Goal: Task Accomplishment & Management: Use online tool/utility

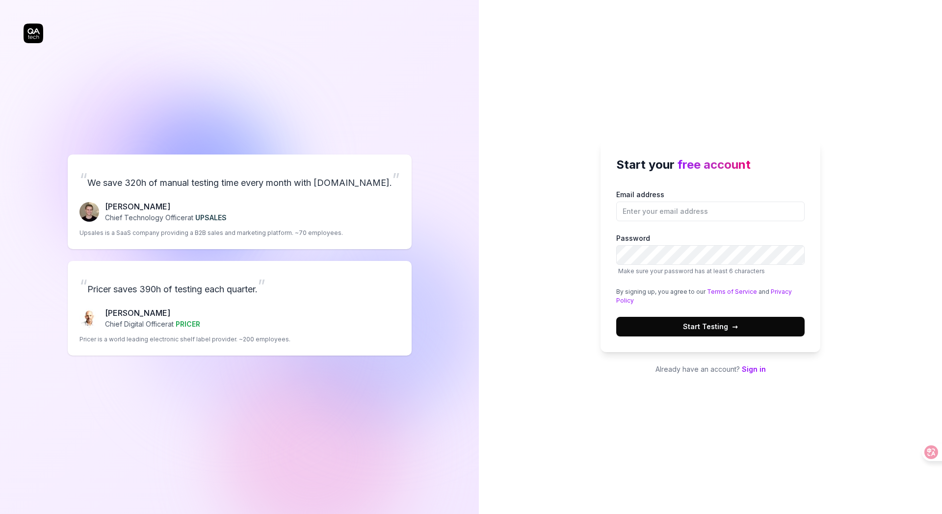
click at [694, 330] on span "Start Testing →" at bounding box center [710, 326] width 55 height 10
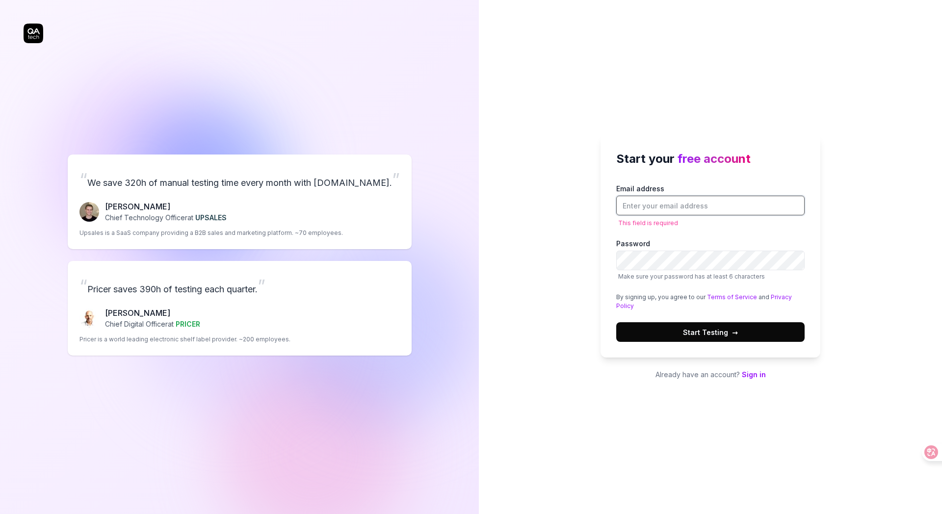
click at [699, 206] on input "Email address" at bounding box center [710, 206] width 188 height 20
type input "willionpan@163.com"
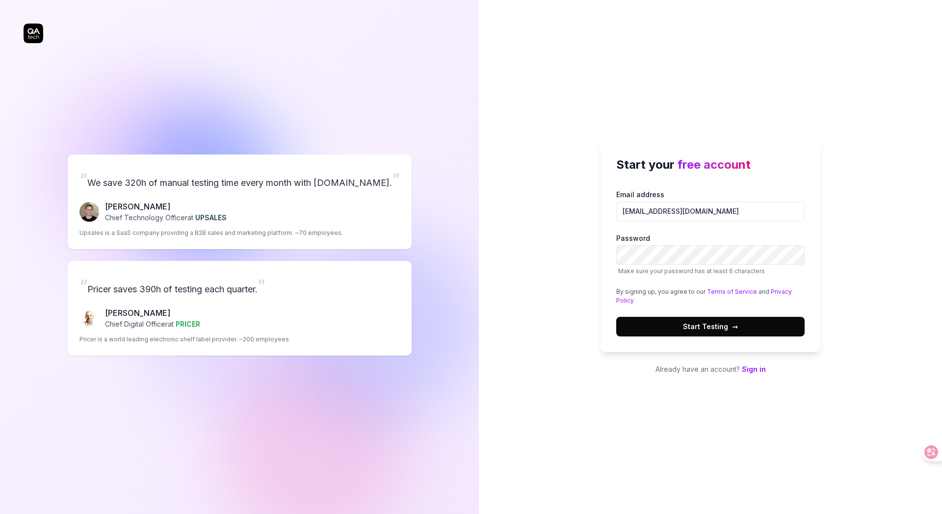
click at [741, 326] on button "Start Testing →" at bounding box center [710, 327] width 188 height 20
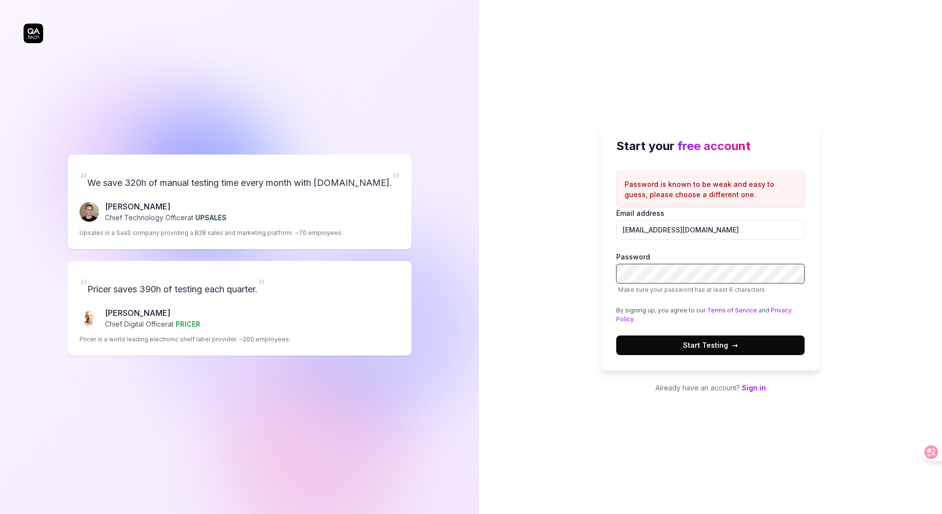
click at [564, 271] on div "Start your free account Password is known to be weak and easy to guess, please …" at bounding box center [710, 257] width 463 height 514
click at [681, 347] on button "Start Testing →" at bounding box center [710, 345] width 188 height 20
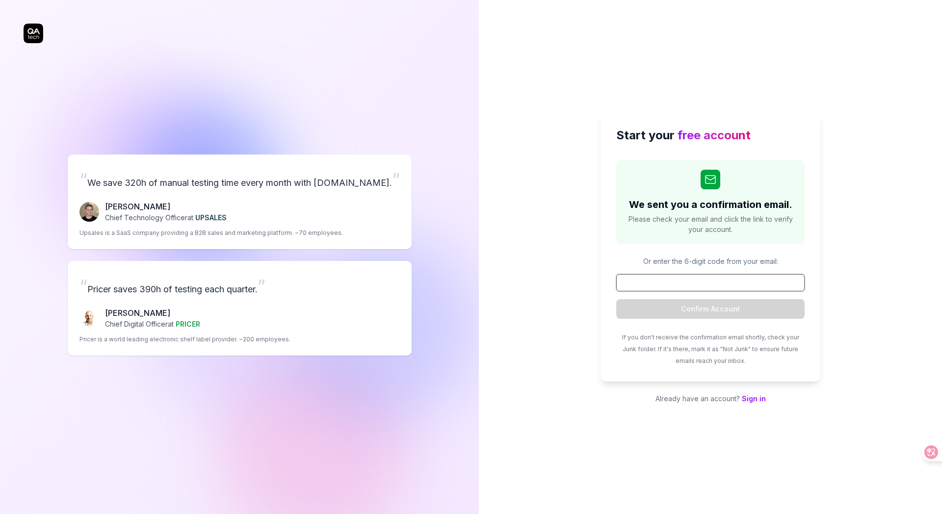
paste input "122811"
type input "122811"
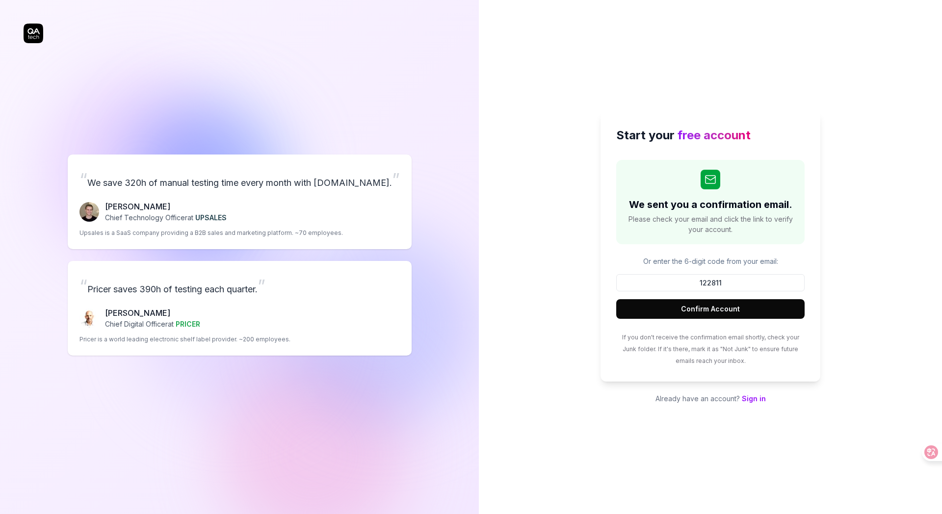
click at [740, 308] on button "Confirm Account" at bounding box center [710, 309] width 188 height 20
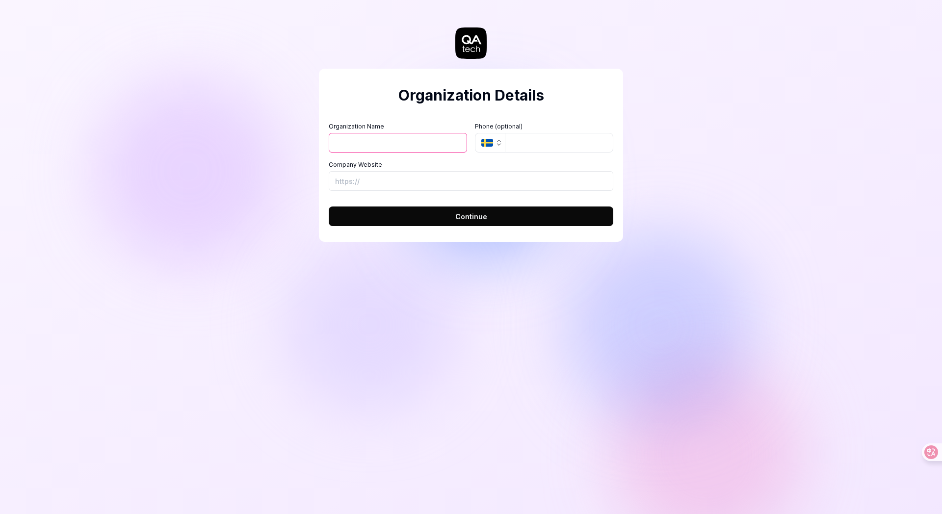
click at [414, 142] on input "Organization Name" at bounding box center [398, 143] width 138 height 20
type input "willion"
click at [547, 150] on input "tel" at bounding box center [559, 143] width 108 height 20
click at [491, 144] on icon "button" at bounding box center [487, 143] width 12 height 8
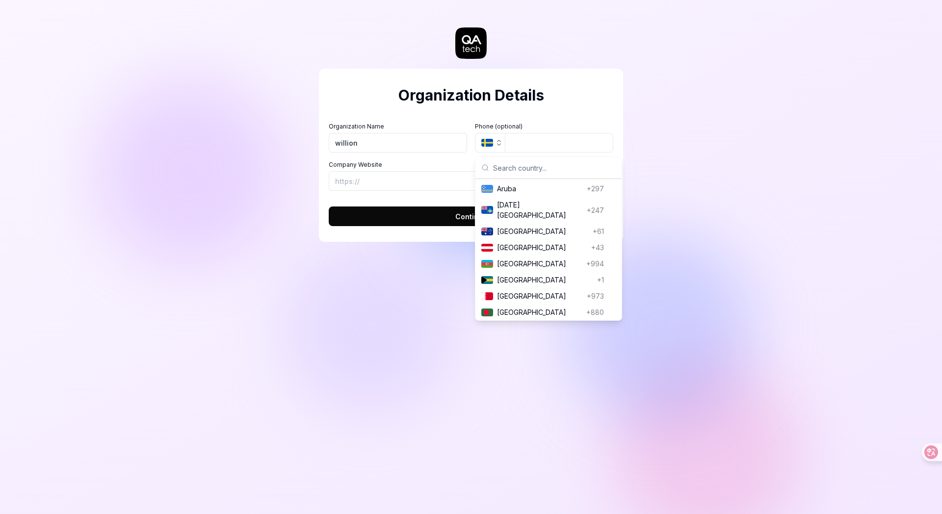
scroll to position [188, 0]
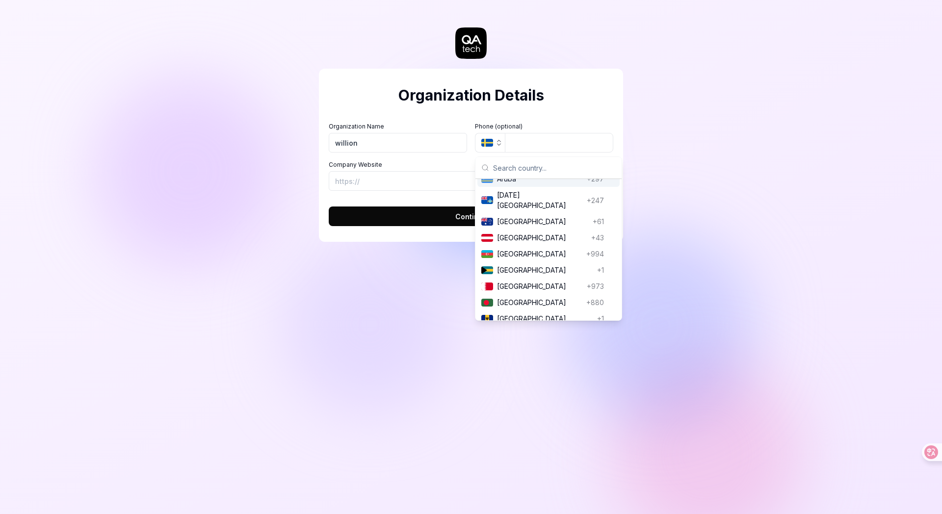
click at [539, 170] on input "text" at bounding box center [554, 168] width 123 height 22
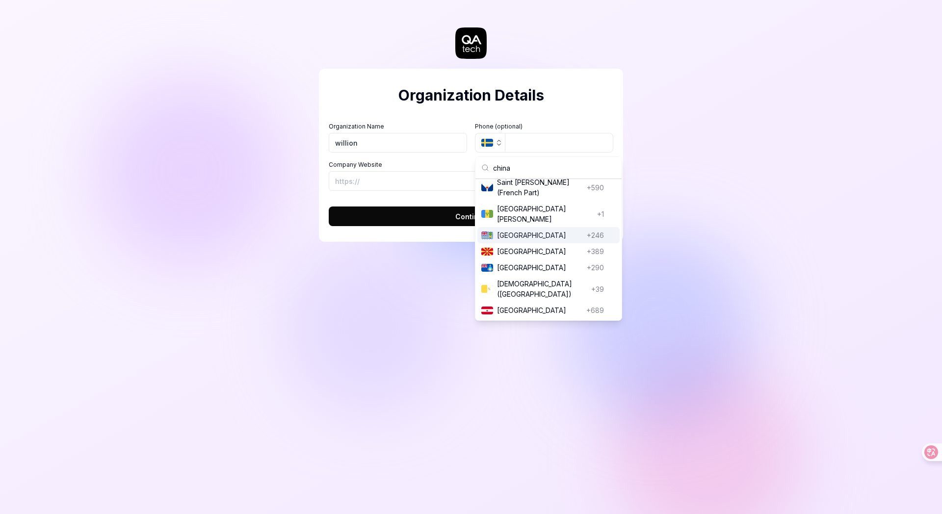
scroll to position [0, 0]
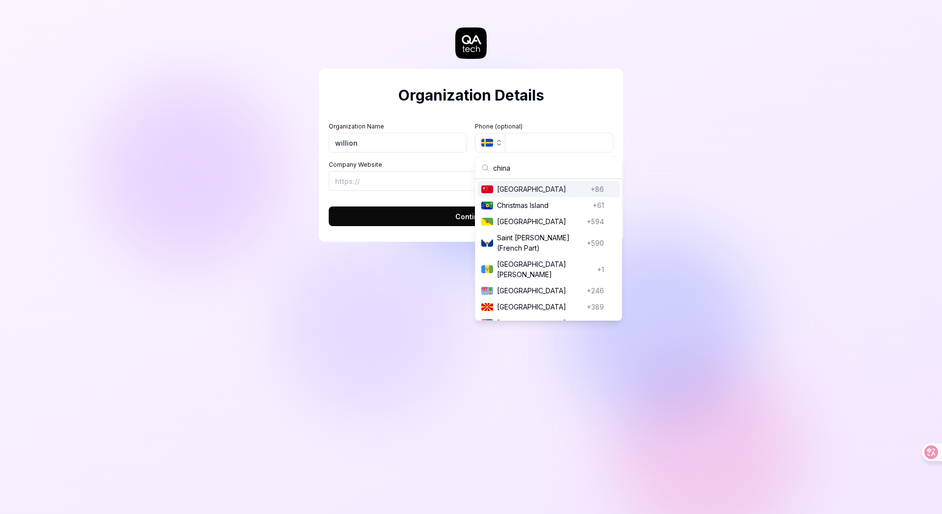
type input "china"
click at [528, 187] on span "China" at bounding box center [542, 189] width 90 height 10
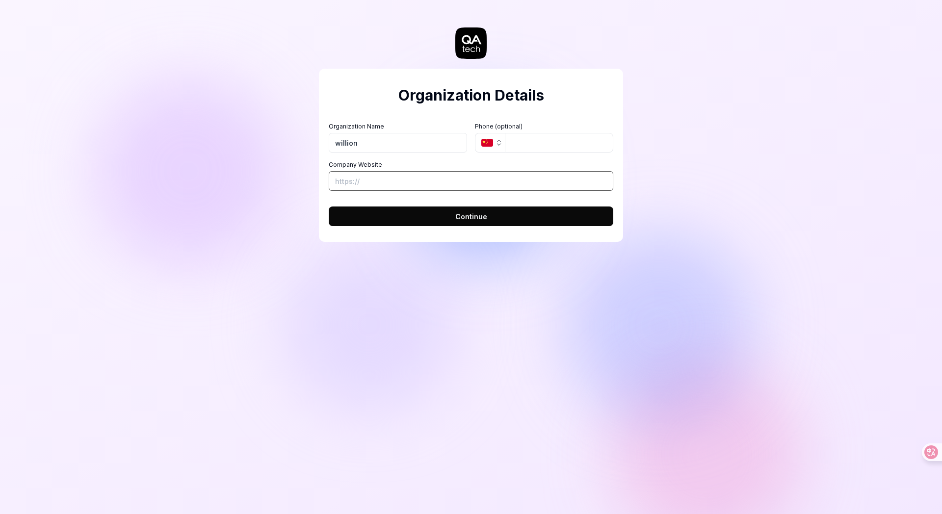
click at [437, 176] on input "Company Website" at bounding box center [471, 181] width 284 height 20
type input "https://www.baidu.com"
click at [434, 211] on button "Continue" at bounding box center [471, 216] width 284 height 20
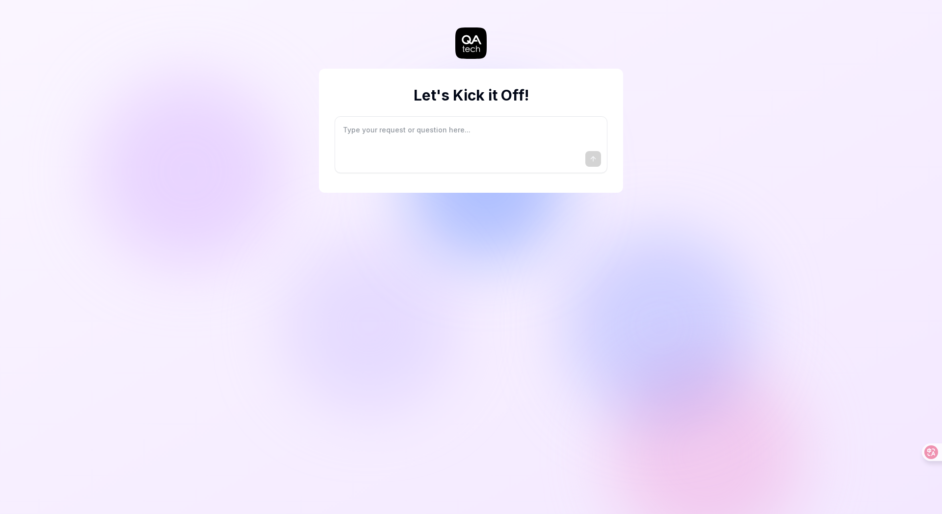
type textarea "*"
type textarea "I"
type textarea "*"
type textarea "I"
type textarea "*"
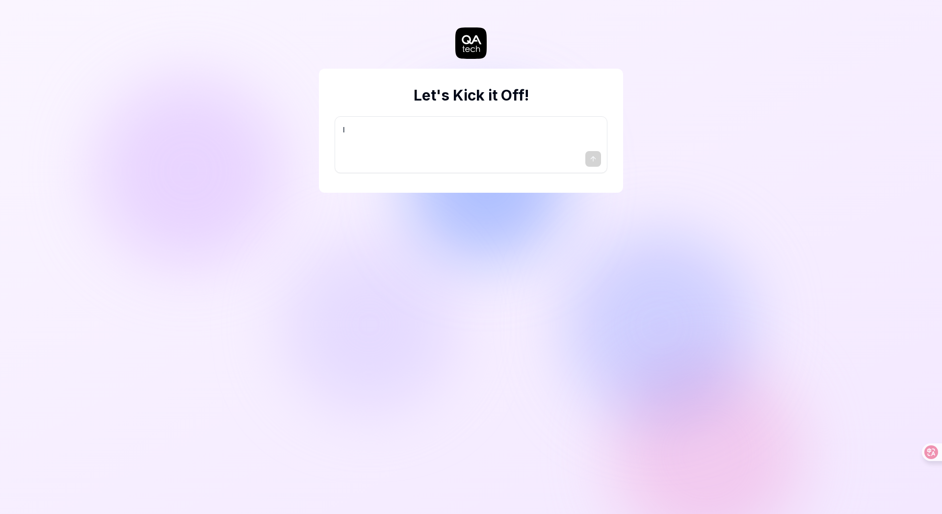
type textarea "I w"
type textarea "*"
type textarea "I wa"
type textarea "*"
type textarea "I wan"
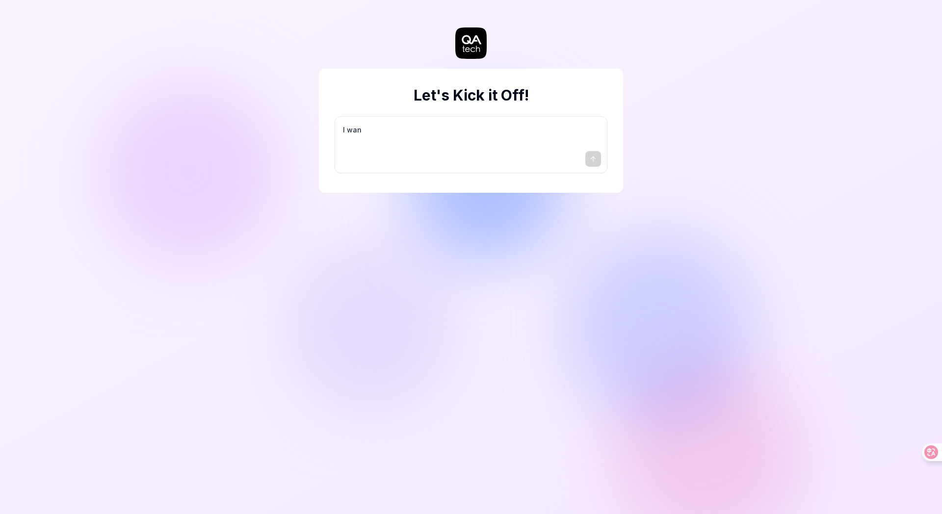
type textarea "*"
type textarea "I want"
type textarea "*"
type textarea "I want"
type textarea "*"
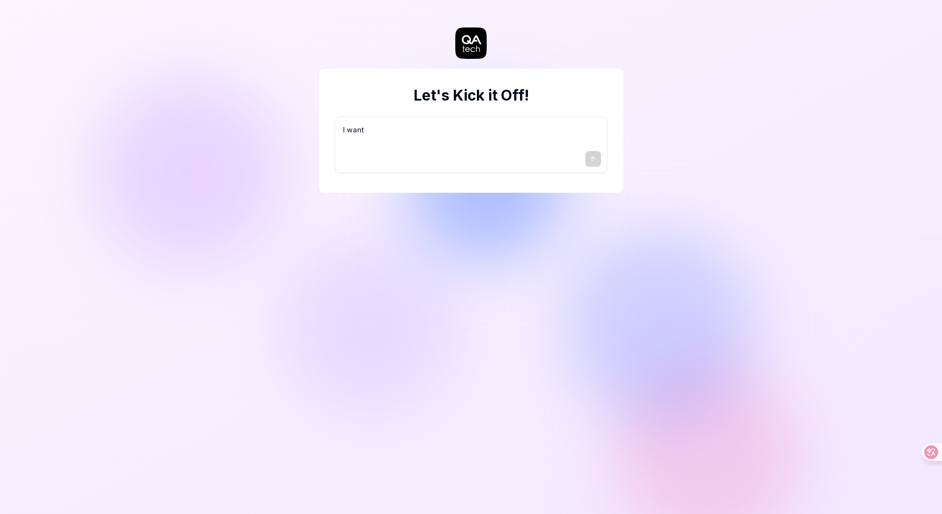
type textarea "I want a"
type textarea "*"
type textarea "I want a"
type textarea "*"
type textarea "I want a g"
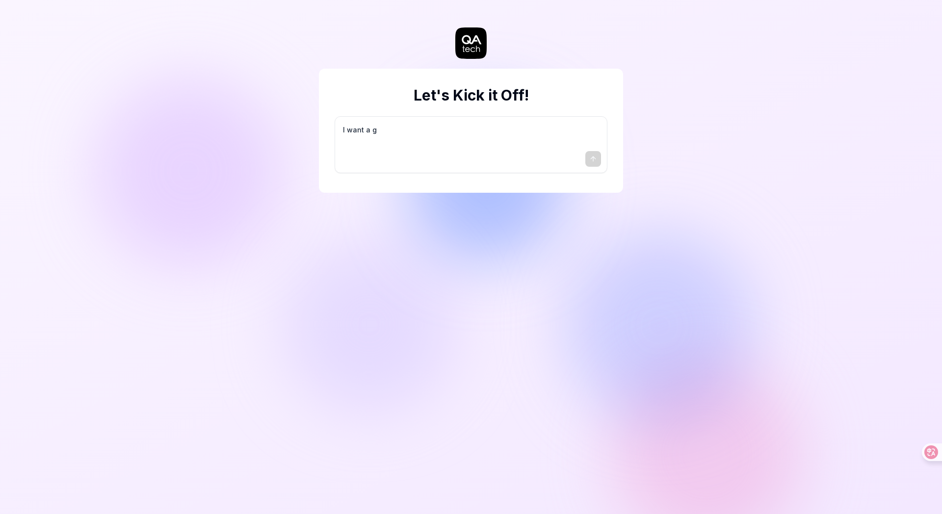
type textarea "*"
type textarea "I want a go"
type textarea "*"
type textarea "I want a goo"
type textarea "*"
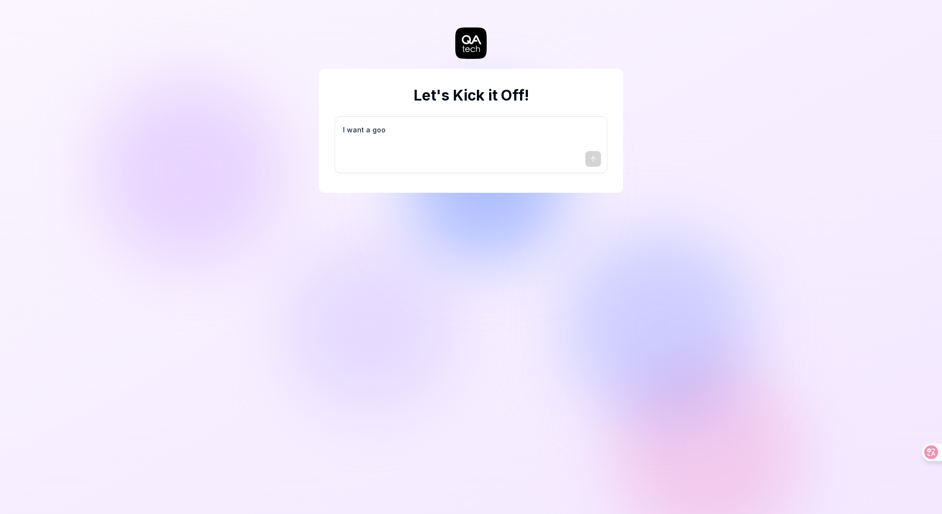
type textarea "I want a good"
type textarea "*"
type textarea "I want a good"
type textarea "*"
type textarea "I want a good t"
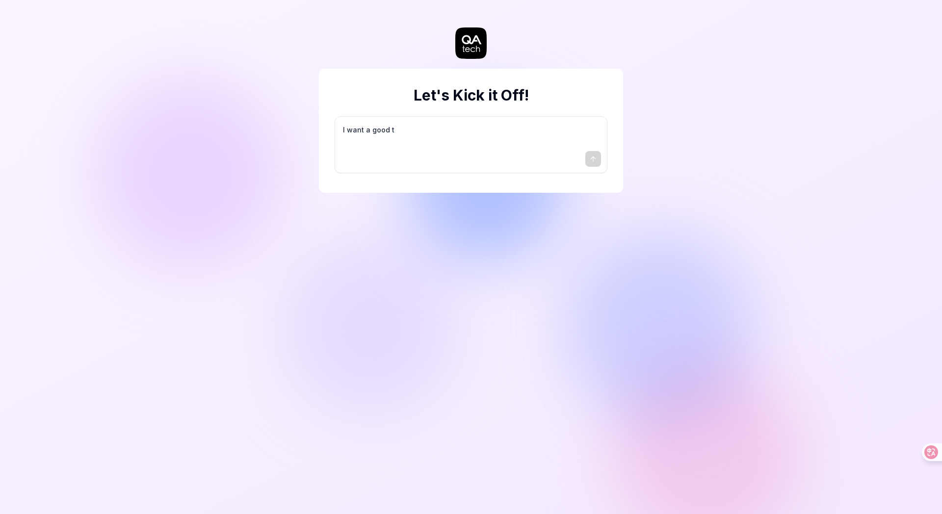
type textarea "*"
type textarea "I want a good te"
type textarea "*"
type textarea "I want a good tes"
type textarea "*"
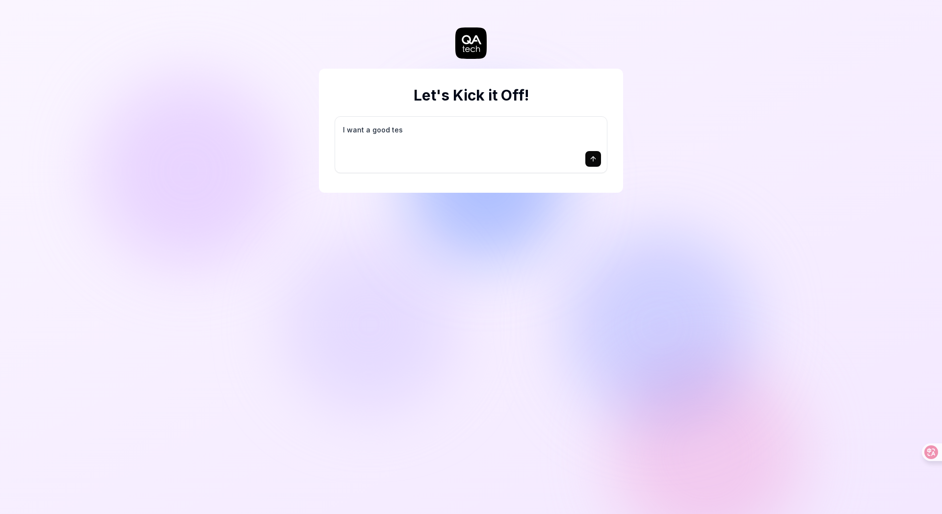
type textarea "I want a good test"
type textarea "*"
type textarea "I want a good test"
type textarea "*"
type textarea "I want a good test s"
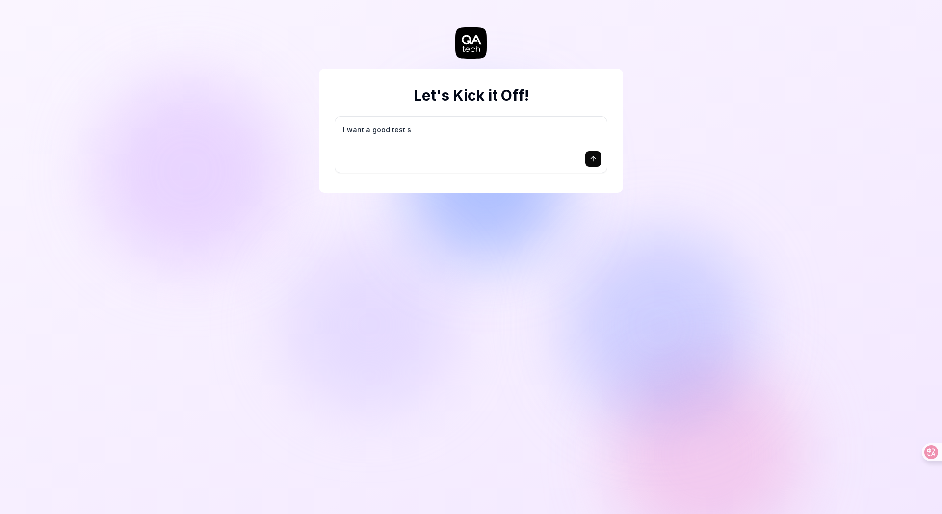
type textarea "*"
type textarea "I want a good test se"
type textarea "*"
type textarea "I want a good test set"
type textarea "*"
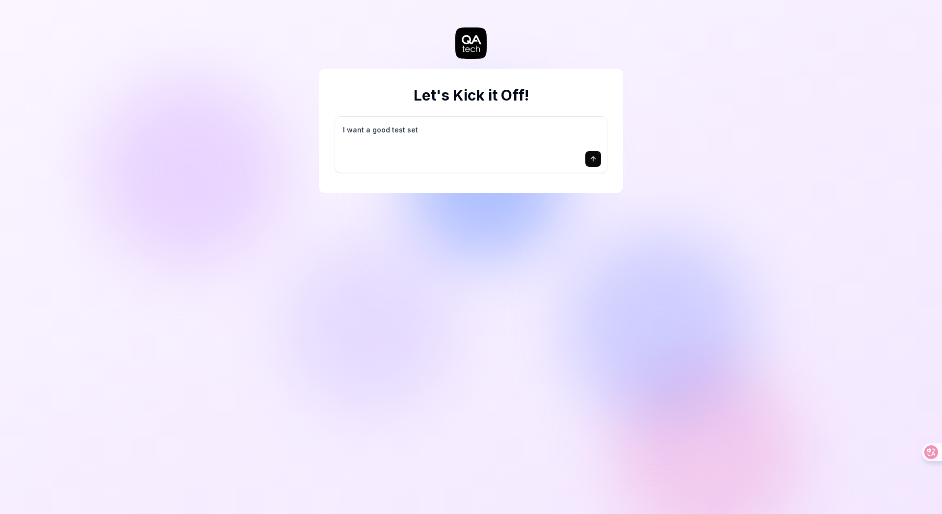
type textarea "I want a good test setu"
type textarea "*"
type textarea "I want a good test setup"
type textarea "*"
type textarea "I want a good test setup"
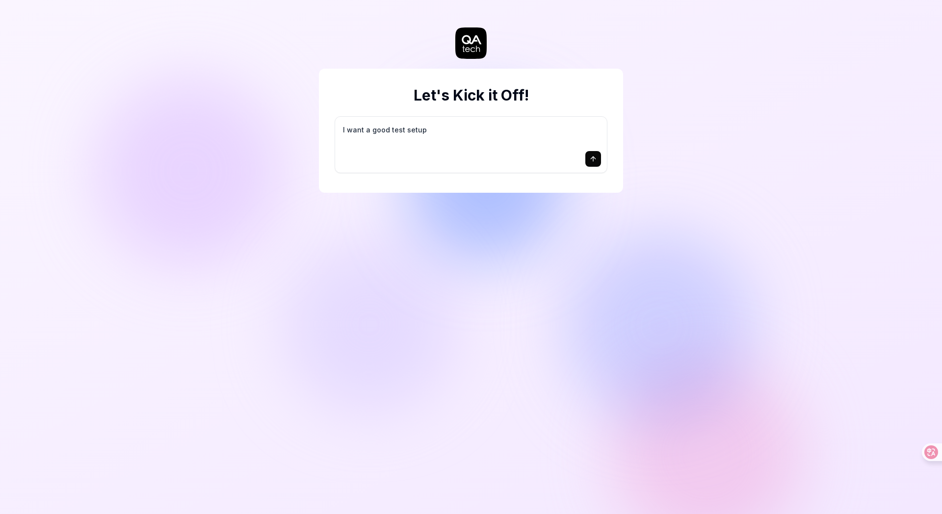
type textarea "*"
type textarea "I want a good test setup f"
type textarea "*"
type textarea "I want a good test setup fo"
type textarea "*"
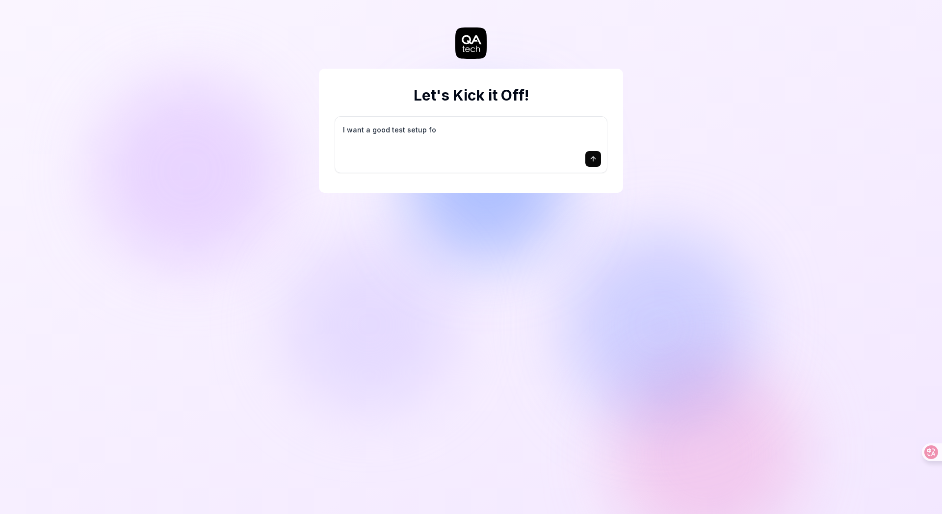
type textarea "I want a good test setup for"
type textarea "*"
type textarea "I want a good test setup for"
type textarea "*"
type textarea "I want a good test setup for m"
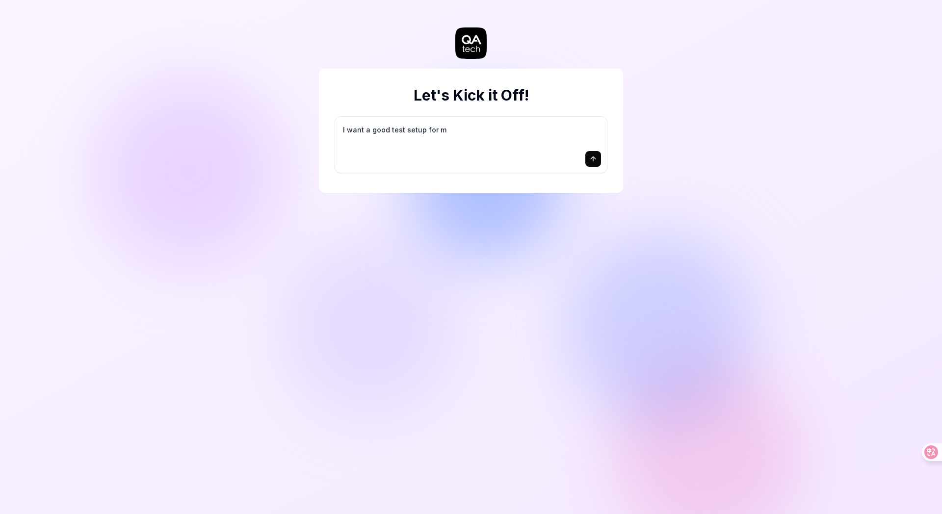
type textarea "*"
type textarea "I want a good test setup for my"
type textarea "*"
type textarea "I want a good test setup for my"
type textarea "*"
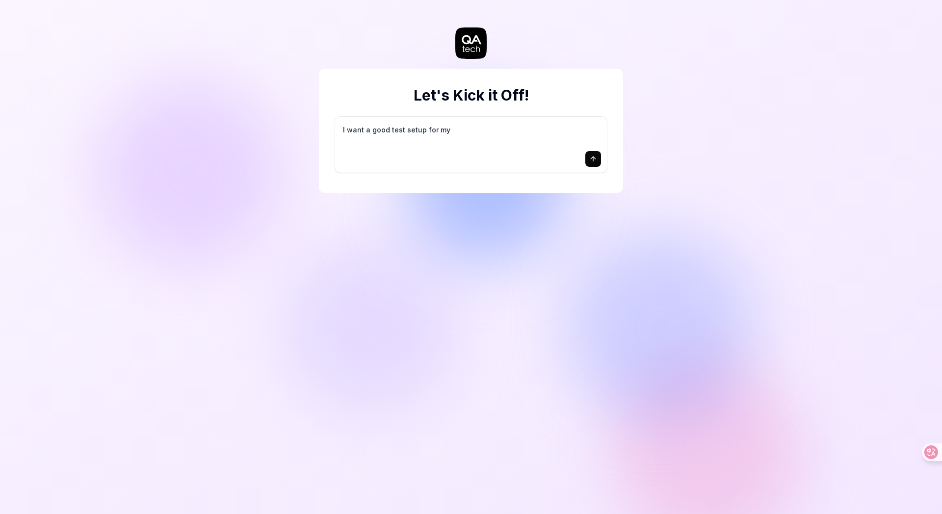
type textarea "I want a good test setup for my s"
type textarea "*"
type textarea "I want a good test setup for my si"
type textarea "*"
type textarea "I want a good test setup for my sit"
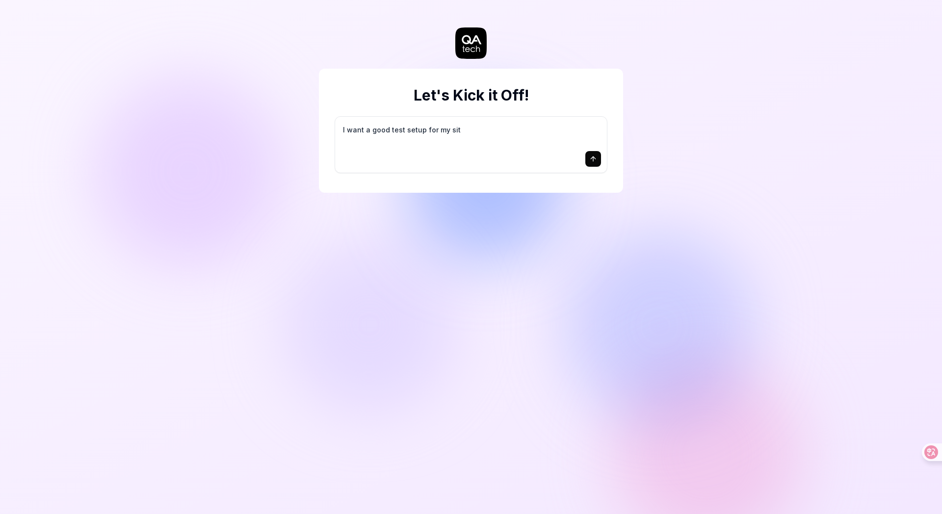
type textarea "*"
type textarea "I want a good test setup for my site"
type textarea "*"
type textarea "I want a good test setup for my site"
type textarea "*"
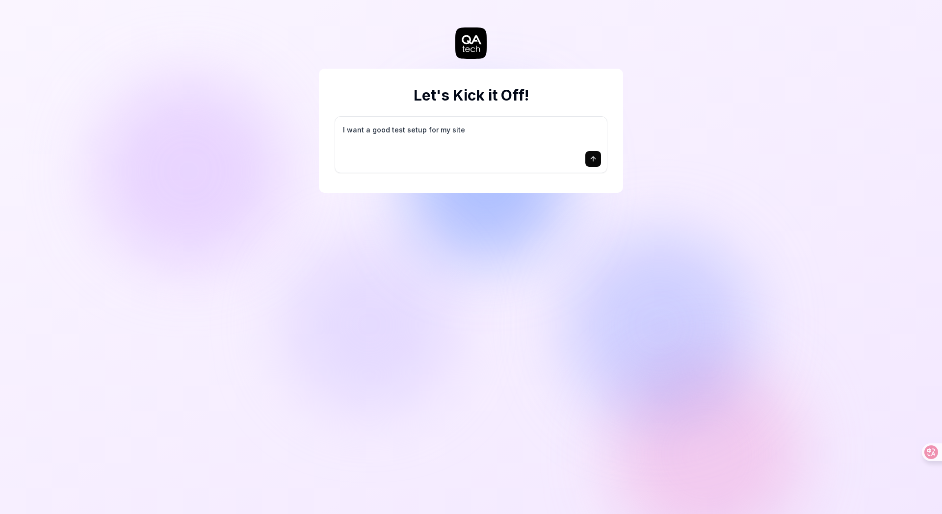
type textarea "I want a good test setup for my site -"
type textarea "*"
type textarea "I want a good test setup for my site -"
type textarea "*"
type textarea "I want a good test setup for my site - h"
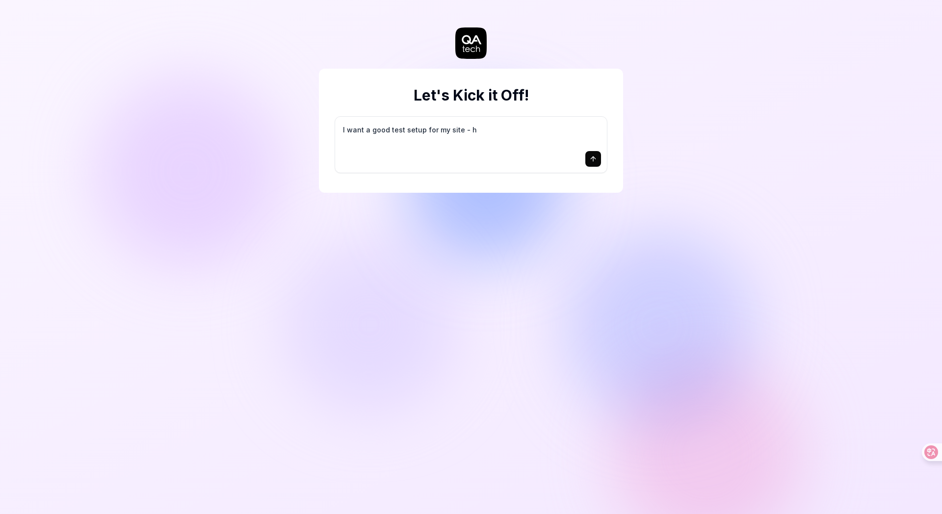
type textarea "*"
type textarea "I want a good test setup for my site - he"
type textarea "*"
type textarea "I want a good test setup for my site - hel"
type textarea "*"
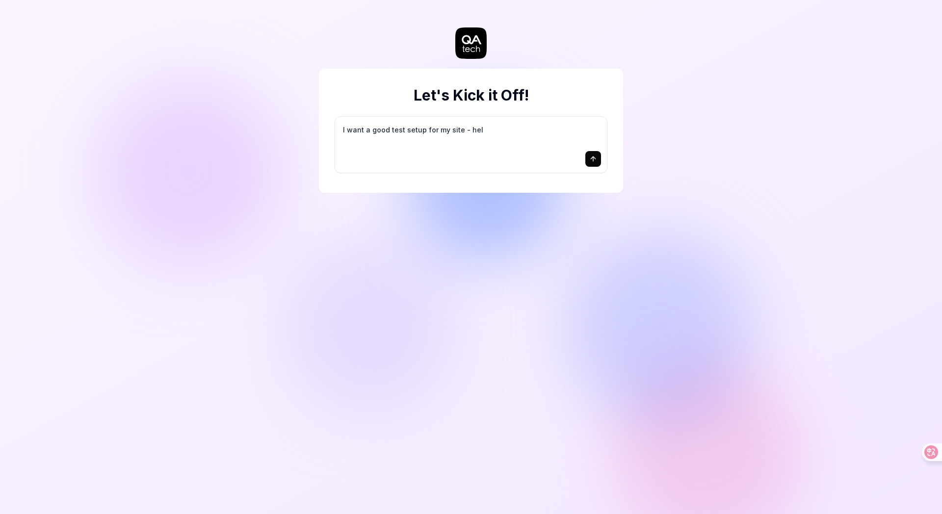
type textarea "I want a good test setup for my site - help"
type textarea "*"
type textarea "I want a good test setup for my site - help"
type textarea "*"
type textarea "I want a good test setup for my site - help m"
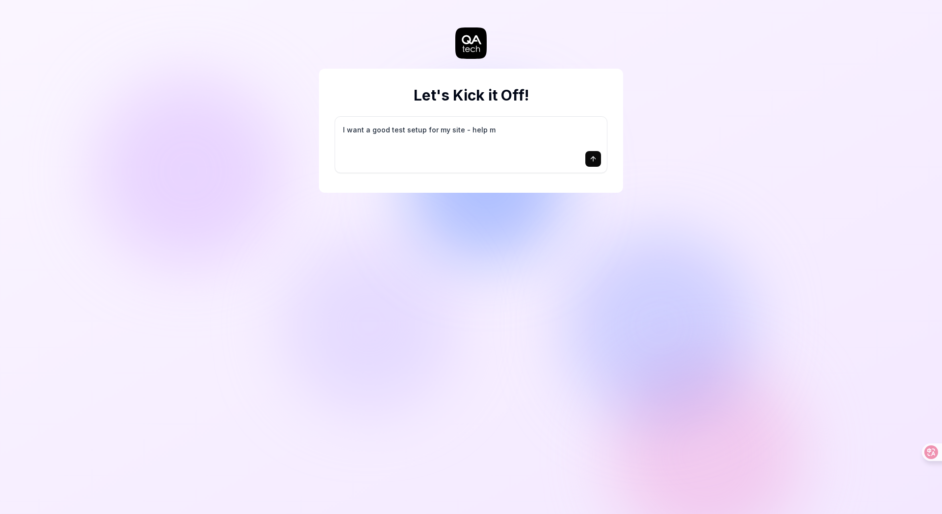
type textarea "*"
type textarea "I want a good test setup for my site - help me"
type textarea "*"
type textarea "I want a good test setup for my site - help me"
type textarea "*"
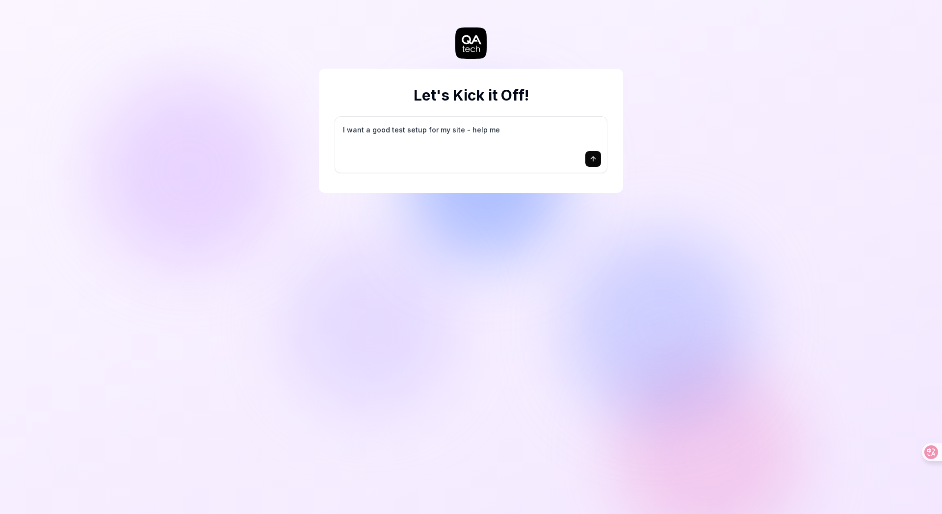
type textarea "I want a good test setup for my site - help me c"
type textarea "*"
type textarea "I want a good test setup for my site - help me cr"
type textarea "*"
type textarea "I want a good test setup for my site - help me cre"
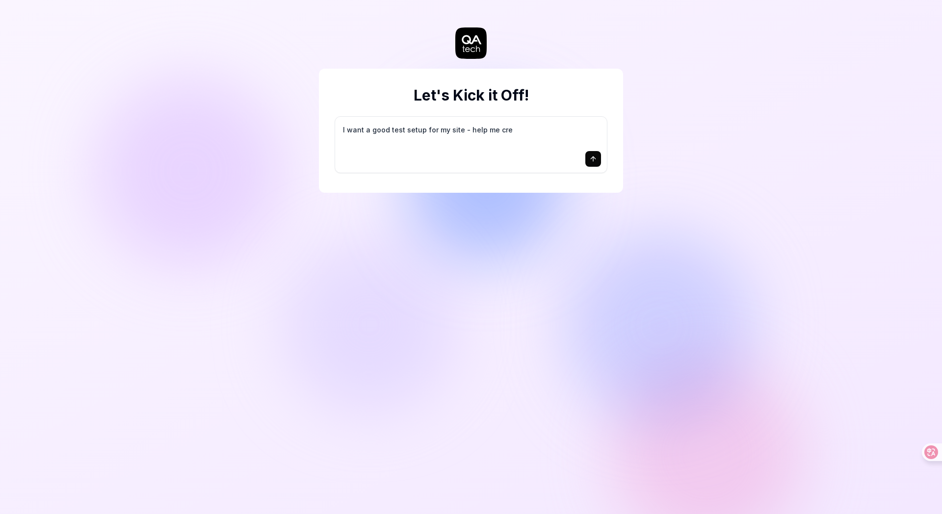
type textarea "*"
type textarea "I want a good test setup for my site - help me crea"
type textarea "*"
type textarea "I want a good test setup for my site - help me creat"
type textarea "*"
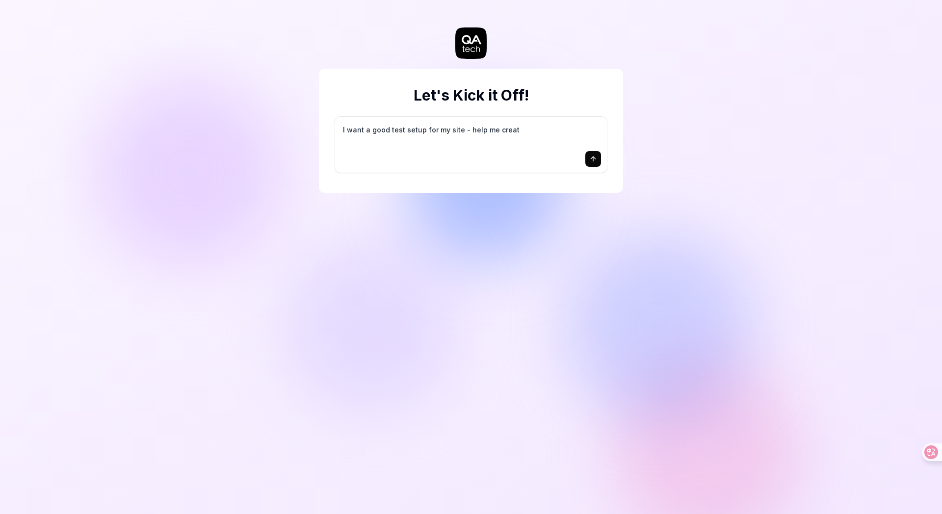
type textarea "I want a good test setup for my site - help me create"
type textarea "*"
type textarea "I want a good test setup for my site - help me create"
type textarea "*"
type textarea "I want a good test setup for my site - help me create t"
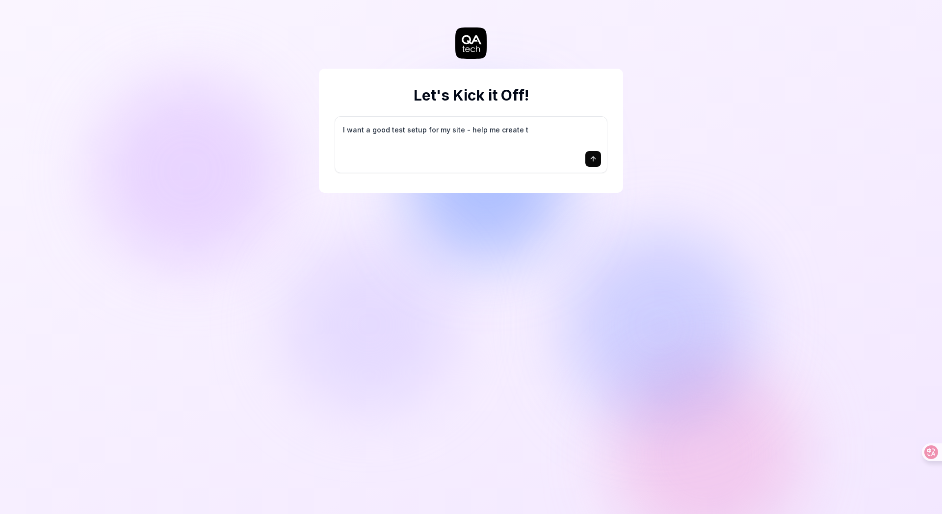
type textarea "*"
type textarea "I want a good test setup for my site - help me create th"
type textarea "*"
type textarea "I want a good test setup for my site - help me create the"
type textarea "*"
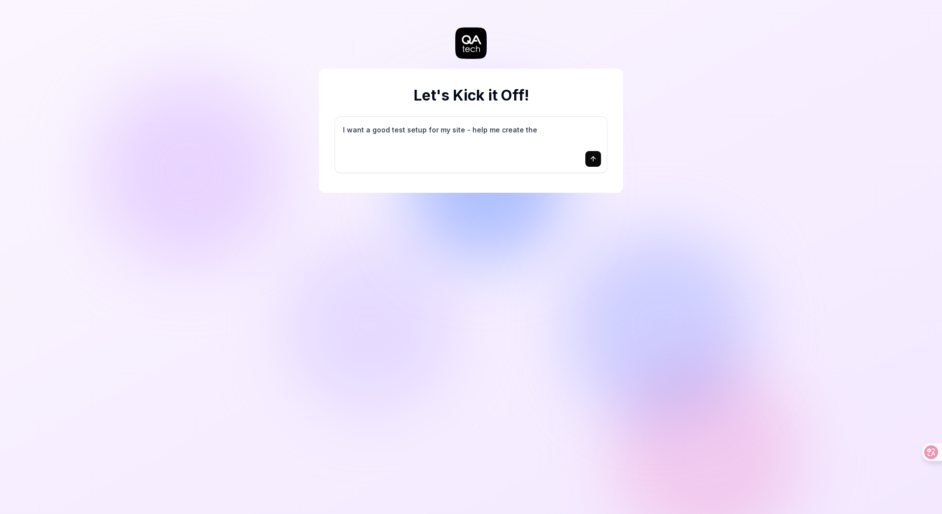
type textarea "I want a good test setup for my site - help me create the"
type textarea "*"
type textarea "I want a good test setup for my site - help me create the f"
type textarea "*"
type textarea "I want a good test setup for my site - help me create the fi"
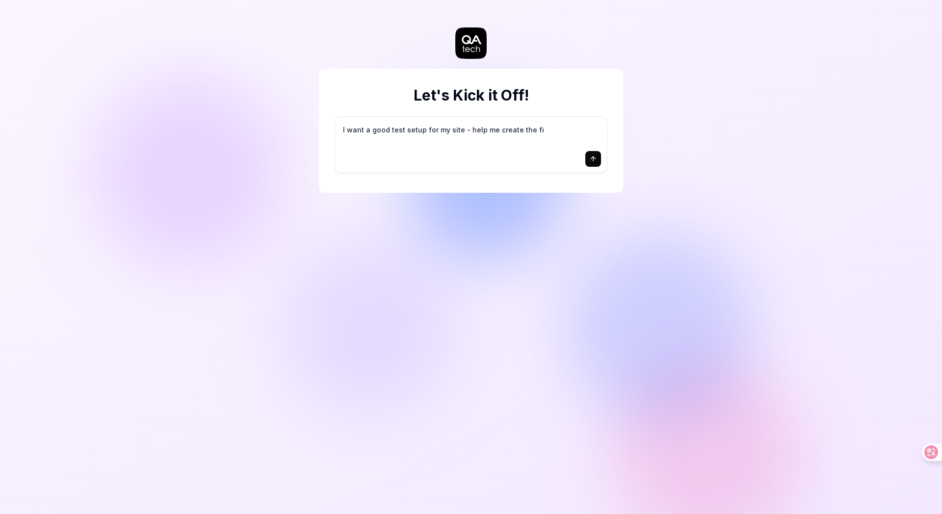
type textarea "*"
type textarea "I want a good test setup for my site - help me create the fir"
type textarea "*"
type textarea "I want a good test setup for my site - help me create the firs"
type textarea "*"
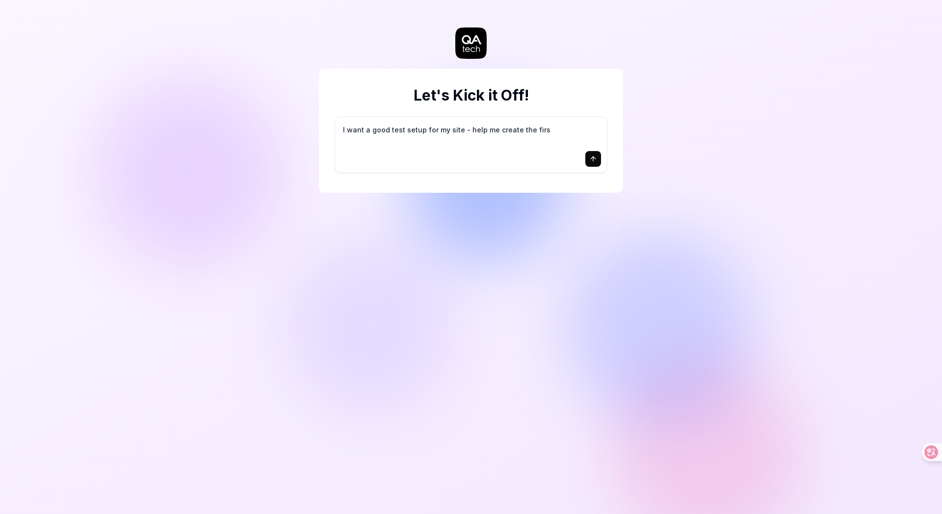
type textarea "I want a good test setup for my site - help me create the first"
type textarea "*"
type textarea "I want a good test setup for my site - help me create the first"
type textarea "*"
type textarea "I want a good test setup for my site - help me create the first 3"
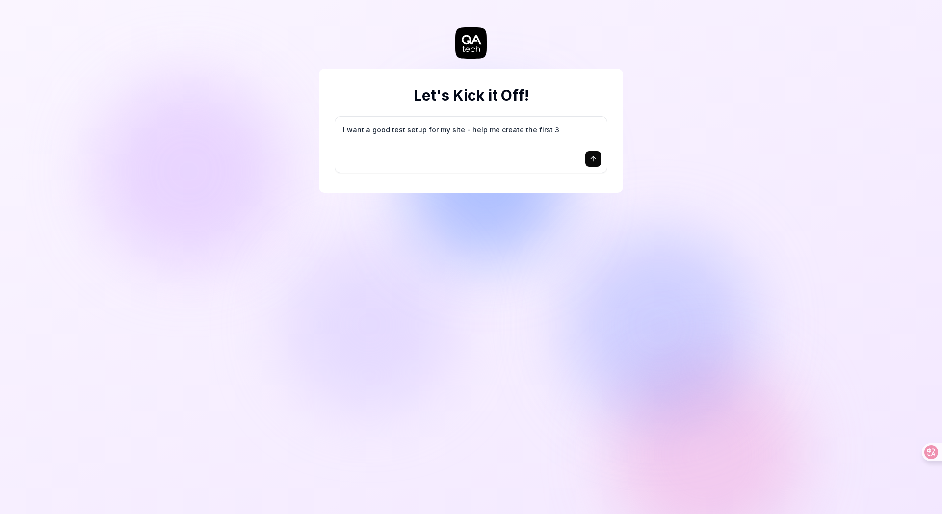
type textarea "*"
type textarea "I want a good test setup for my site - help me create the first 3-"
type textarea "*"
type textarea "I want a good test setup for my site - help me create the first 3-5"
type textarea "*"
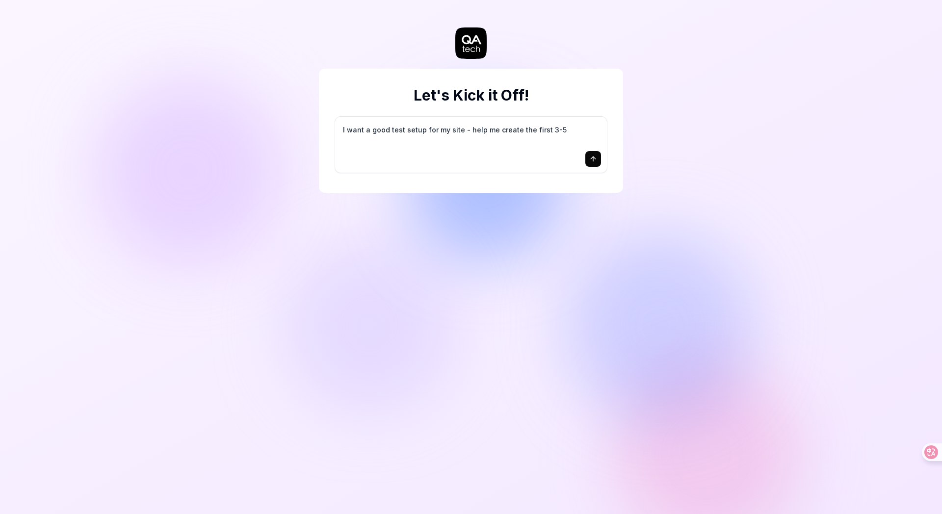
type textarea "I want a good test setup for my site - help me create the first 3-5"
type textarea "*"
type textarea "I want a good test setup for my site - help me create the first 3-5 t"
type textarea "*"
type textarea "I want a good test setup for my site - help me create the first 3-5 te"
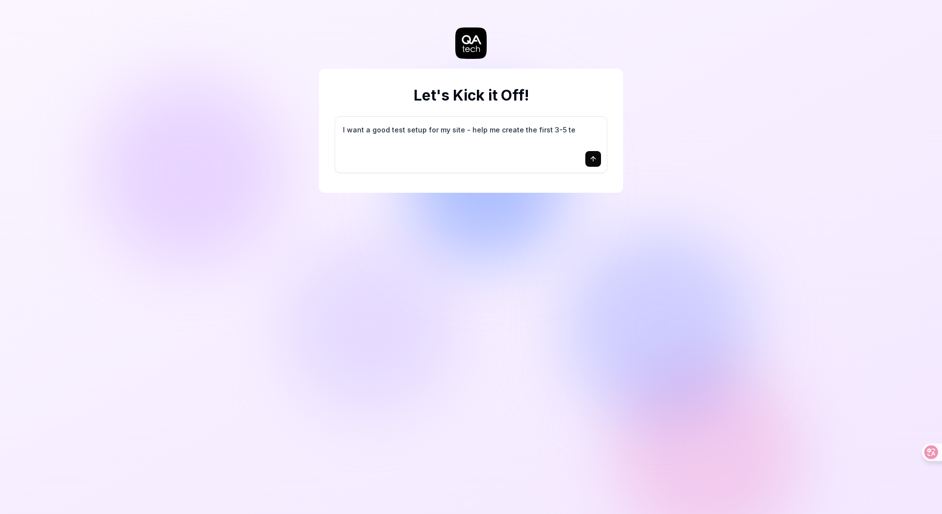
type textarea "*"
type textarea "I want a good test setup for my site - help me create the first 3-5 tes"
type textarea "*"
type textarea "I want a good test setup for my site - help me create the first 3-5 test"
type textarea "*"
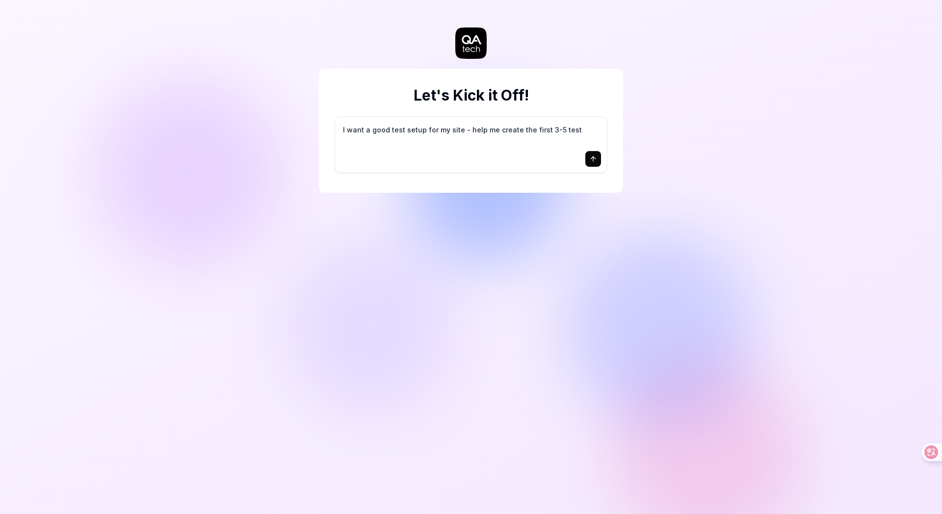
type textarea "I want a good test setup for my site - help me create the first 3-5 test"
type textarea "*"
type textarea "I want a good test setup for my site - help me create the first 3-5 test c"
type textarea "*"
type textarea "I want a good test setup for my site - help me create the first 3-5 test ca"
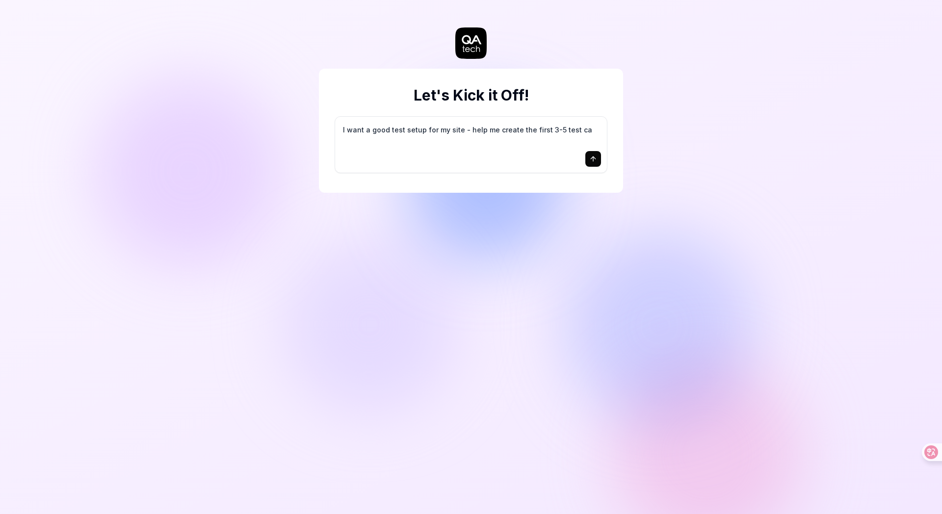
type textarea "*"
type textarea "I want a good test setup for my site - help me create the first 3-5 test cas"
type textarea "*"
type textarea "I want a good test setup for my site - help me create the first 3-5 test case"
type textarea "*"
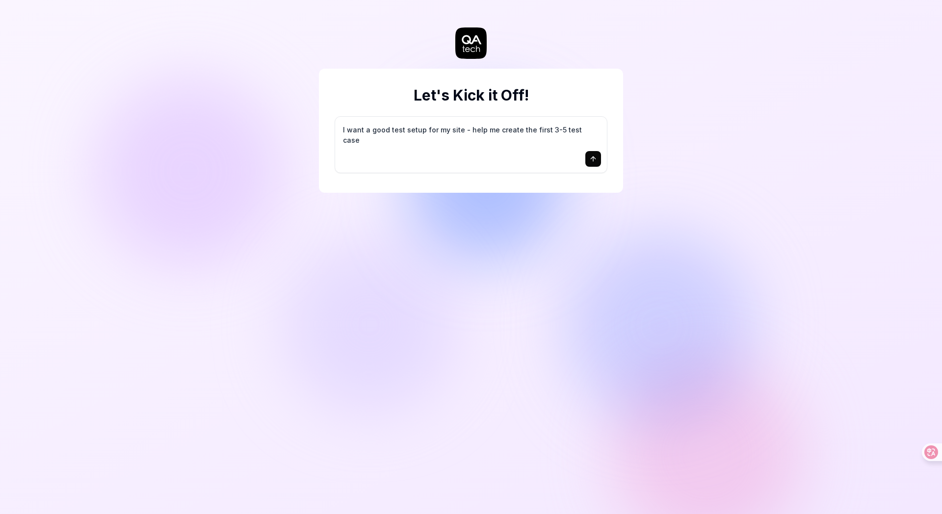
type textarea "I want a good test setup for my site - help me create the first 3-5 test cases"
click at [591, 160] on icon "submit" at bounding box center [593, 159] width 8 height 8
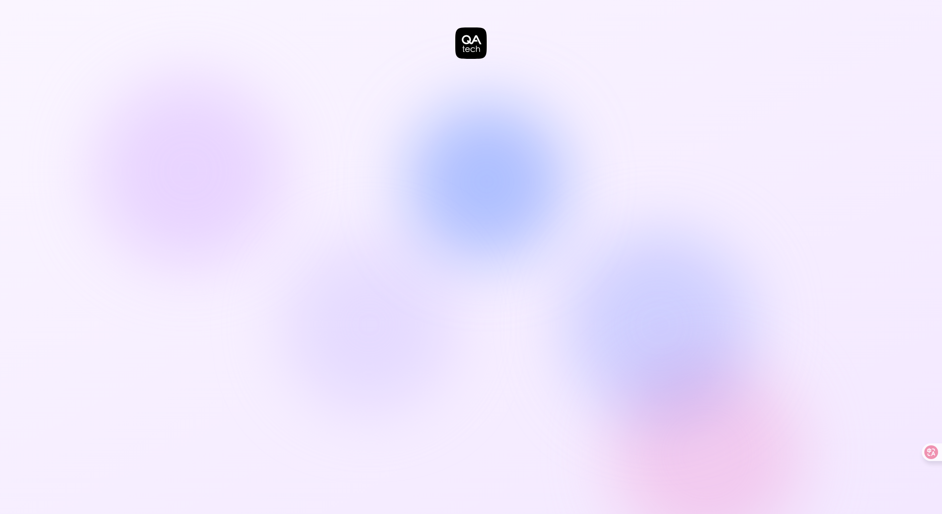
click at [485, 33] on icon at bounding box center [470, 42] width 31 height 31
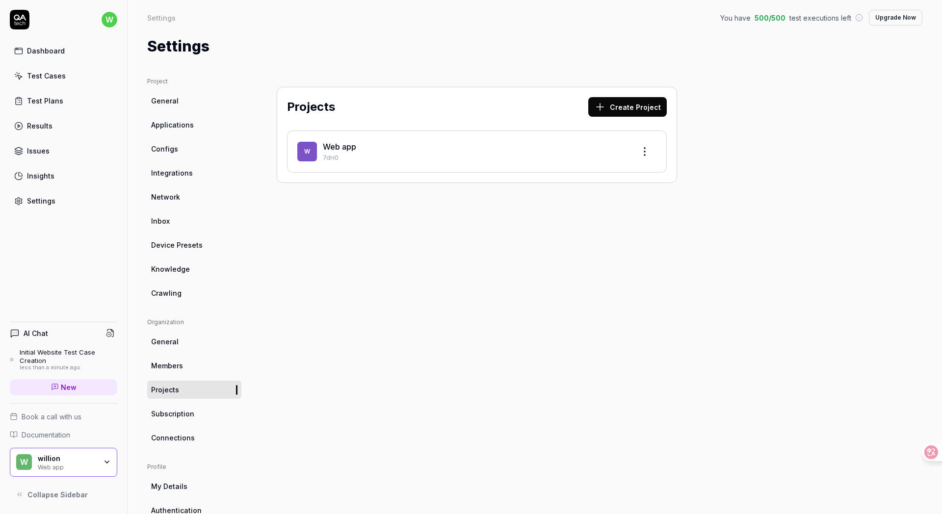
click at [60, 72] on div "Test Cases" at bounding box center [46, 76] width 39 height 10
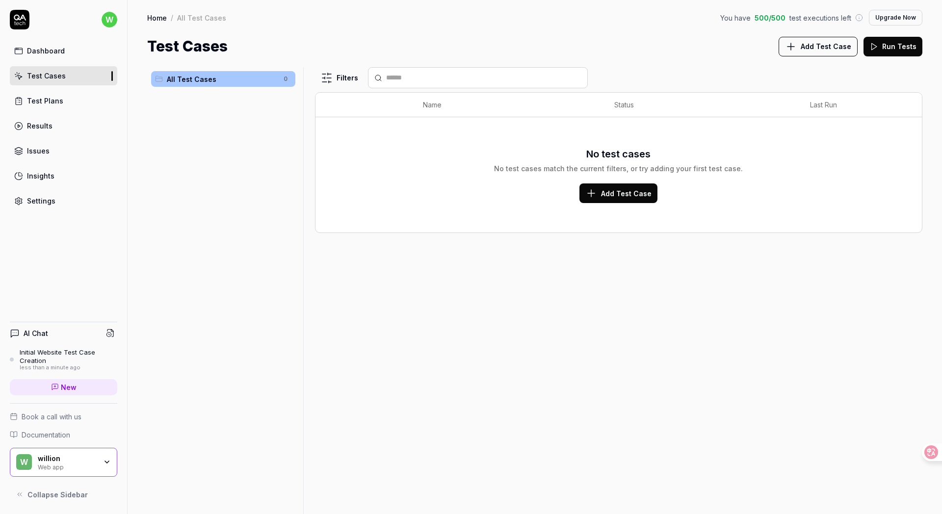
click at [49, 53] on div "Dashboard" at bounding box center [46, 51] width 38 height 10
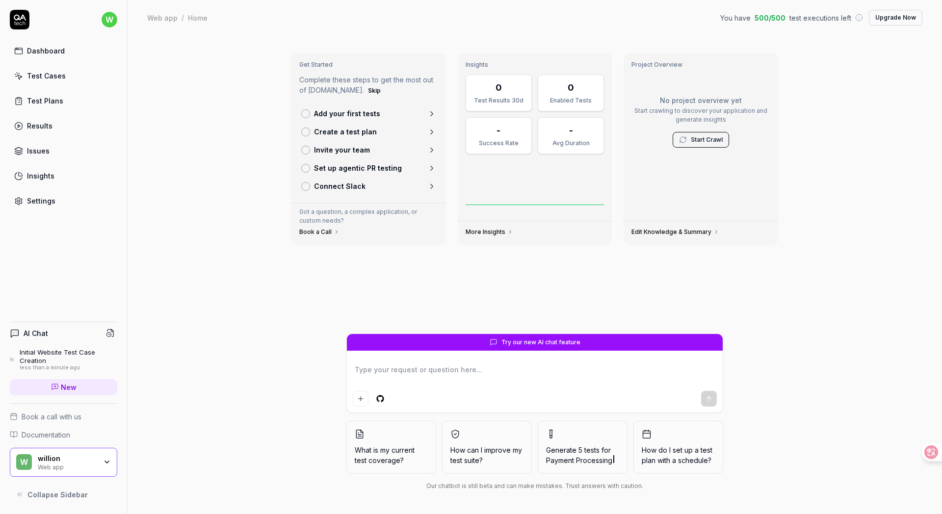
click at [343, 110] on p "Add your first tests" at bounding box center [347, 113] width 66 height 10
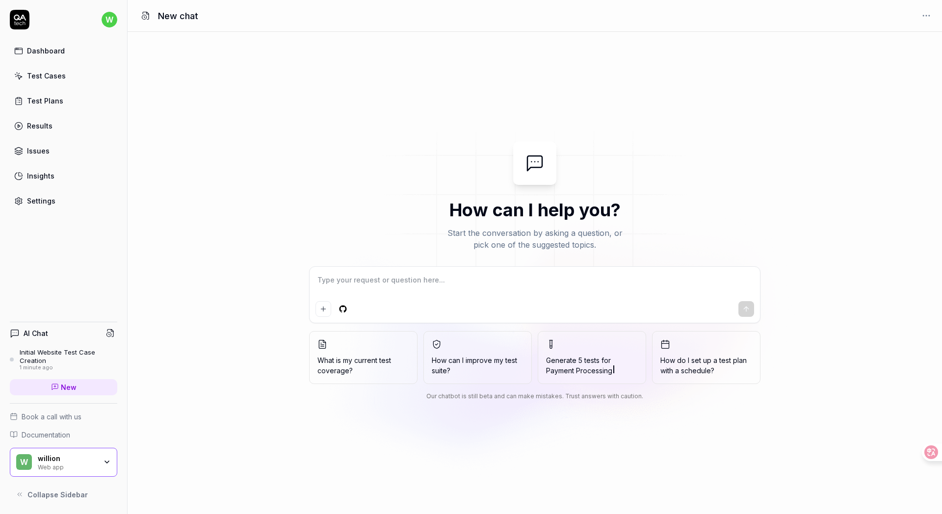
click at [365, 353] on button "What is my current test coverage?" at bounding box center [363, 357] width 108 height 53
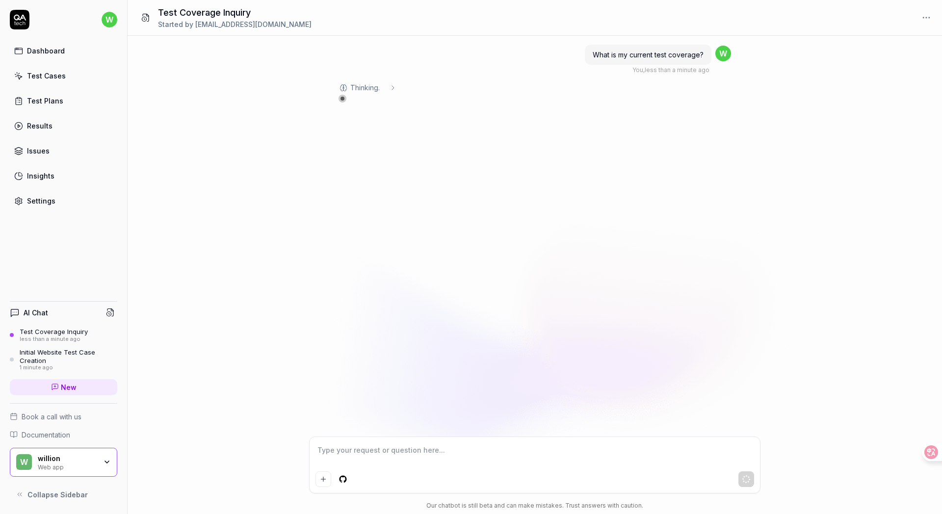
click at [74, 357] on div "Initial Website Test Case Creation" at bounding box center [69, 356] width 98 height 16
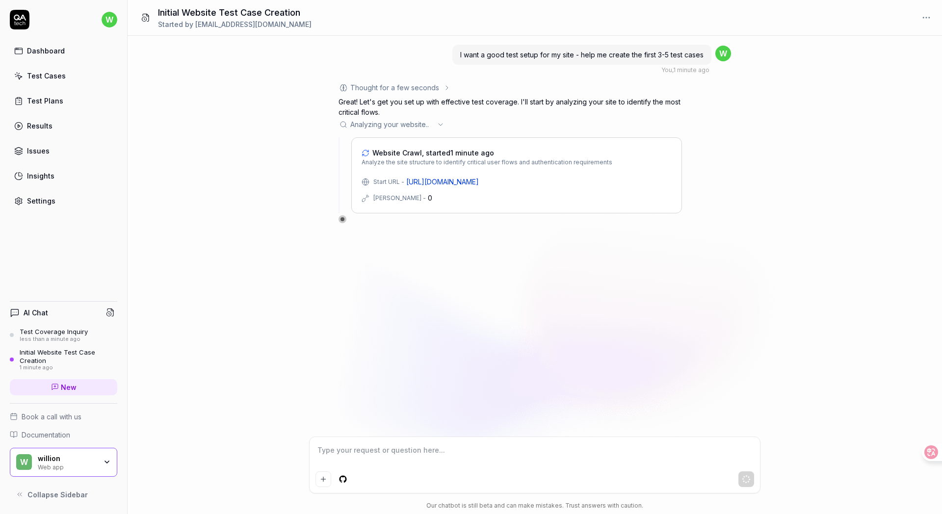
click at [106, 335] on link "Test Coverage Inquiry less than a minute ago" at bounding box center [63, 335] width 107 height 15
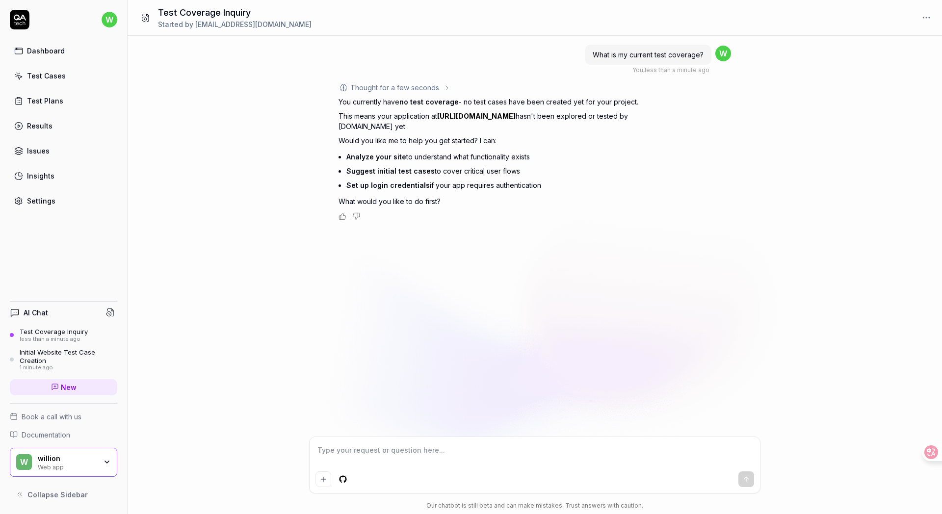
click at [83, 360] on div "Initial Website Test Case Creation" at bounding box center [69, 356] width 98 height 16
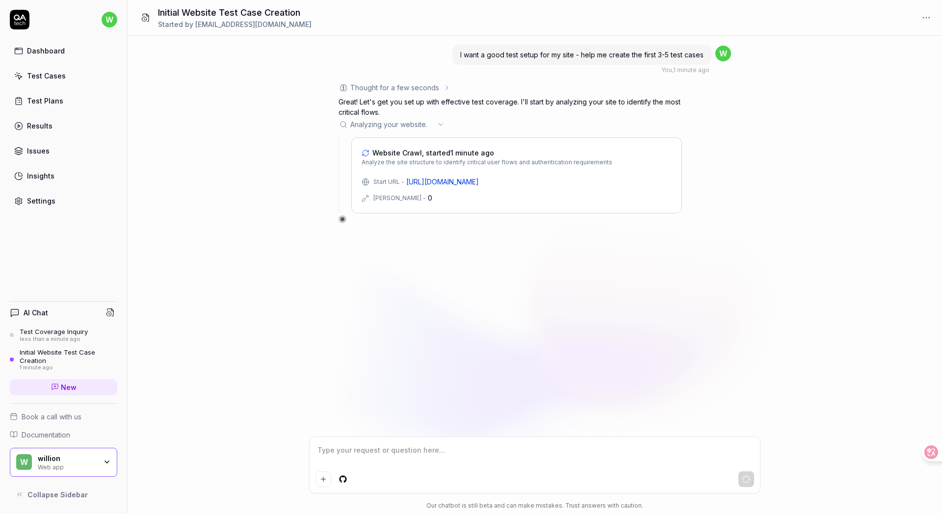
click at [442, 124] on icon at bounding box center [441, 125] width 8 height 8
click at [441, 125] on icon at bounding box center [440, 125] width 4 height 2
click at [459, 183] on link "[URL][DOMAIN_NAME]" at bounding box center [442, 182] width 73 height 10
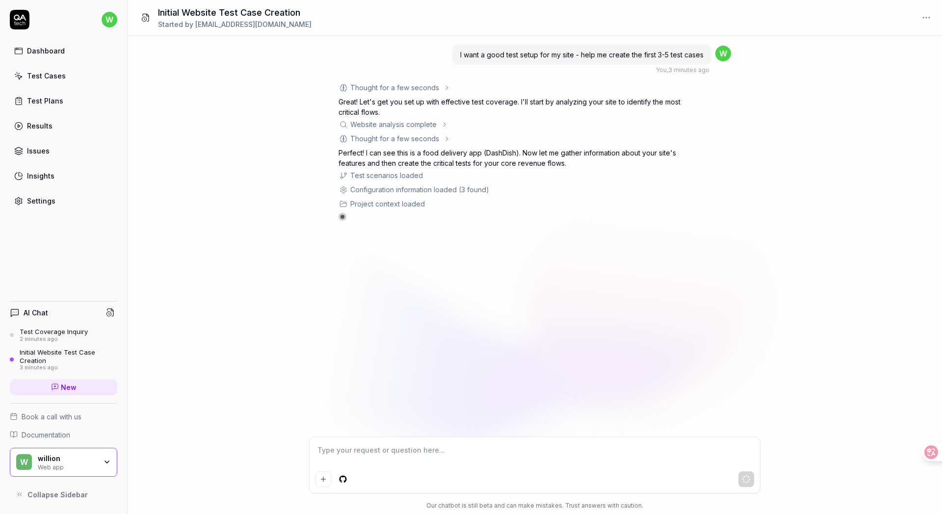
click at [430, 121] on div "Website analysis complete" at bounding box center [393, 124] width 86 height 10
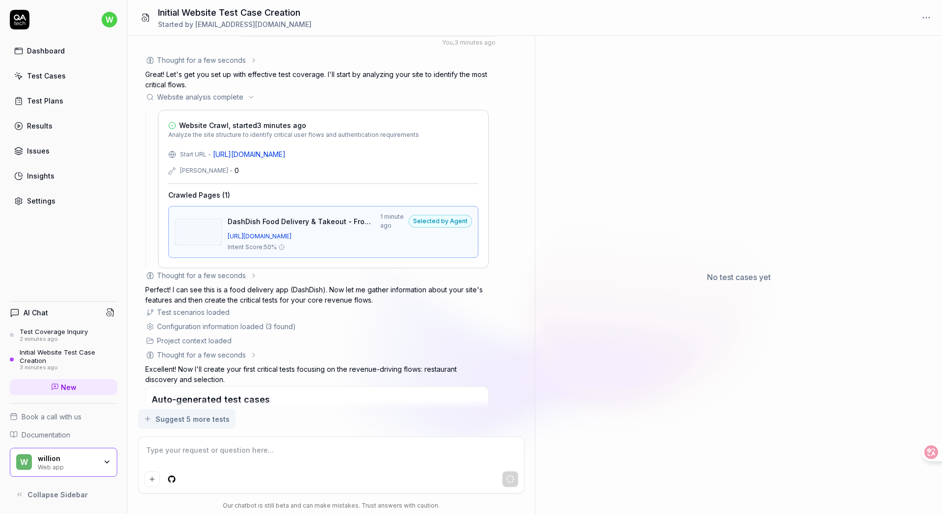
scroll to position [29, 0]
click at [250, 272] on icon at bounding box center [254, 274] width 8 height 8
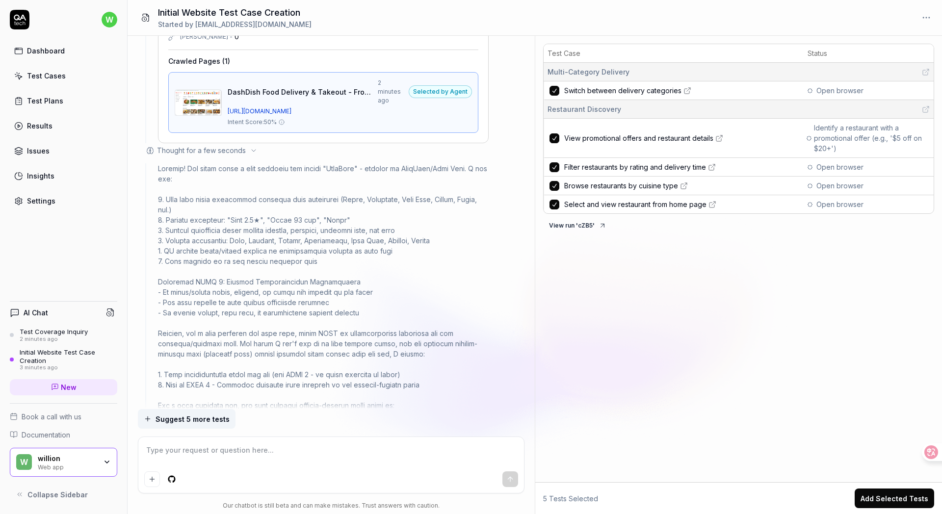
scroll to position [162, 0]
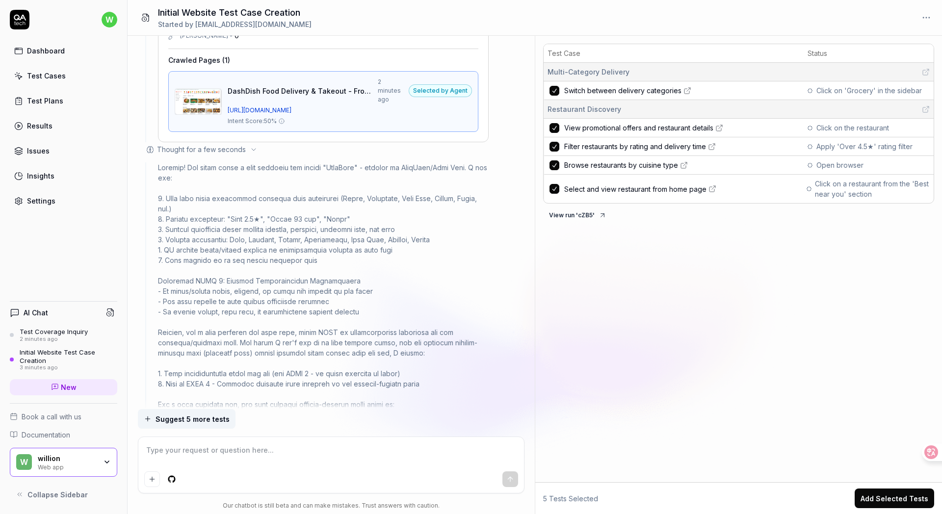
click at [719, 126] on icon at bounding box center [719, 128] width 8 height 8
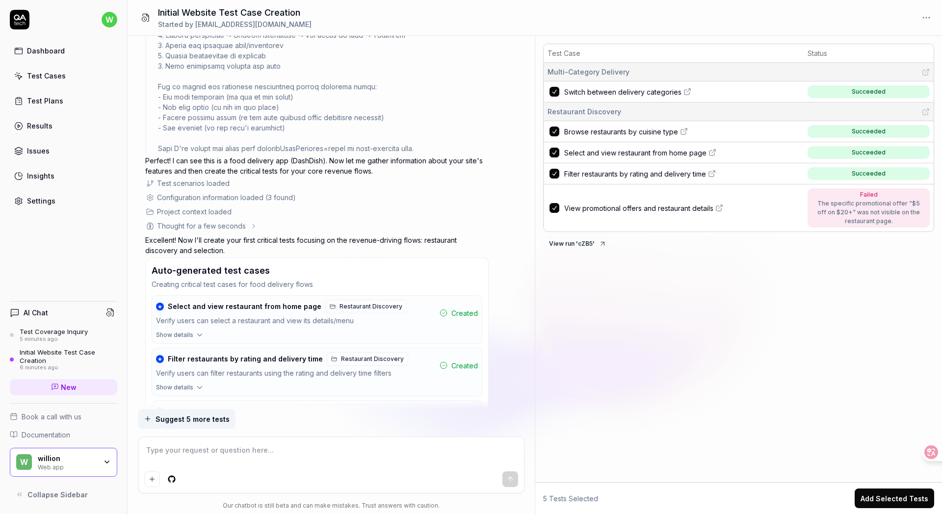
scroll to position [544, 0]
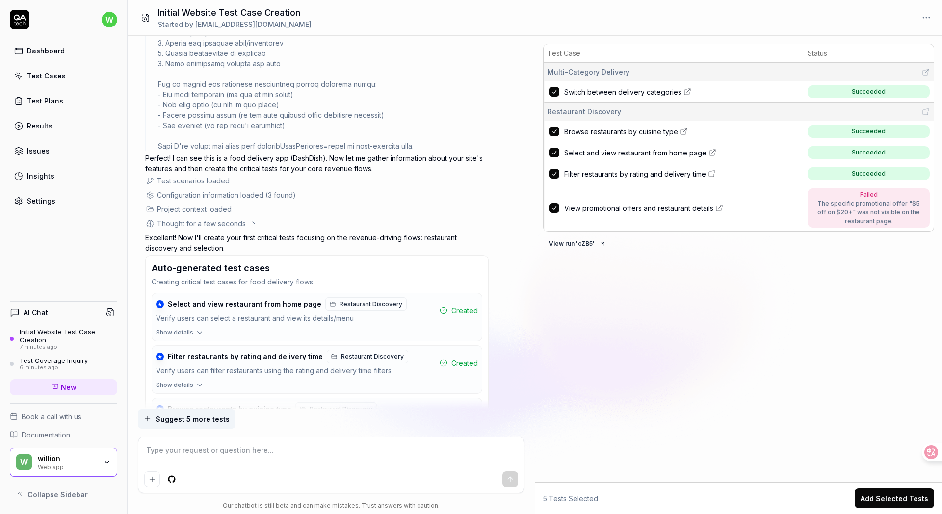
click at [212, 176] on div "Test scenarios loaded" at bounding box center [193, 181] width 73 height 10
click at [214, 190] on div "Configuration information loaded (3 found)" at bounding box center [226, 195] width 139 height 10
click at [248, 218] on div "Thought for a few seconds" at bounding box center [201, 223] width 112 height 10
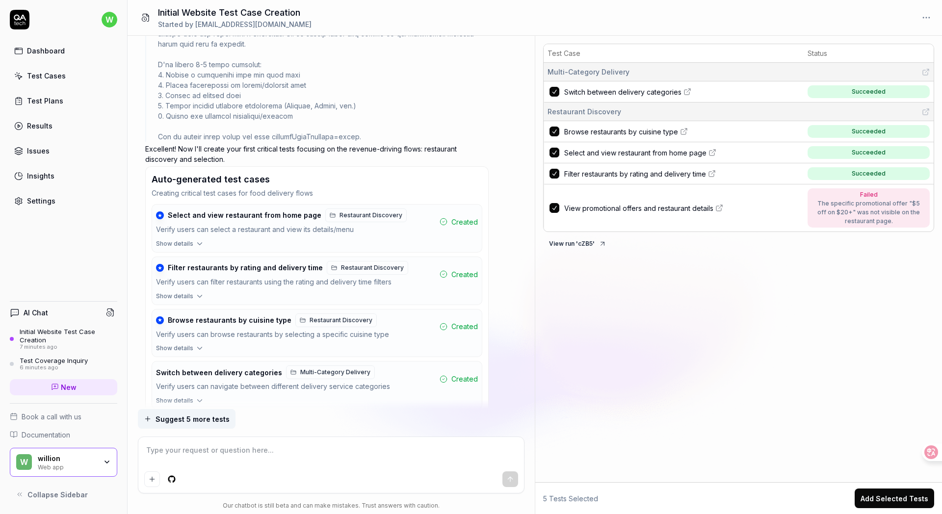
scroll to position [911, 0]
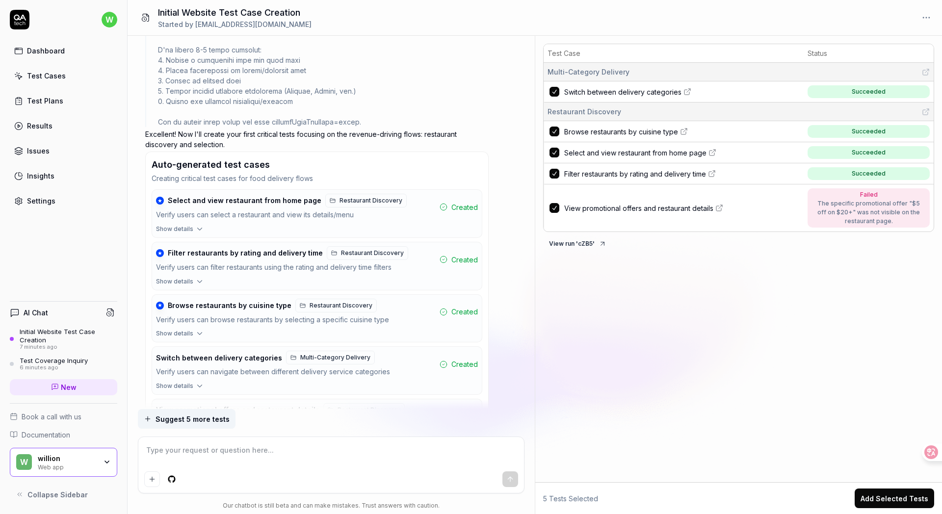
click at [195, 225] on icon "button" at bounding box center [199, 229] width 9 height 9
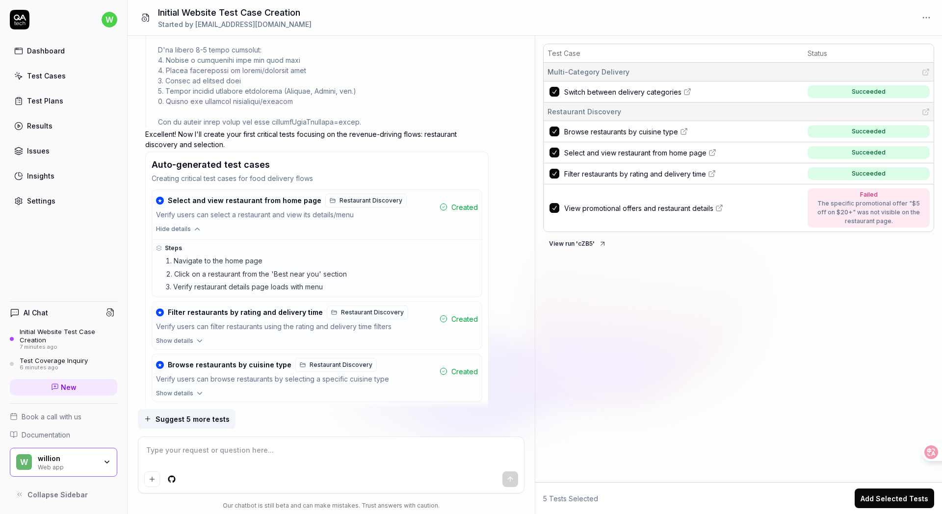
click at [195, 225] on icon "button" at bounding box center [197, 229] width 9 height 9
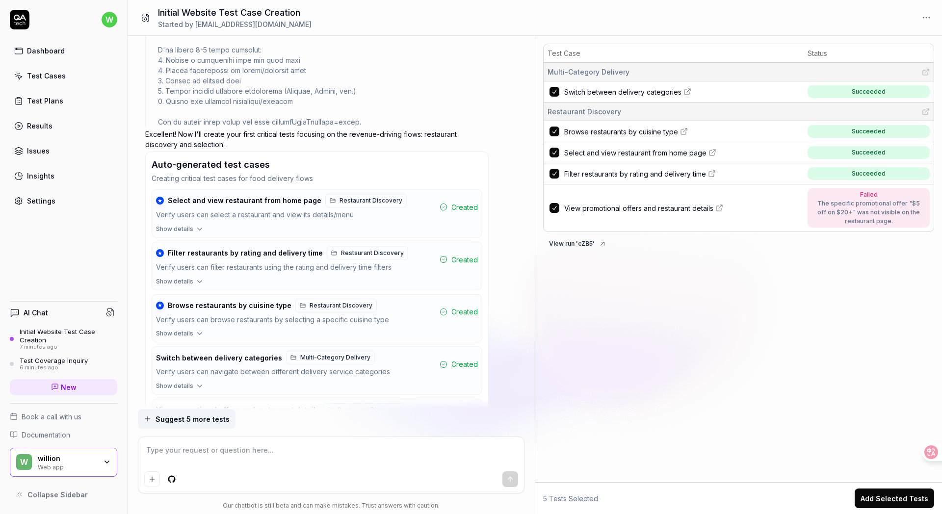
click at [646, 206] on span "View promotional offers and restaurant details" at bounding box center [638, 208] width 149 height 10
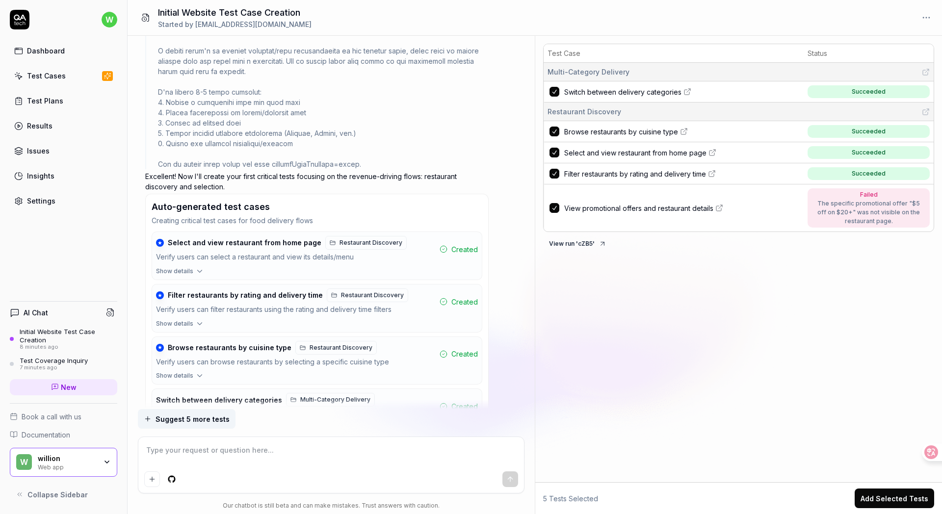
scroll to position [871, 0]
click at [20, 257] on div "w Dashboard Test Cases Test Plans Results Issues Insights Settings AI Chat Init…" at bounding box center [64, 257] width 128 height 514
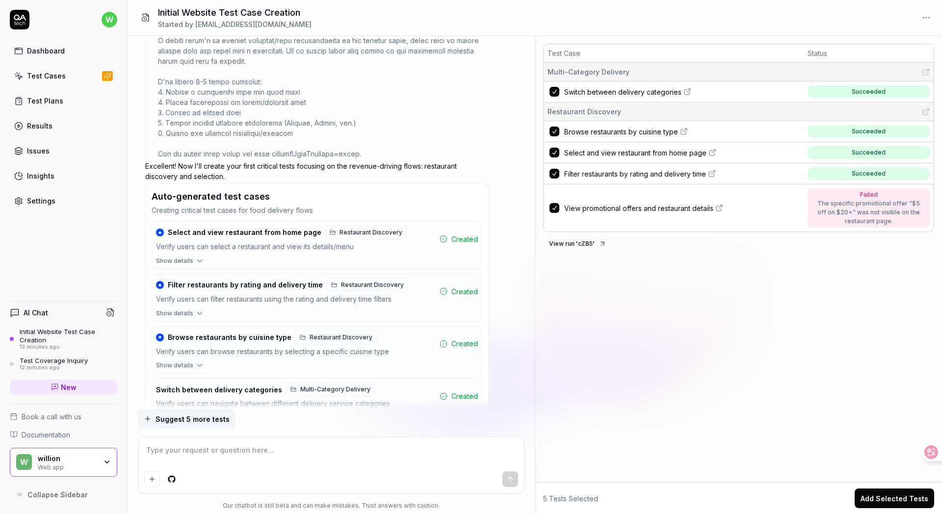
scroll to position [871, 0]
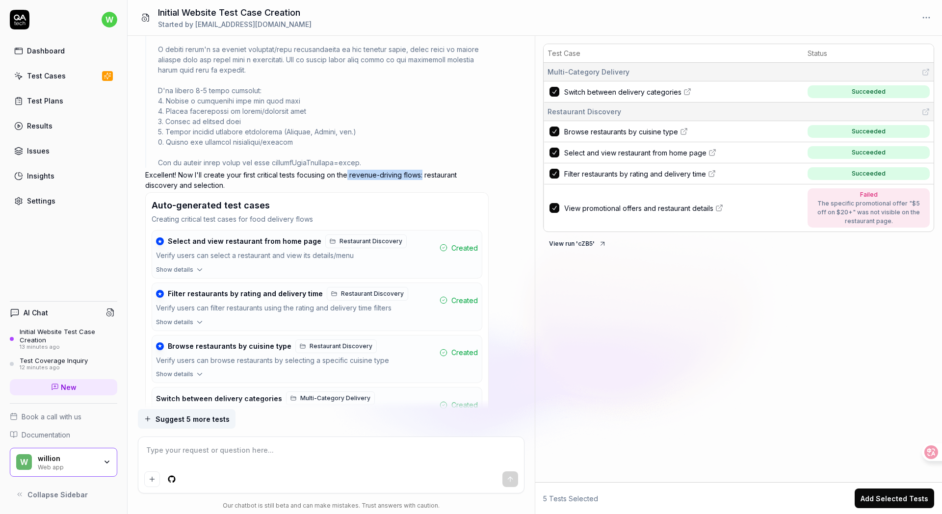
drag, startPoint x: 350, startPoint y: 157, endPoint x: 424, endPoint y: 153, distance: 74.7
click at [424, 170] on p "Excellent! Now I'll create your first critical tests focusing on the revenue-dr…" at bounding box center [316, 180] width 343 height 21
click at [309, 170] on p "Excellent! Now I'll create your first critical tests focusing on the revenue-dr…" at bounding box center [316, 180] width 343 height 21
type textarea "*"
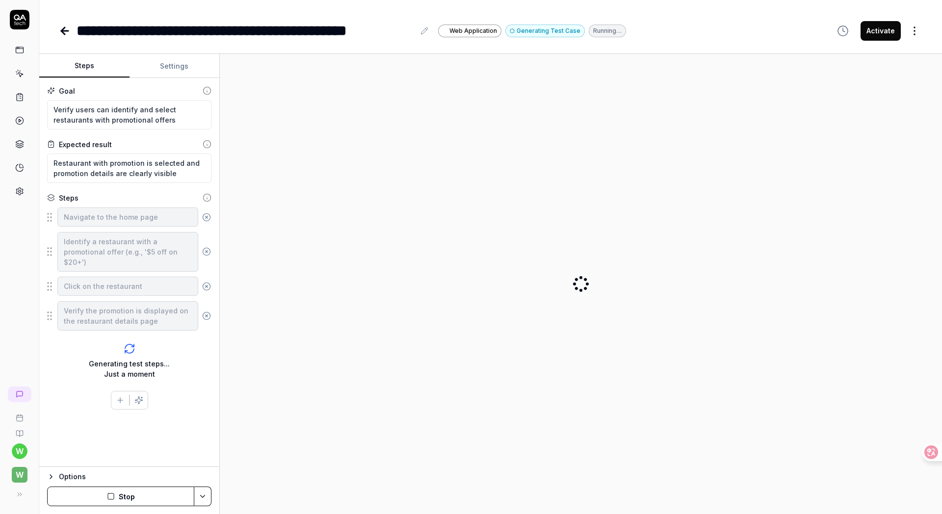
type textarea "*"
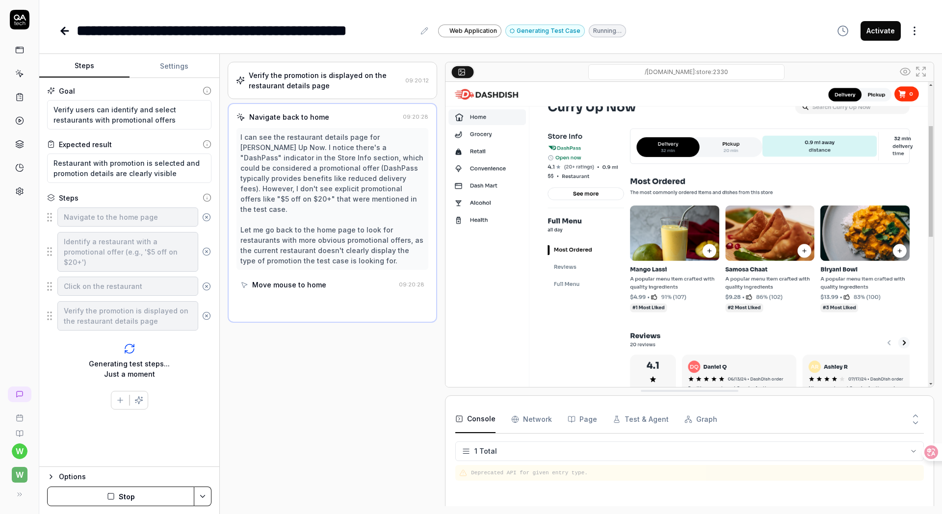
click at [72, 25] on link at bounding box center [66, 31] width 14 height 20
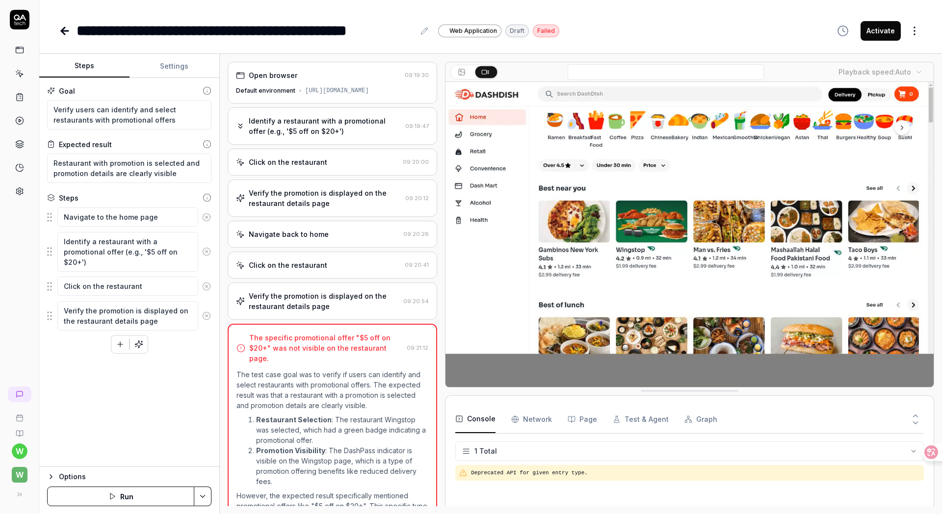
click at [342, 163] on div "Click on the restaurant" at bounding box center [317, 162] width 163 height 10
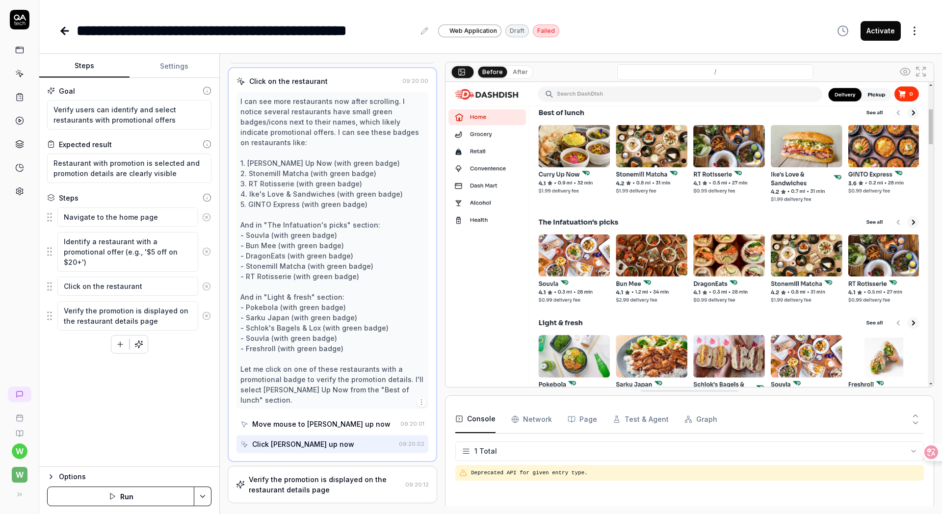
scroll to position [202, 0]
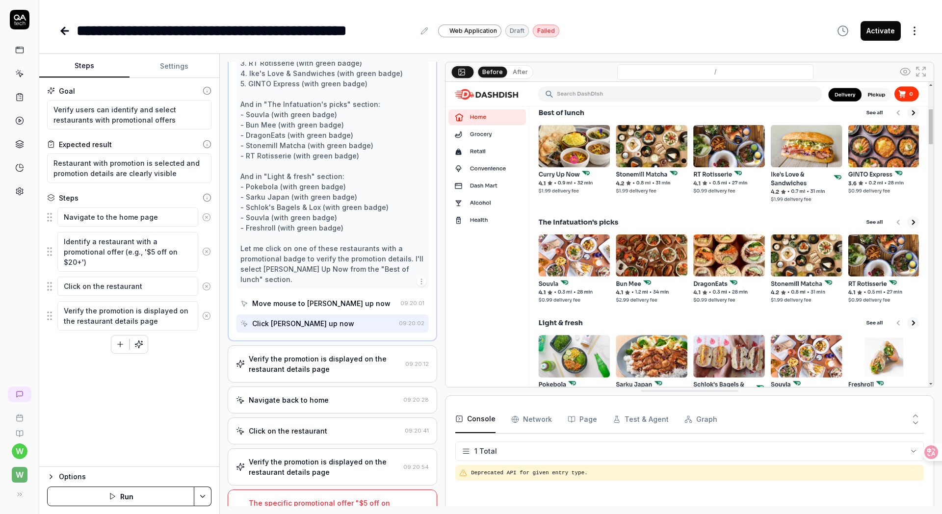
click at [339, 426] on div "Click on the restaurant" at bounding box center [318, 431] width 165 height 10
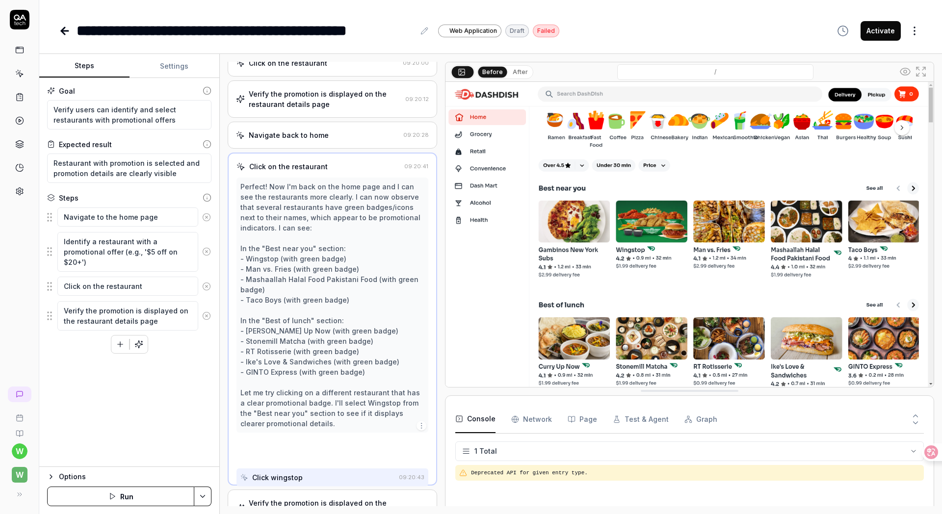
scroll to position [78, 0]
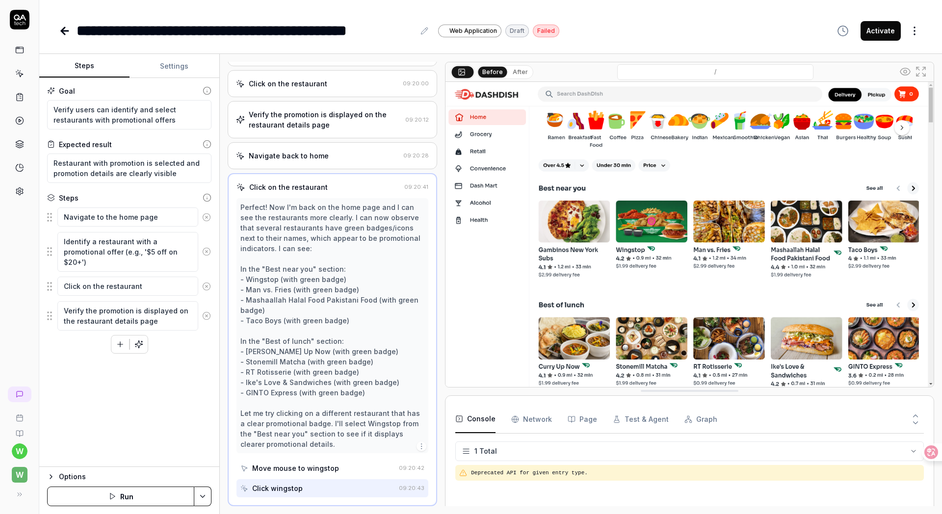
click at [514, 70] on button "After" at bounding box center [520, 72] width 23 height 11
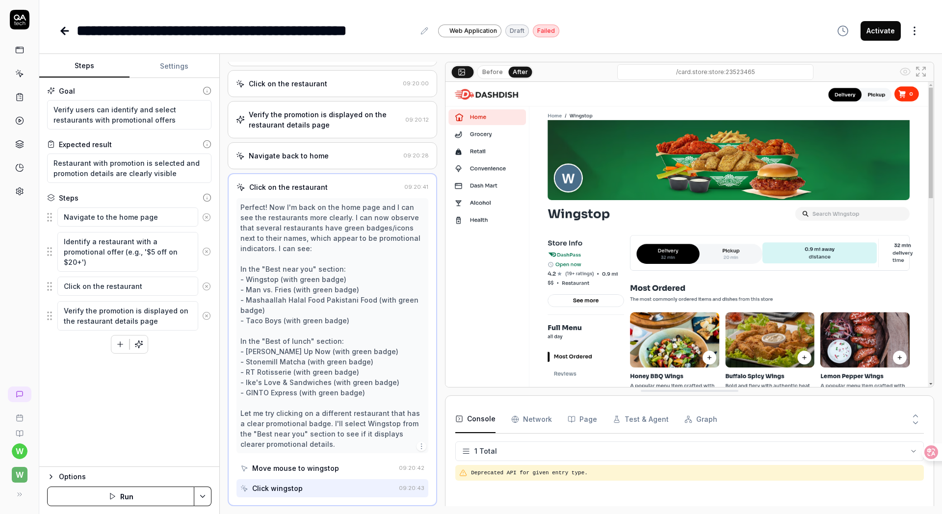
click at [493, 77] on button "Before" at bounding box center [492, 72] width 28 height 11
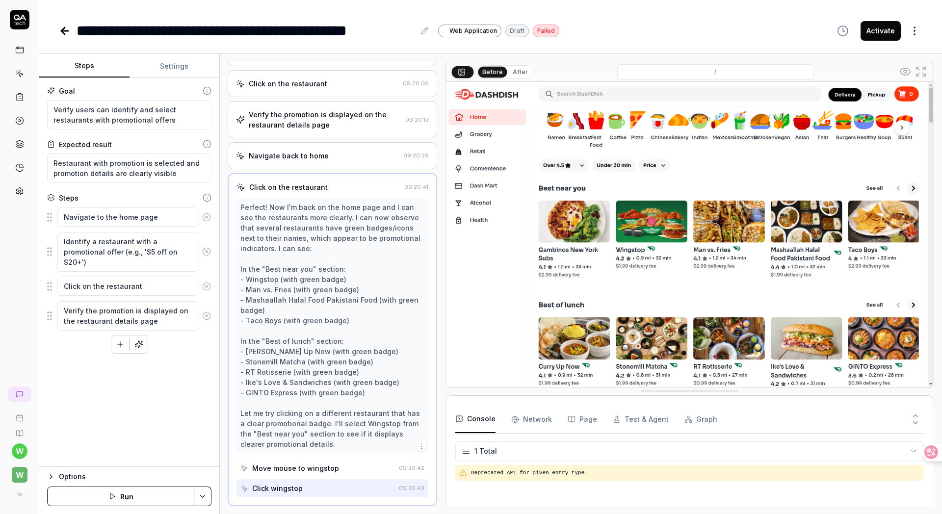
scroll to position [152, 0]
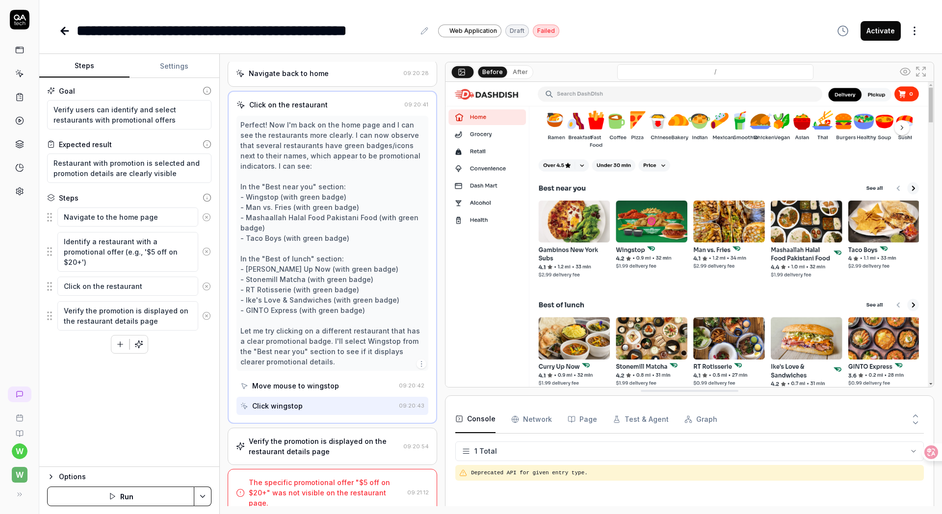
click at [344, 485] on div "The specific promotional offer "$5 off on $20+" was not visible on the restaura…" at bounding box center [326, 492] width 154 height 31
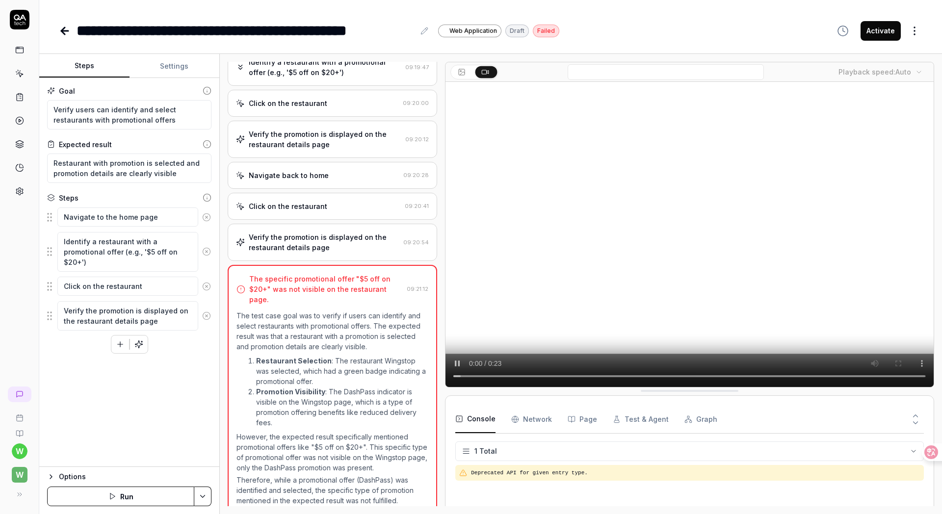
scroll to position [0, 0]
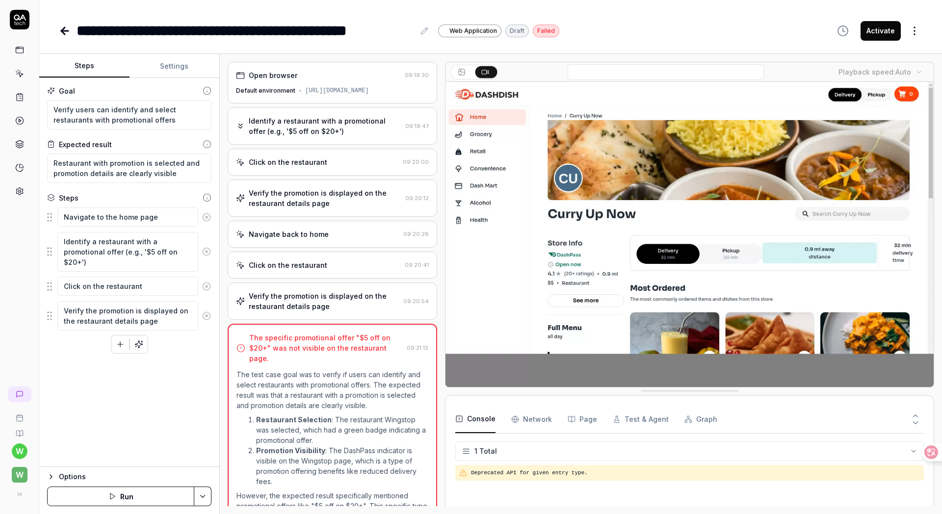
type textarea "*"
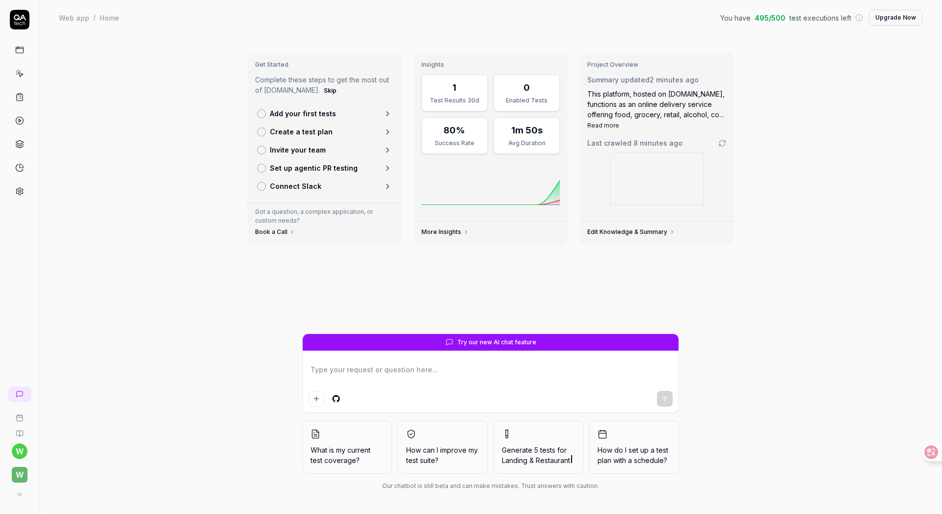
click at [25, 23] on icon at bounding box center [20, 20] width 20 height 20
type textarea "*"
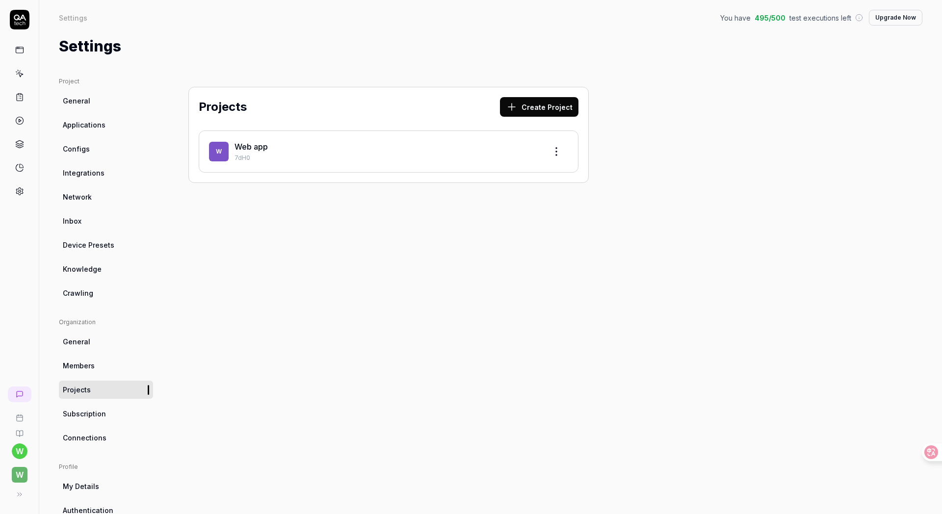
click at [17, 497] on icon at bounding box center [20, 494] width 8 height 8
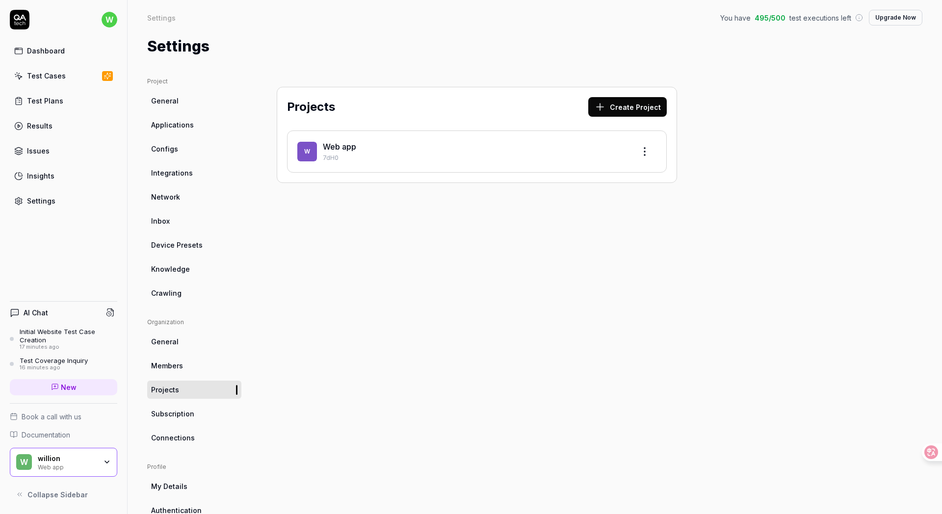
click at [181, 105] on link "General" at bounding box center [194, 101] width 94 height 18
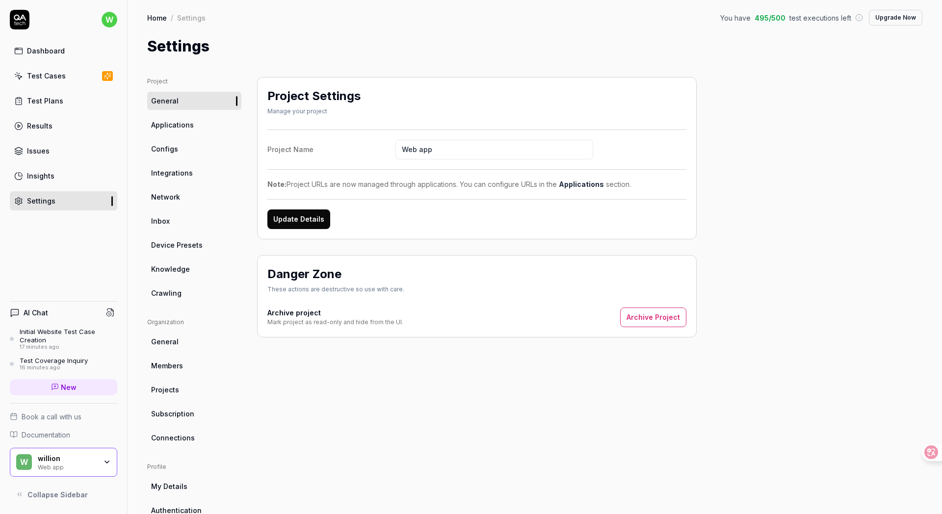
click at [69, 369] on div "16 minutes ago" at bounding box center [54, 367] width 68 height 7
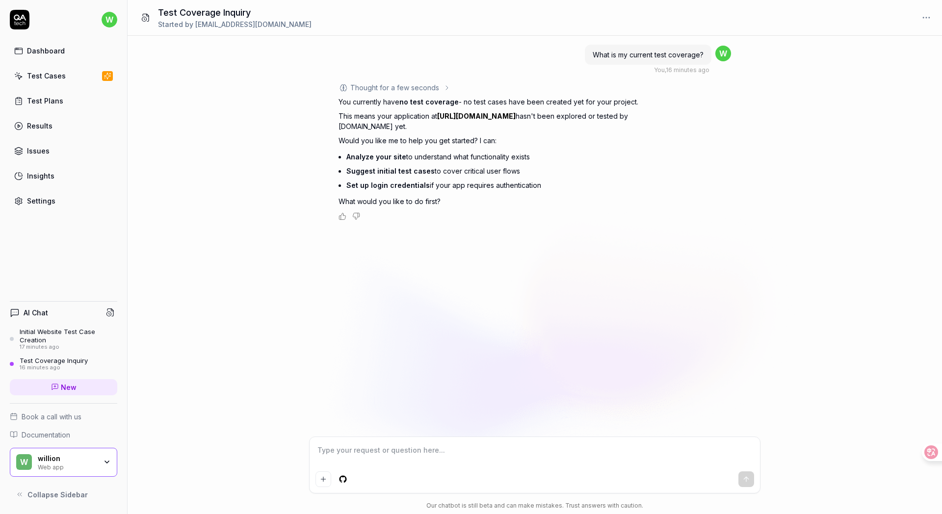
click at [443, 125] on p "This means your application at [URL][DOMAIN_NAME] hasn't been explored or teste…" at bounding box center [509, 121] width 343 height 21
click at [54, 82] on link "Test Cases" at bounding box center [63, 75] width 107 height 19
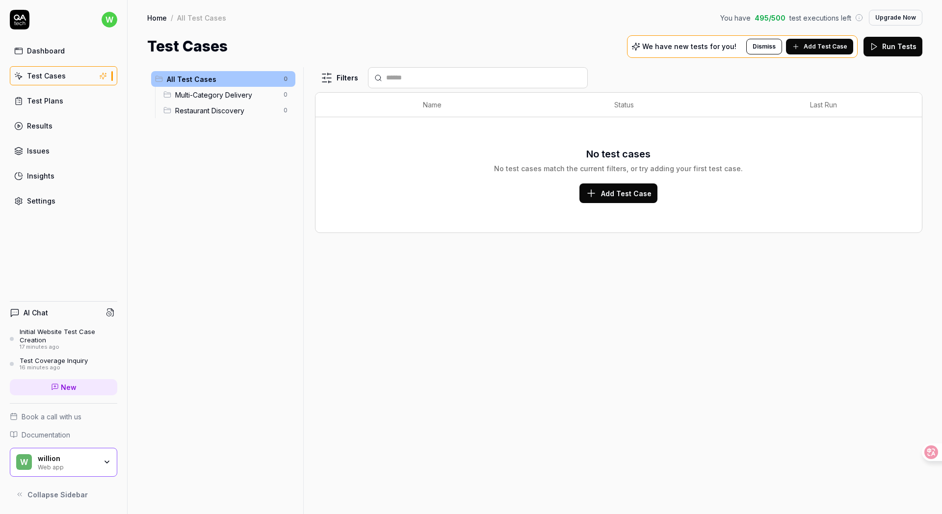
click at [821, 47] on span "Add Test Case" at bounding box center [825, 46] width 44 height 9
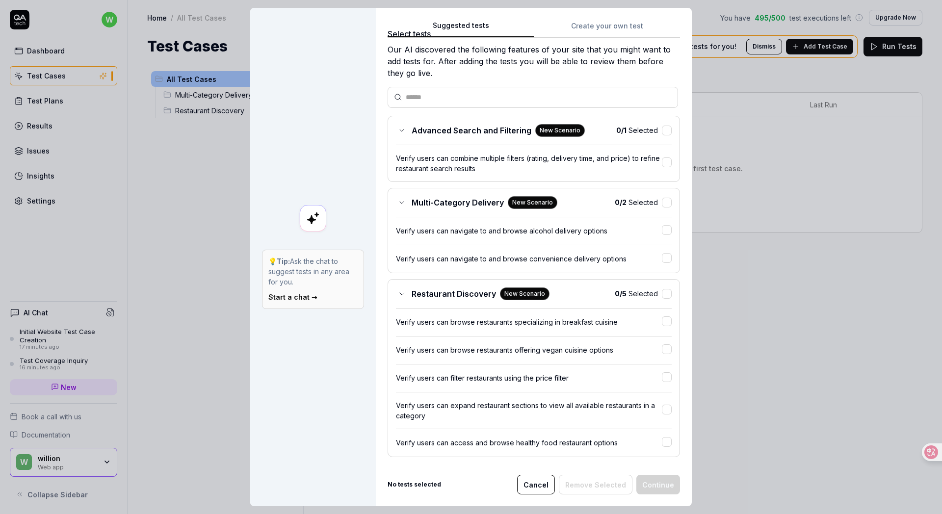
scroll to position [15, 0]
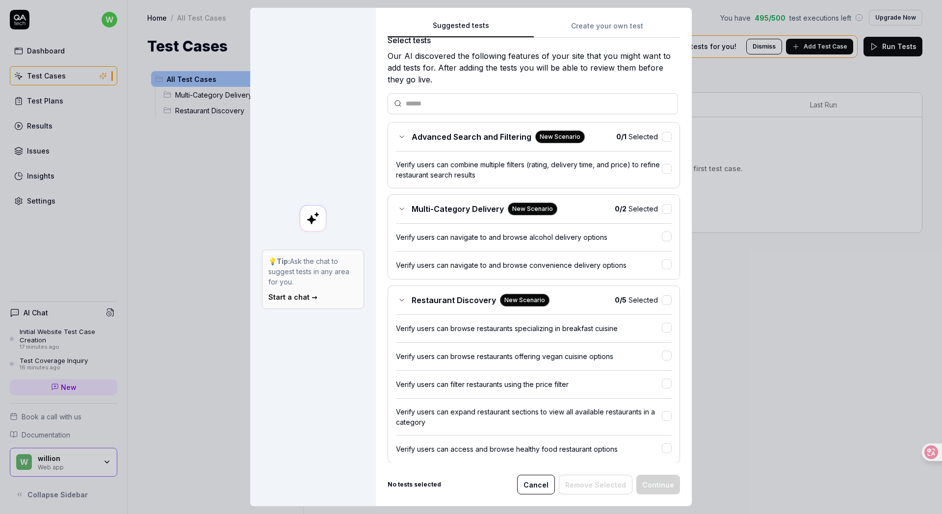
click at [316, 262] on p "💡 Tip: Ask the chat to suggest tests in any area for you." at bounding box center [312, 271] width 89 height 31
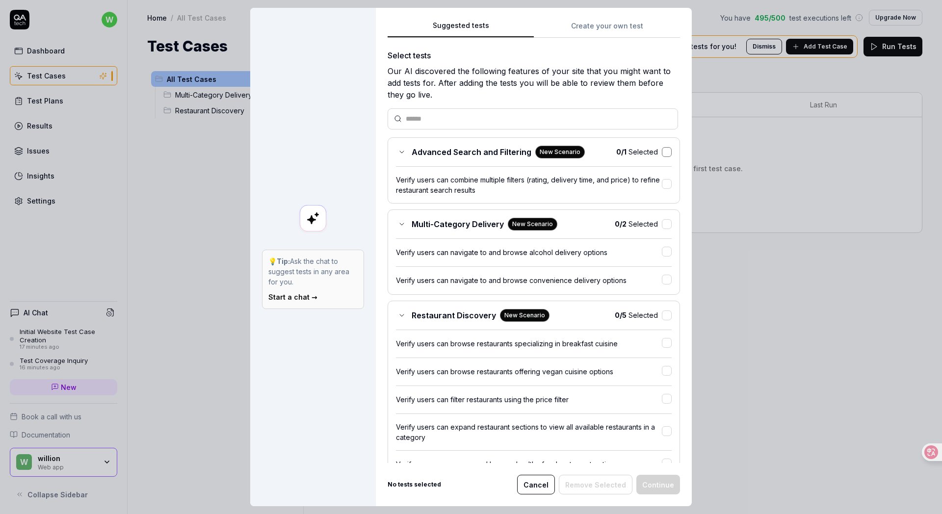
click at [665, 154] on button "button" at bounding box center [667, 152] width 10 height 10
click at [667, 226] on button "button" at bounding box center [667, 224] width 10 height 10
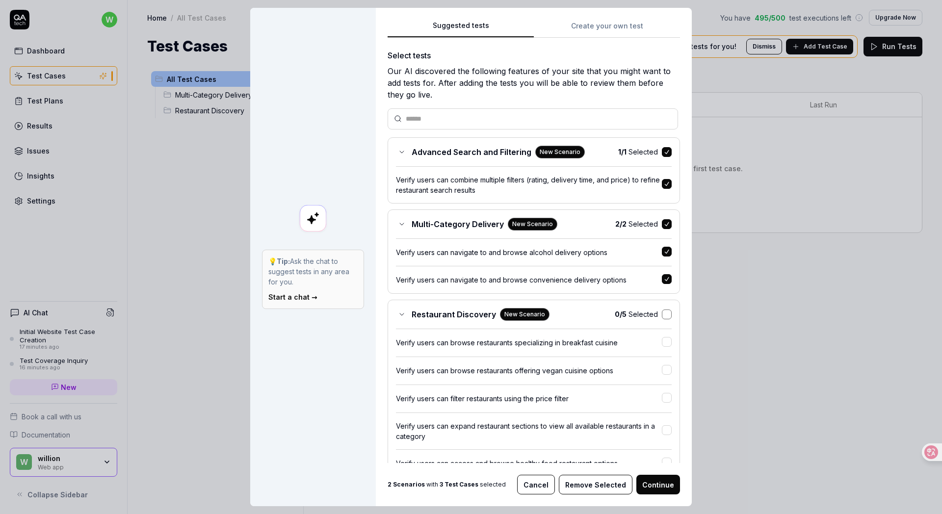
click at [668, 311] on button "button" at bounding box center [667, 314] width 10 height 10
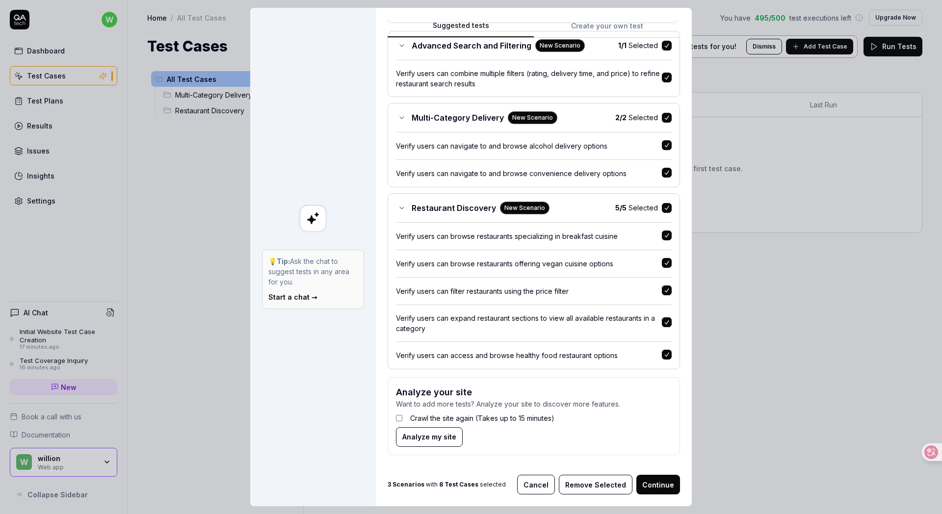
click at [435, 442] on span "Analyze my site" at bounding box center [429, 437] width 54 height 10
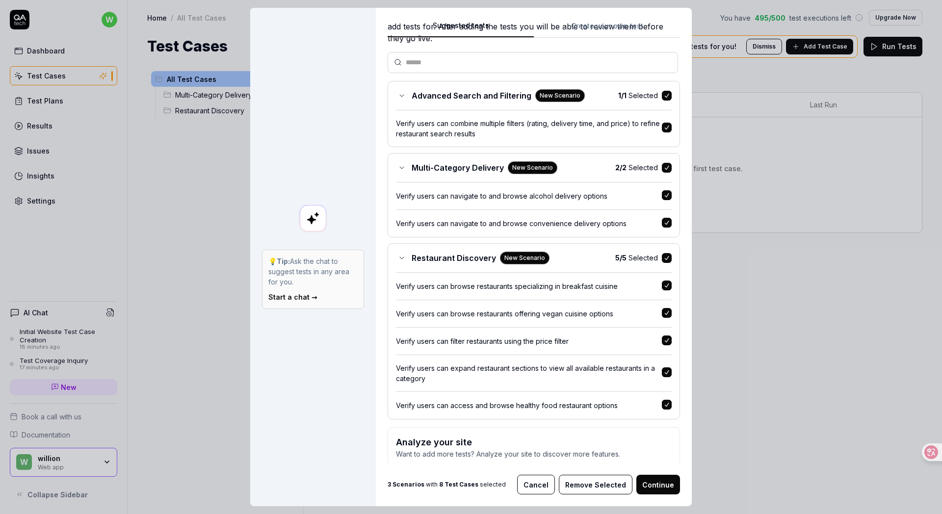
scroll to position [0, 0]
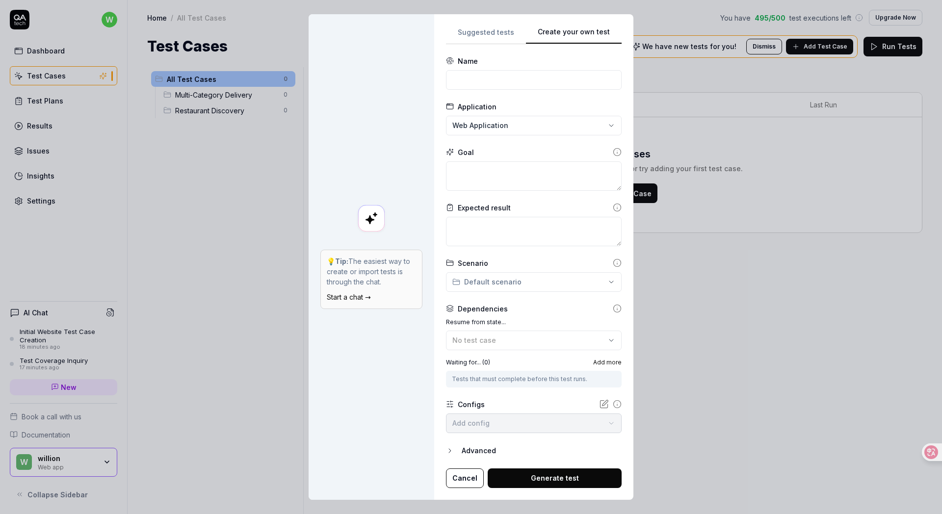
click at [597, 28] on button "Create your own test" at bounding box center [574, 35] width 96 height 18
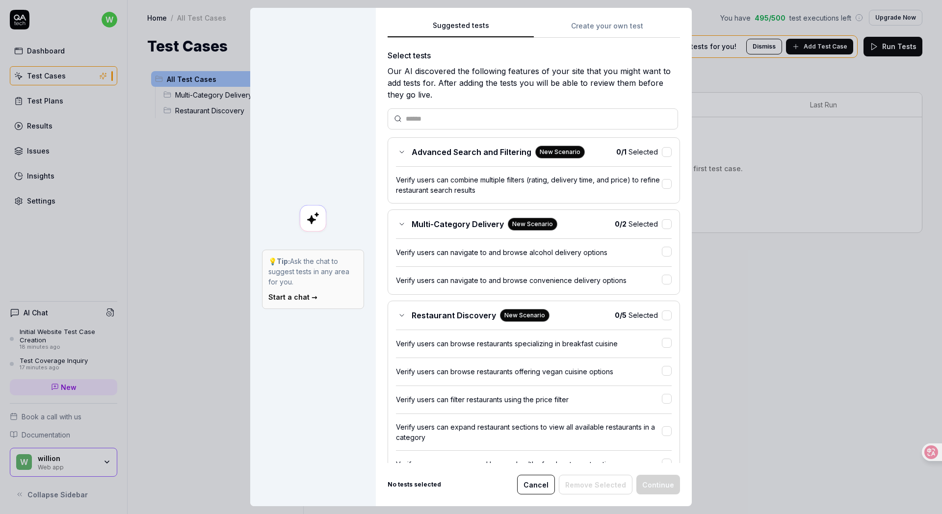
click at [482, 31] on button "Suggested tests" at bounding box center [460, 29] width 146 height 18
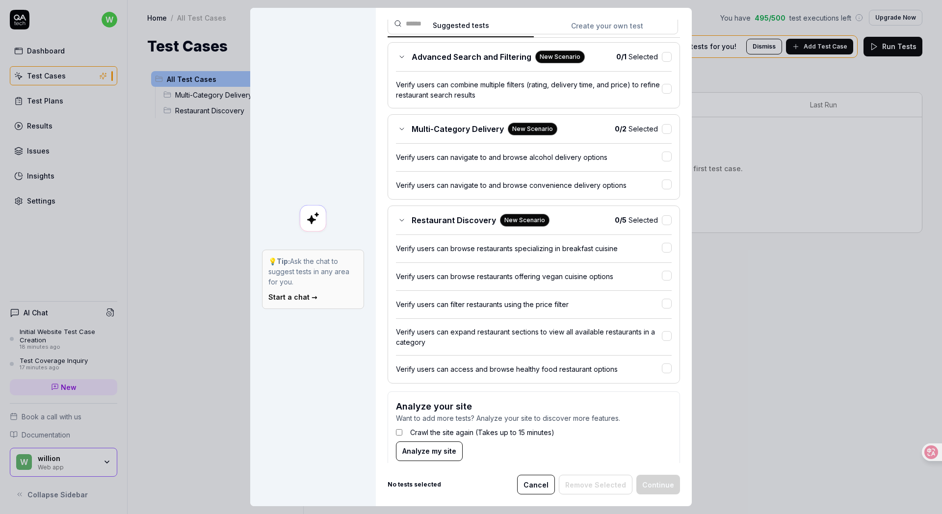
scroll to position [110, 0]
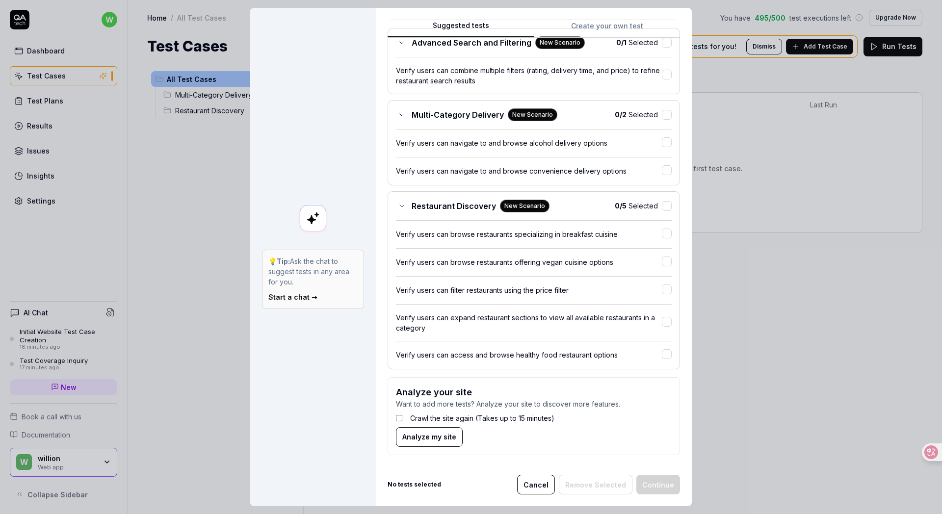
click at [542, 482] on button "Cancel" at bounding box center [536, 485] width 38 height 20
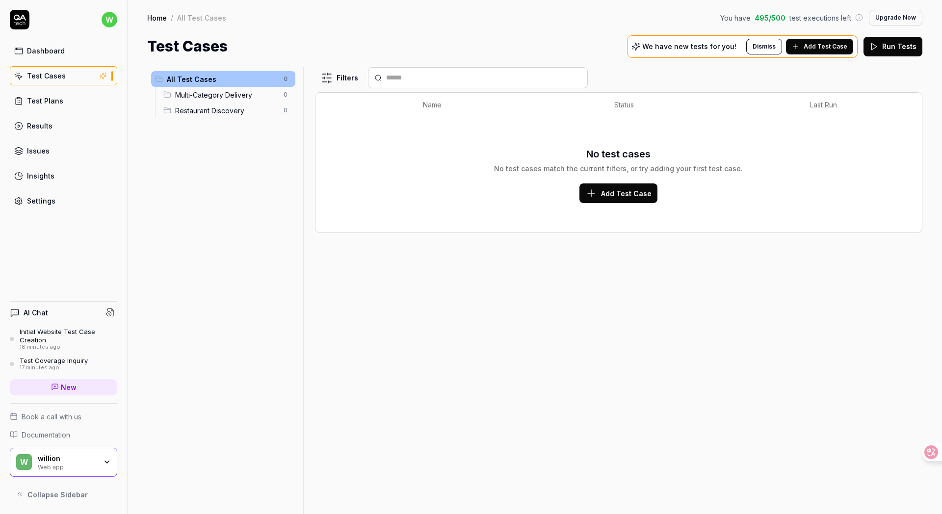
click at [70, 361] on div "Test Coverage Inquiry" at bounding box center [54, 361] width 68 height 8
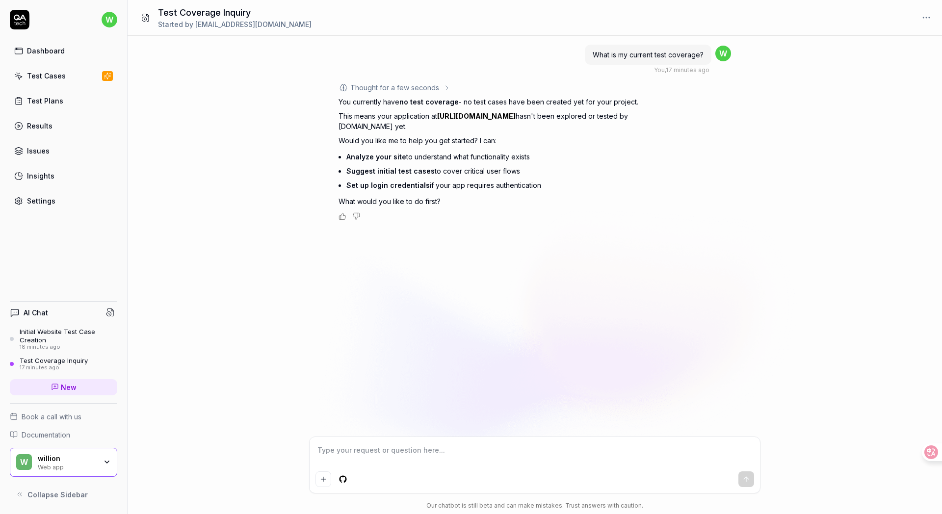
click at [67, 337] on div "Initial Website Test Case Creation" at bounding box center [69, 336] width 98 height 16
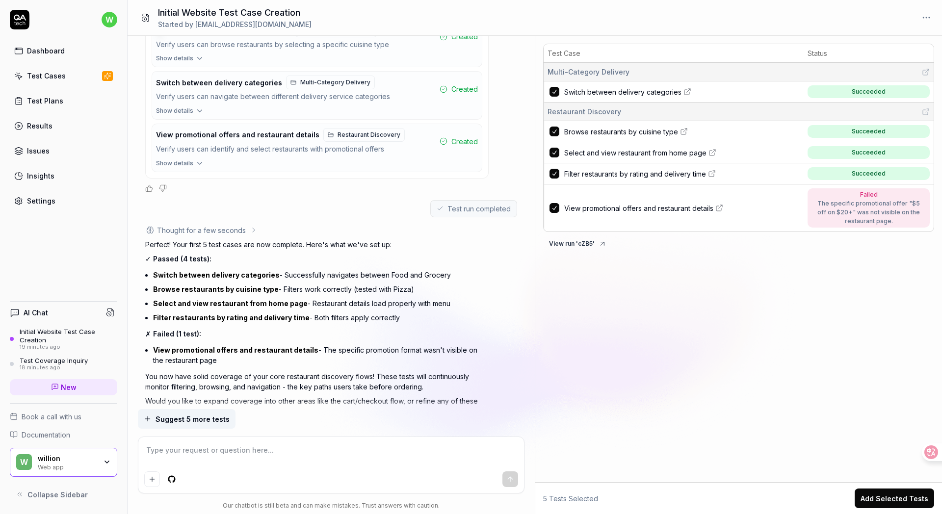
scroll to position [404, 0]
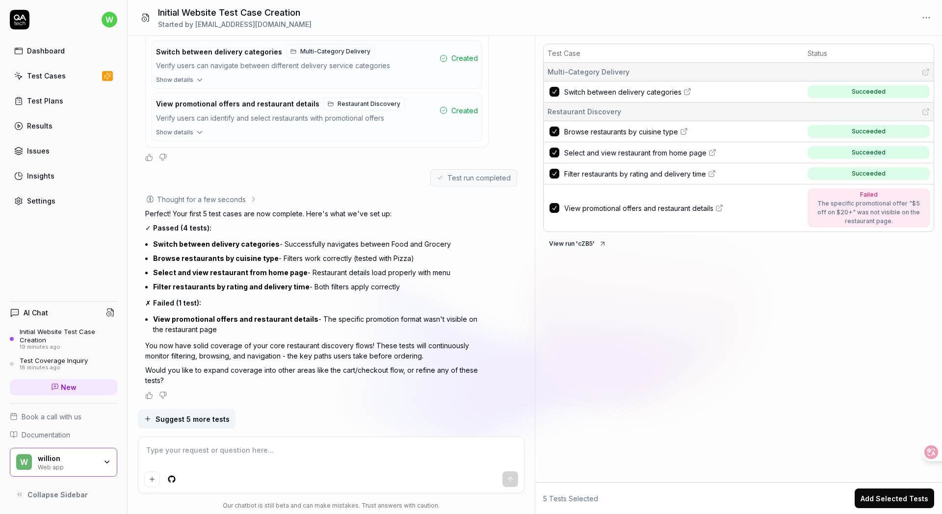
click at [66, 77] on link "Test Cases" at bounding box center [63, 75] width 107 height 19
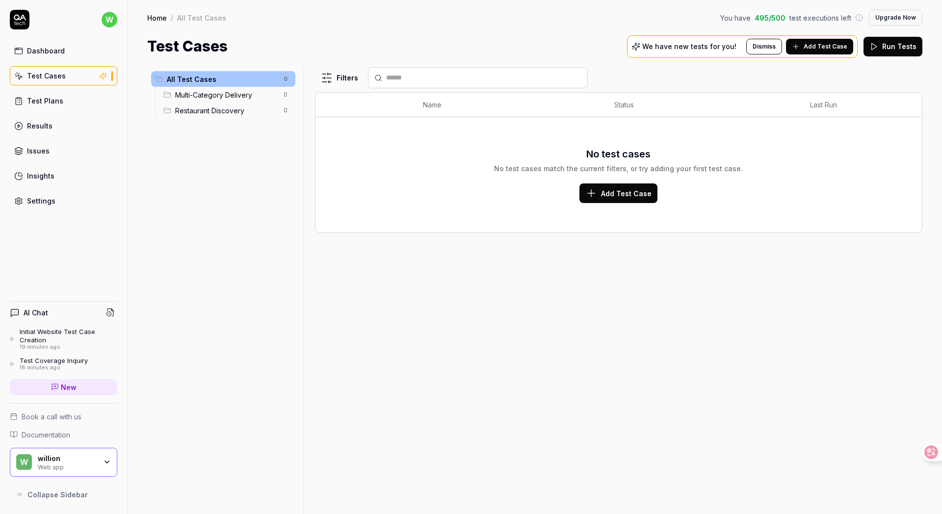
click at [803, 51] on button "Add Test Case" at bounding box center [819, 47] width 67 height 16
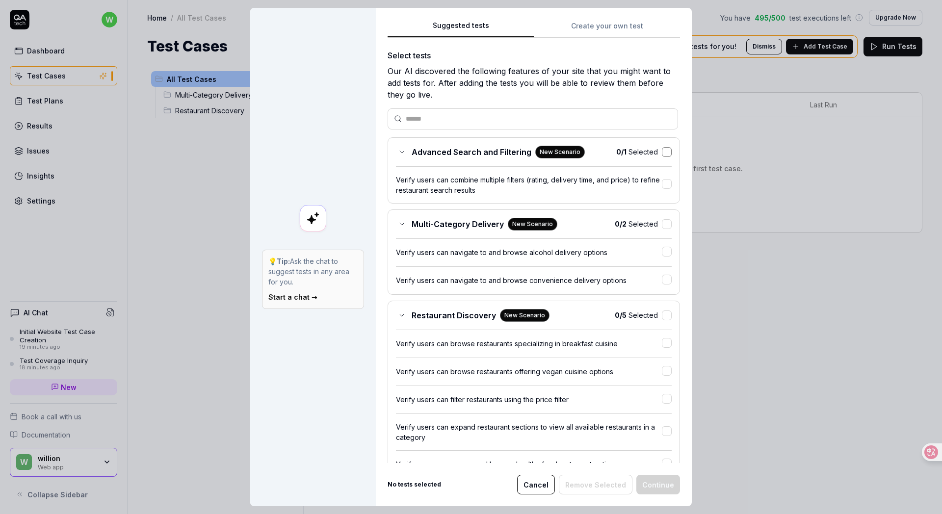
click at [668, 154] on button "button" at bounding box center [667, 152] width 10 height 10
click at [664, 220] on button "button" at bounding box center [667, 224] width 10 height 10
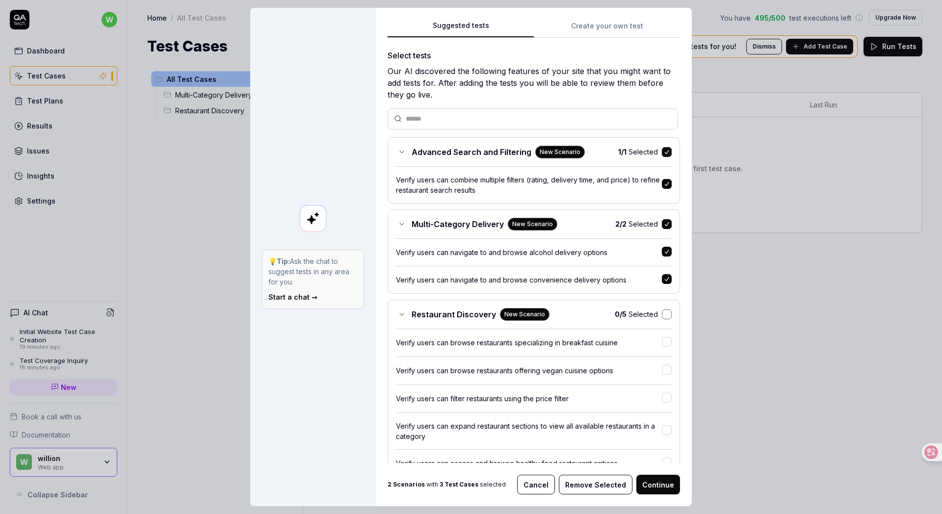
click at [666, 311] on button "button" at bounding box center [667, 314] width 10 height 10
click at [662, 484] on button "Continue" at bounding box center [658, 485] width 44 height 20
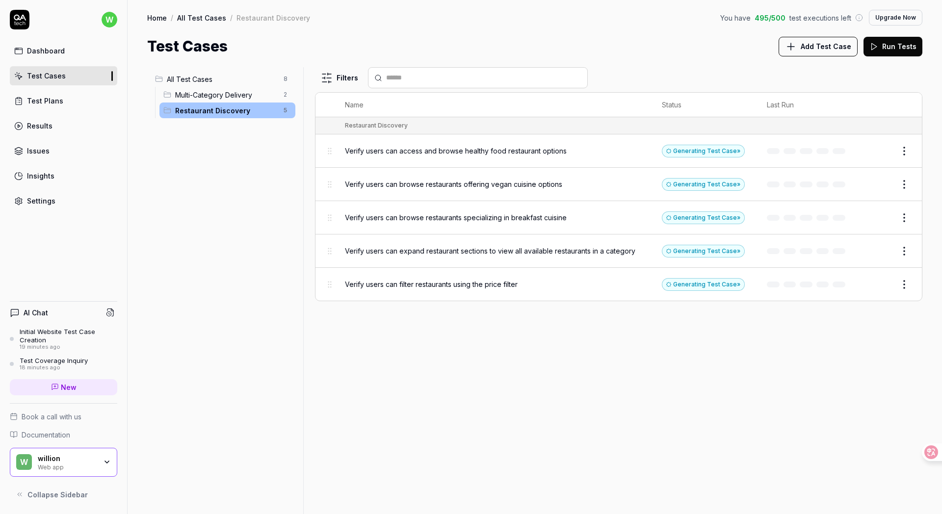
click at [201, 96] on span "Multi-Category Delivery" at bounding box center [226, 95] width 103 height 10
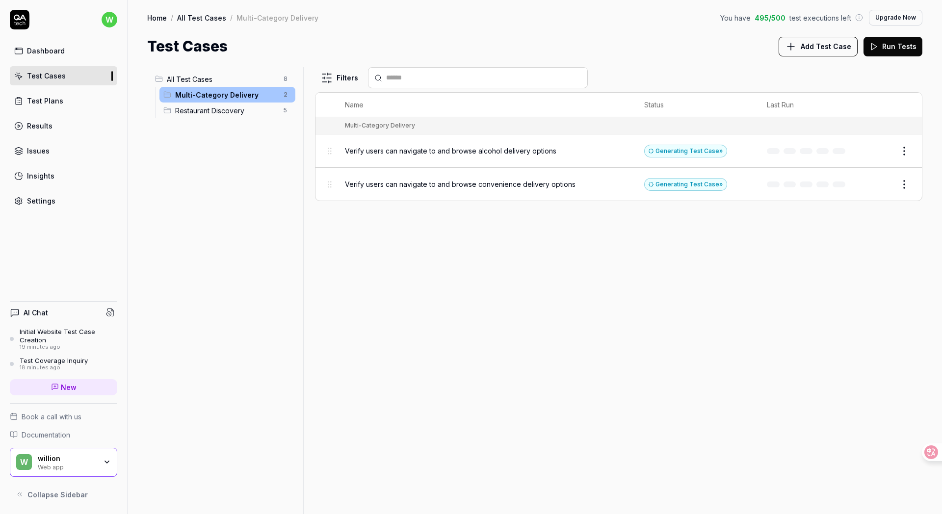
click at [201, 111] on span "Restaurant Discovery" at bounding box center [226, 110] width 103 height 10
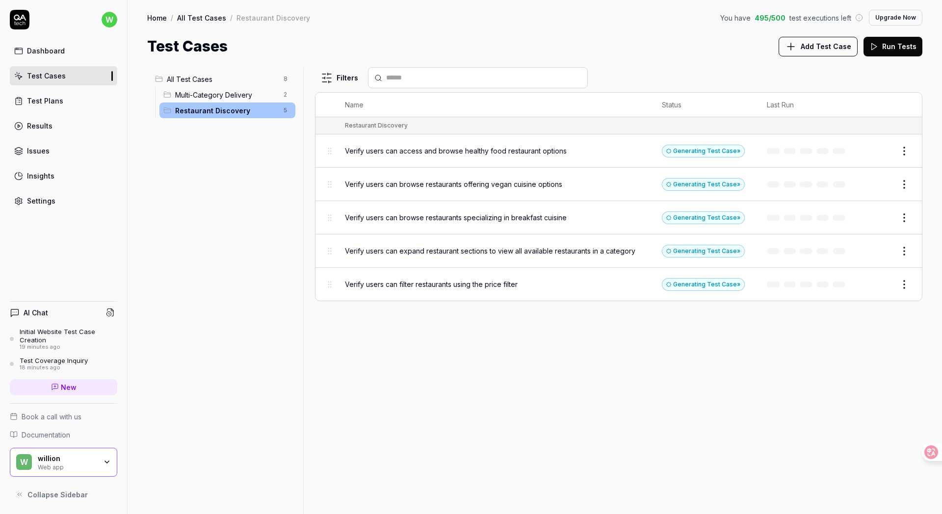
click at [203, 79] on span "All Test Cases" at bounding box center [222, 79] width 111 height 10
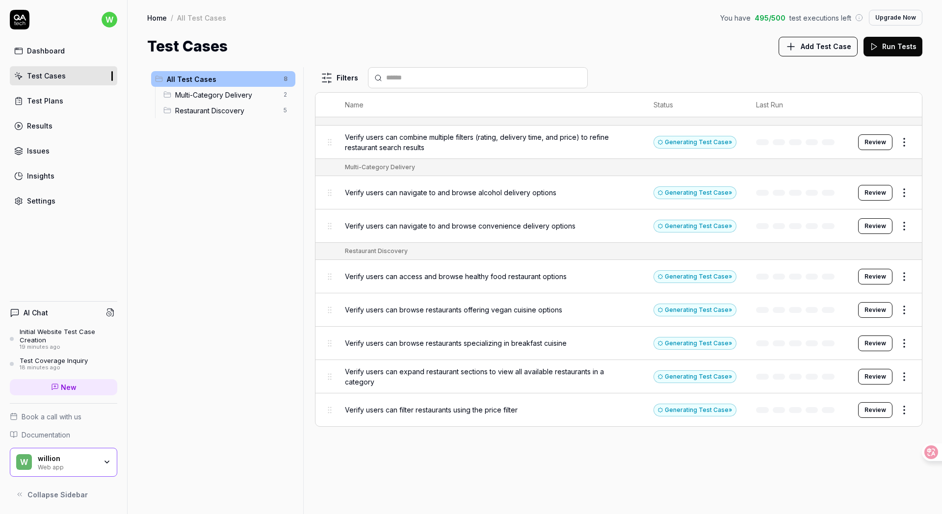
click at [560, 138] on span "Verify users can combine multiple filters (rating, delivery time, and price) to…" at bounding box center [489, 142] width 289 height 21
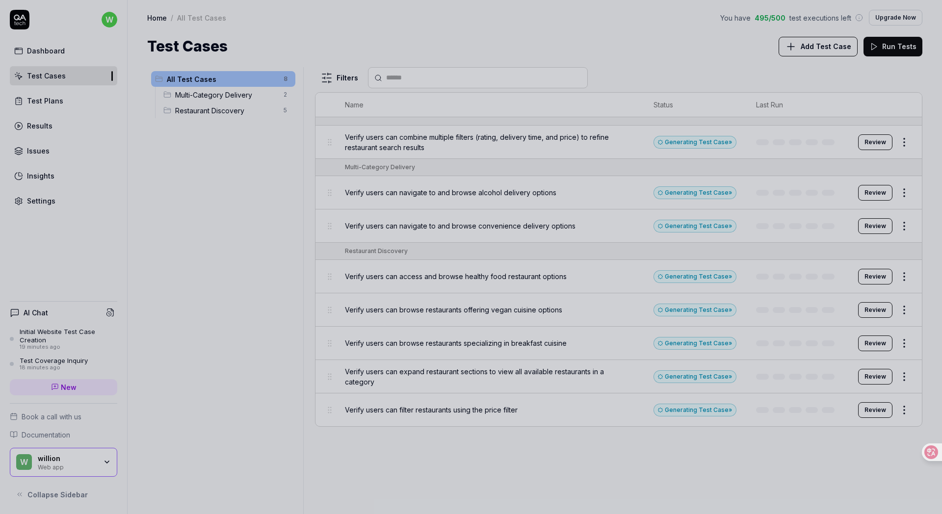
click at [669, 78] on div at bounding box center [471, 257] width 942 height 514
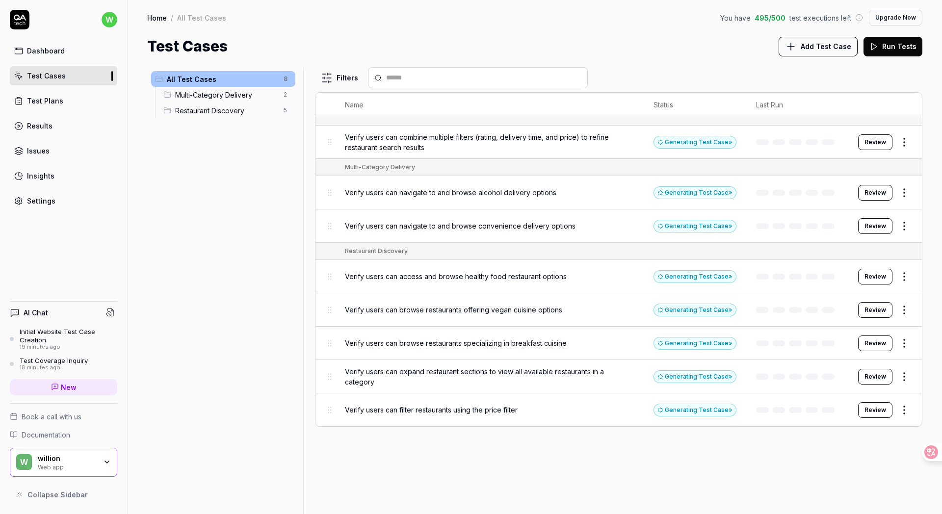
click at [904, 143] on html "w Dashboard Test Cases Test Plans Results Issues Insights Settings AI Chat Init…" at bounding box center [471, 257] width 942 height 514
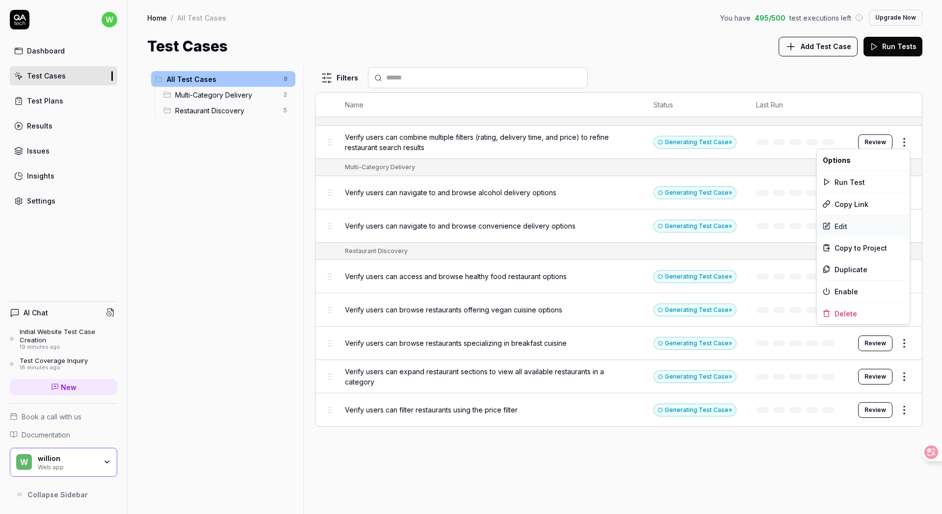
click at [842, 229] on div "Edit" at bounding box center [863, 226] width 93 height 22
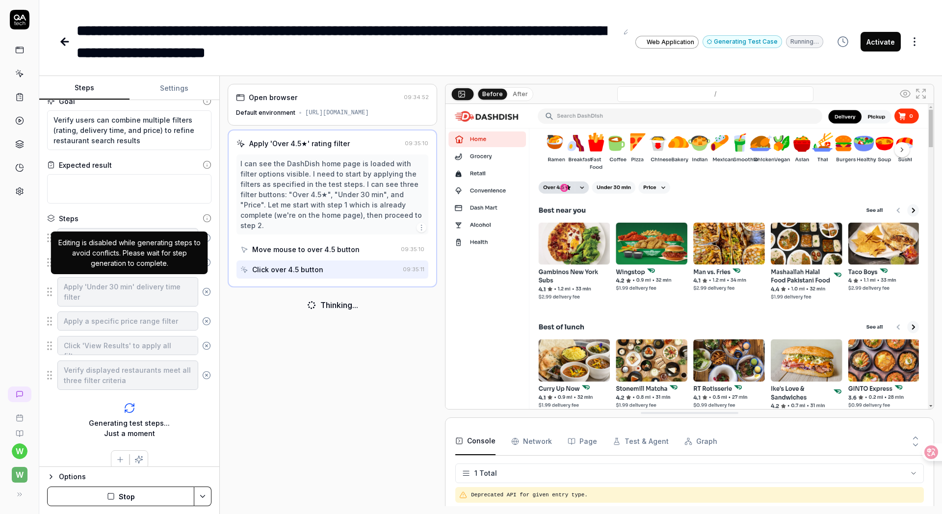
scroll to position [22, 0]
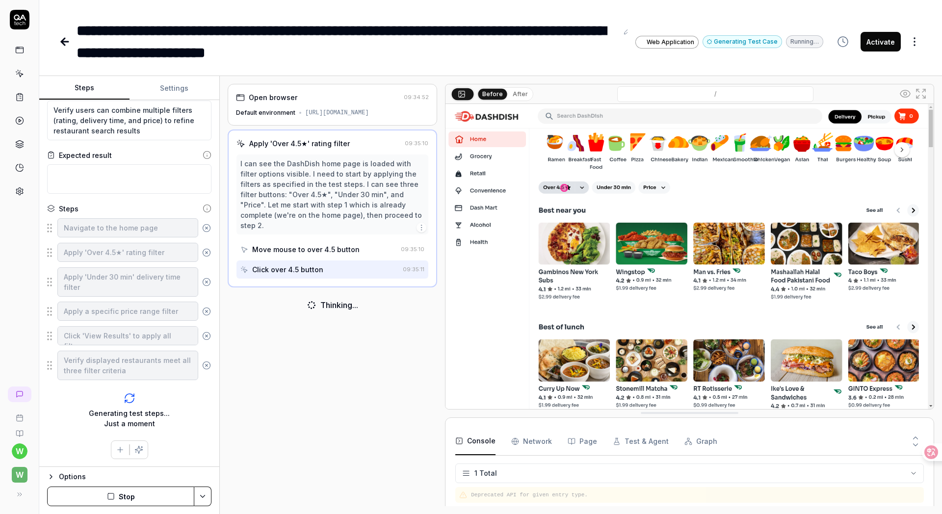
click at [51, 477] on icon "button" at bounding box center [51, 477] width 2 height 4
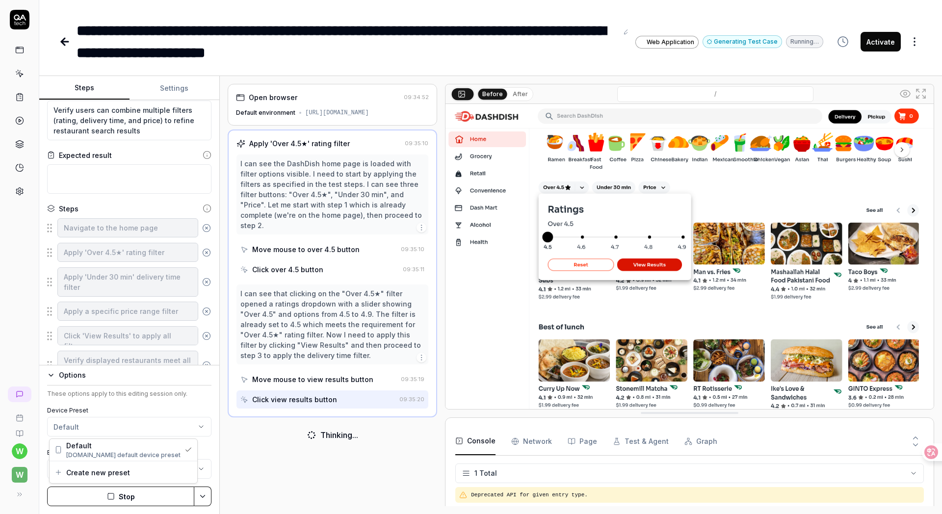
click at [125, 425] on html "**********" at bounding box center [471, 257] width 942 height 514
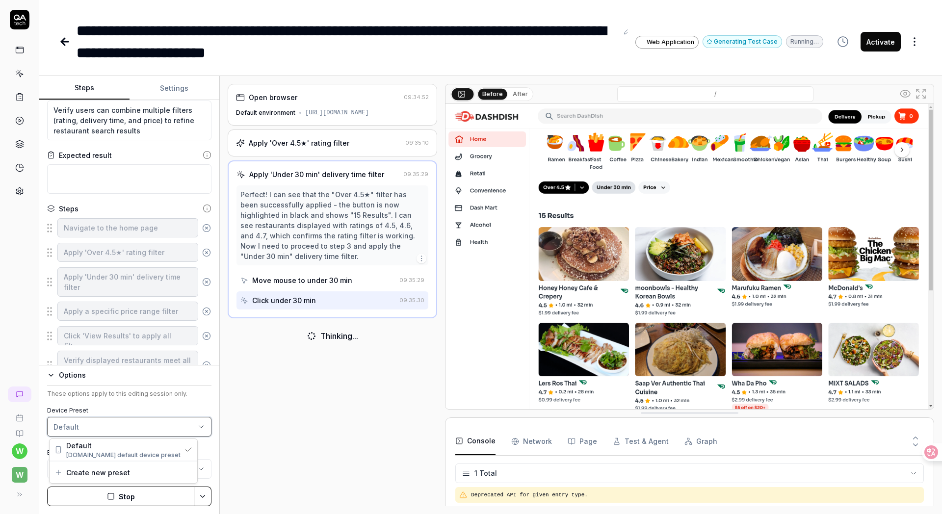
click at [77, 411] on html "**********" at bounding box center [471, 257] width 942 height 514
click at [77, 411] on label "Device Preset" at bounding box center [129, 410] width 164 height 9
drag, startPoint x: 67, startPoint y: 410, endPoint x: 87, endPoint y: 410, distance: 19.6
click at [87, 410] on label "Device Preset" at bounding box center [129, 410] width 164 height 9
click at [281, 407] on div "Open browser 09:34:52 Default environment [URL][DOMAIN_NAME] Apply 'Over 4.5★' …" at bounding box center [332, 295] width 209 height 422
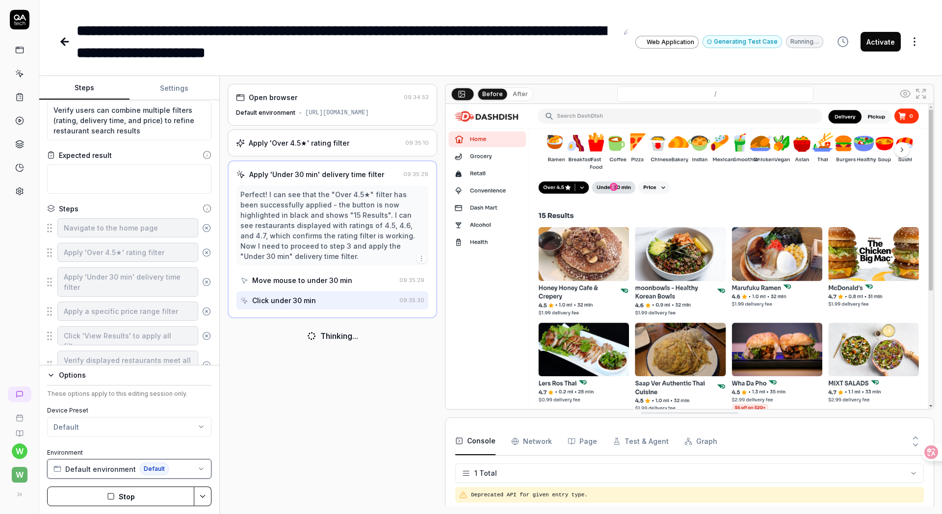
click at [109, 474] on span "Default environment" at bounding box center [100, 469] width 71 height 10
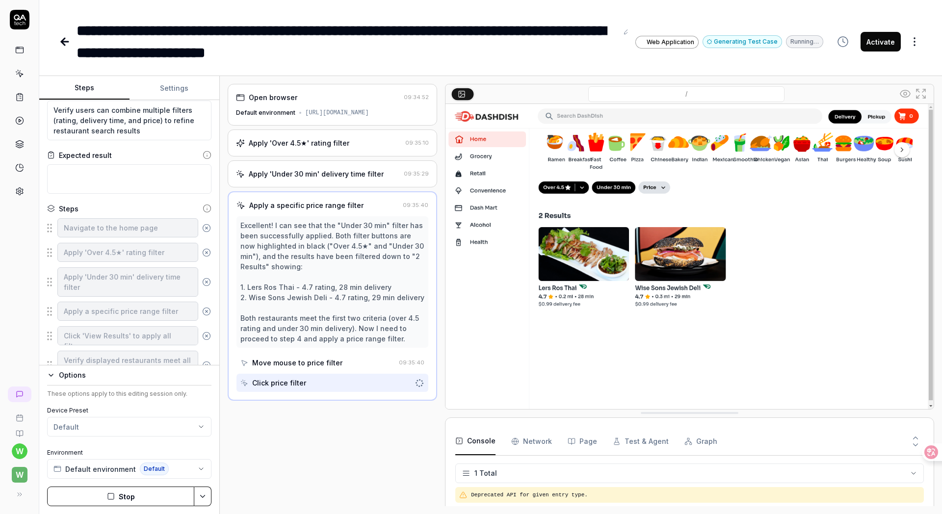
click at [261, 439] on div "Open browser 09:34:52 Default environment [URL][DOMAIN_NAME] Apply 'Over 4.5★' …" at bounding box center [332, 295] width 209 height 422
click at [117, 430] on html "**********" at bounding box center [471, 257] width 942 height 514
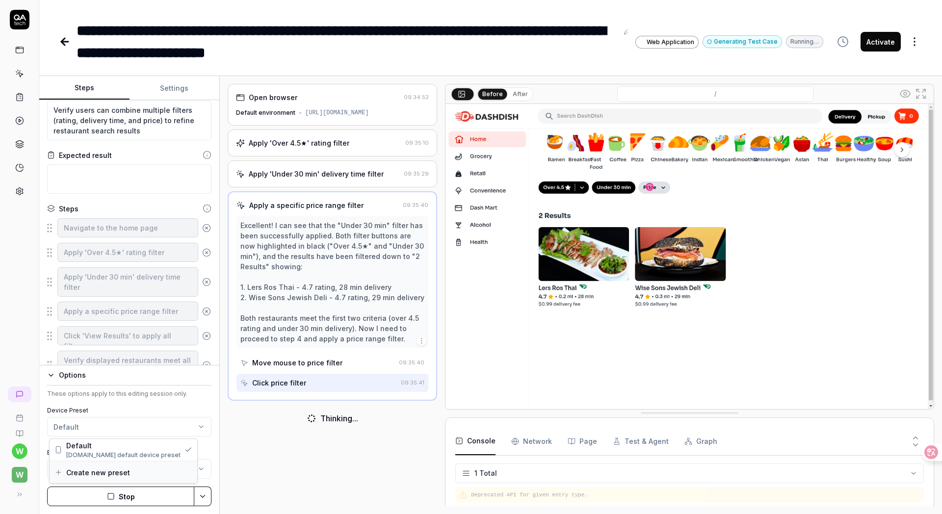
click at [102, 475] on span "Create new preset" at bounding box center [98, 472] width 64 height 10
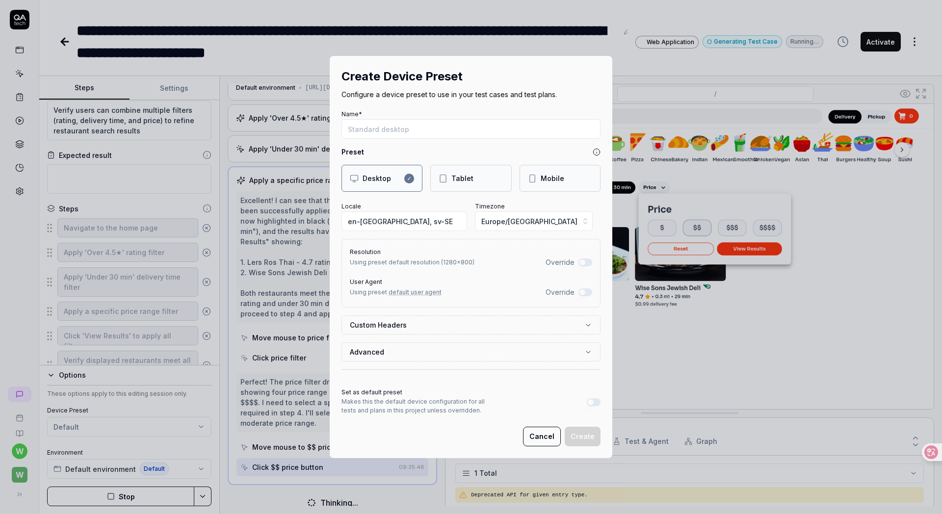
scroll to position [25, 0]
click at [541, 436] on button "Cancel" at bounding box center [542, 437] width 38 height 20
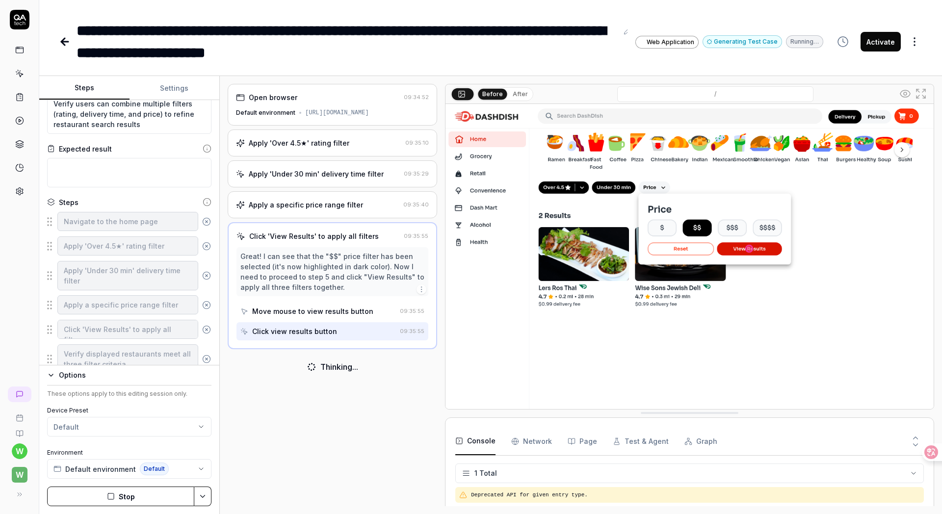
scroll to position [0, 0]
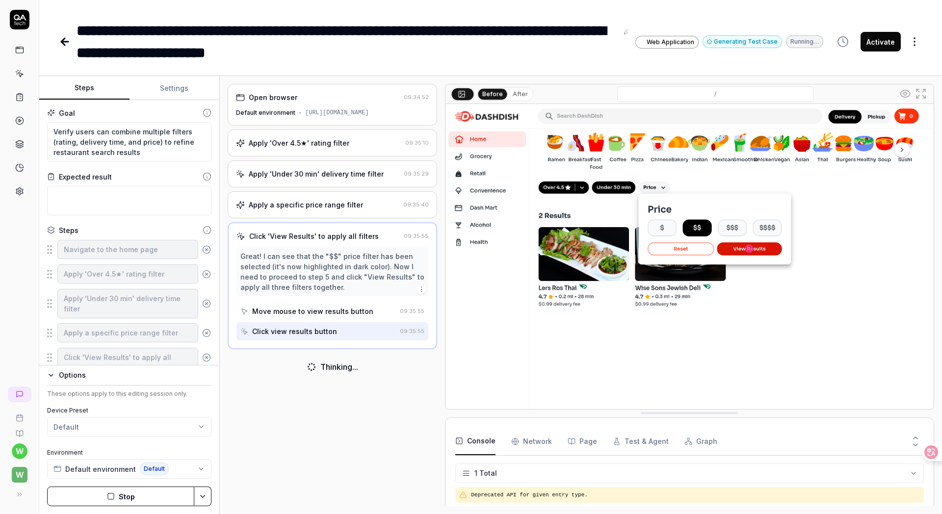
click at [179, 86] on button "Settings" at bounding box center [174, 89] width 90 height 24
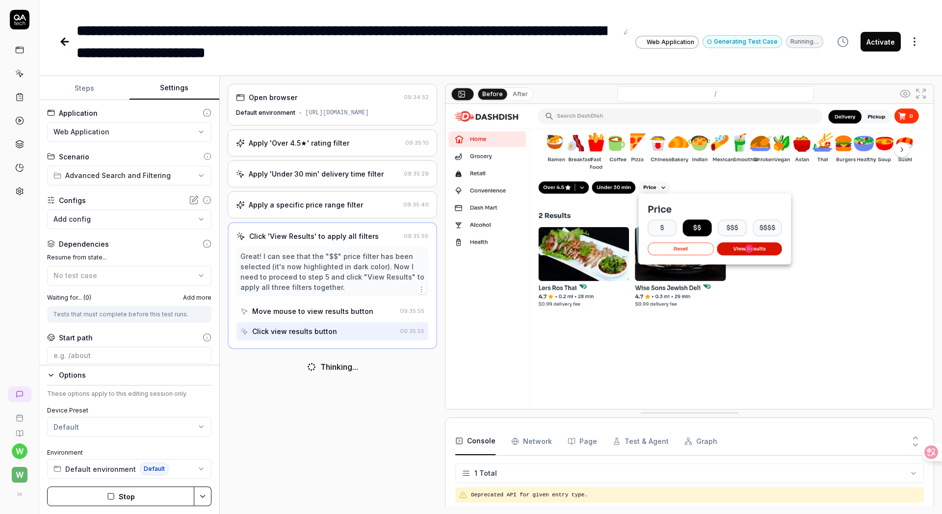
type textarea "*"
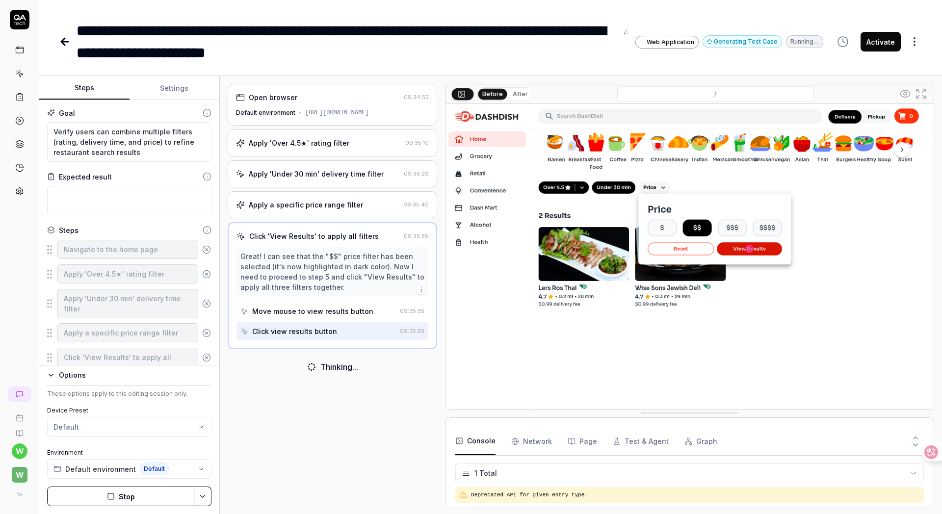
click at [94, 93] on button "Steps" at bounding box center [84, 89] width 90 height 24
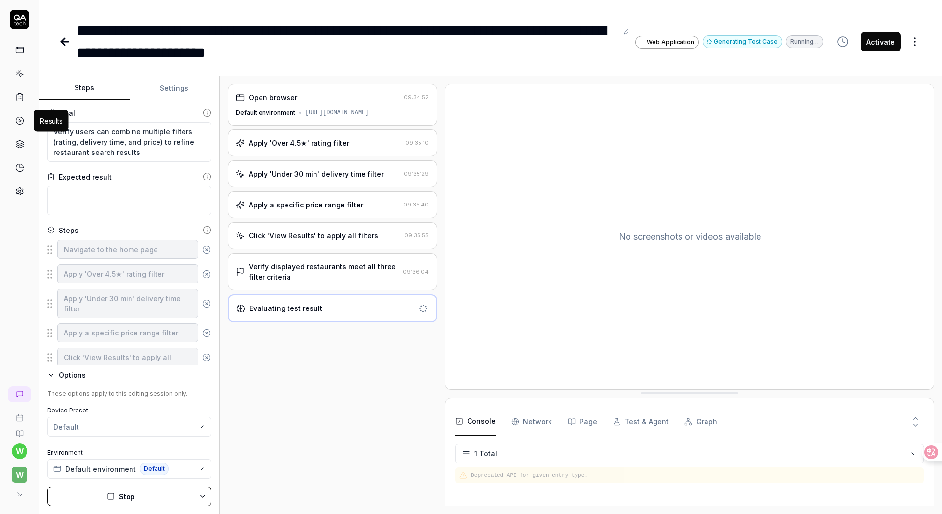
click at [20, 120] on polygon at bounding box center [20, 120] width 2 height 3
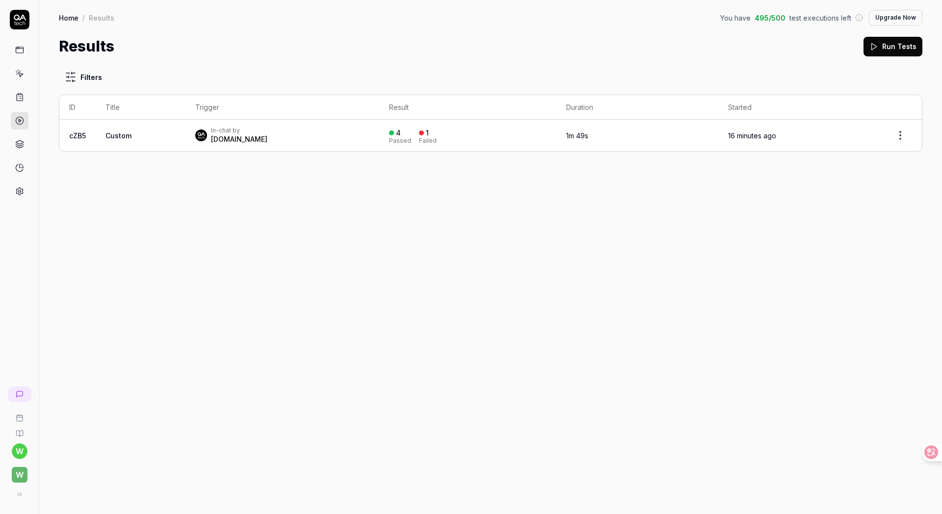
click at [19, 94] on icon at bounding box center [19, 97] width 9 height 9
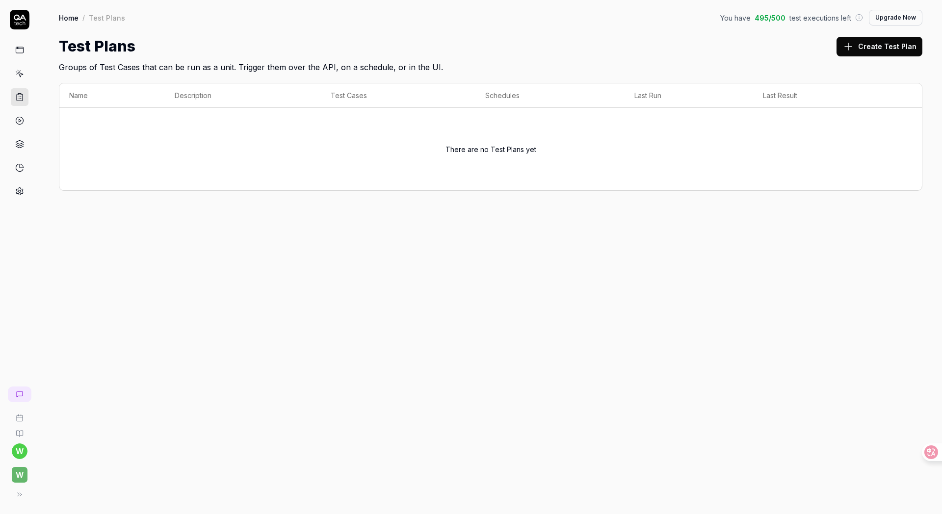
click at [863, 45] on button "Create Test Plan" at bounding box center [879, 47] width 86 height 20
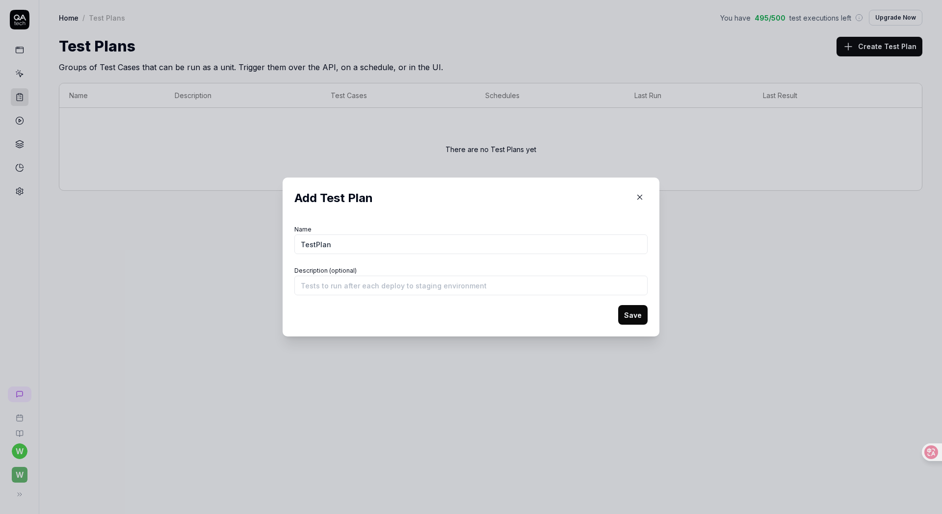
type input "TestPlan"
click at [618, 305] on button "Save" at bounding box center [632, 315] width 29 height 20
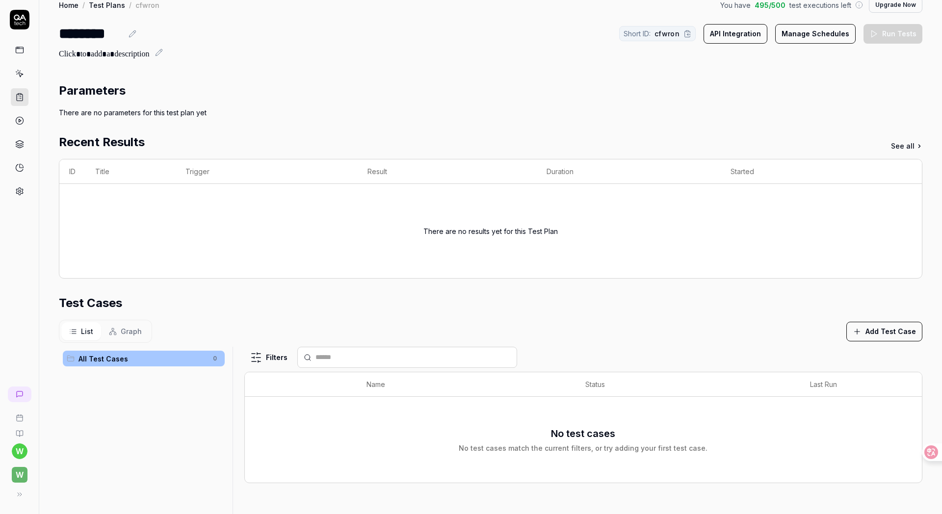
scroll to position [14, 0]
click at [879, 331] on button "Add Test Case" at bounding box center [884, 331] width 76 height 20
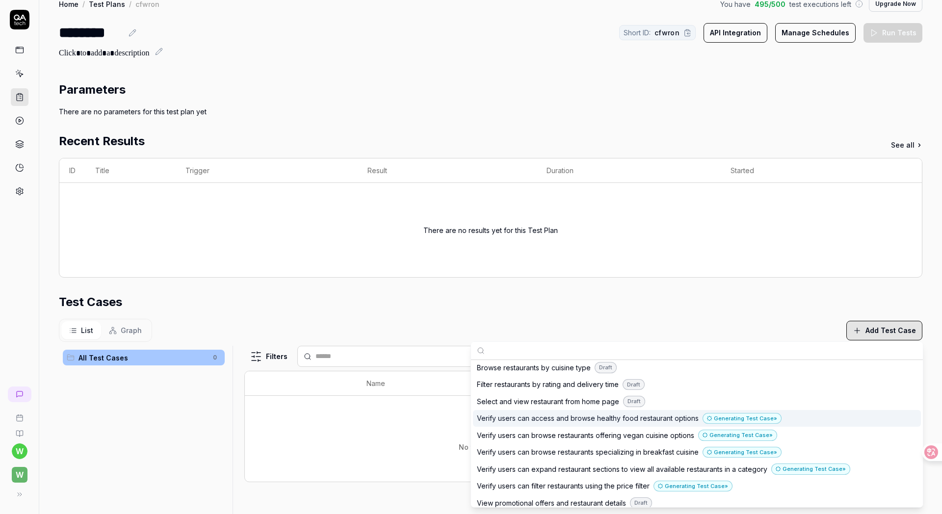
scroll to position [137, 0]
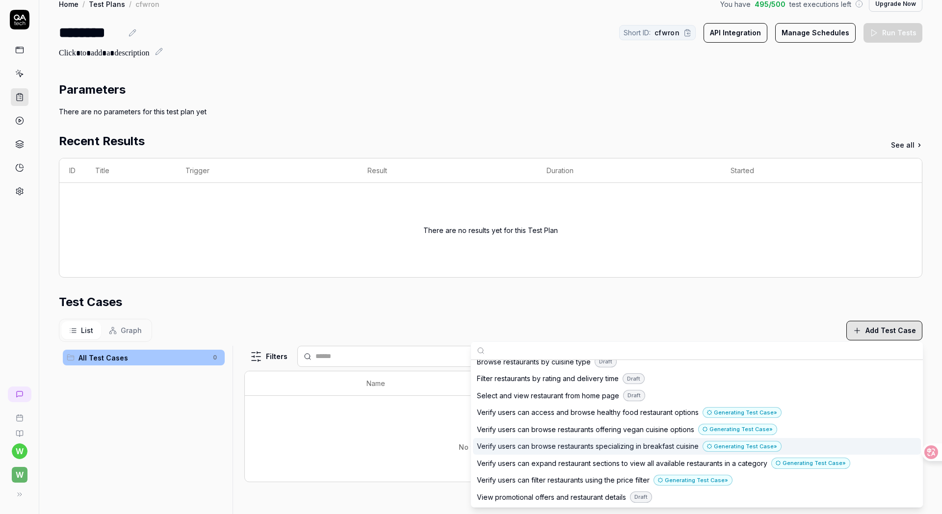
click at [590, 453] on div "Verify users can browse restaurants specializing in breakfast cuisine Generatin…" at bounding box center [697, 446] width 448 height 17
click at [585, 432] on span "Verify users can browse restaurants offering vegan cuisine options" at bounding box center [585, 429] width 217 height 10
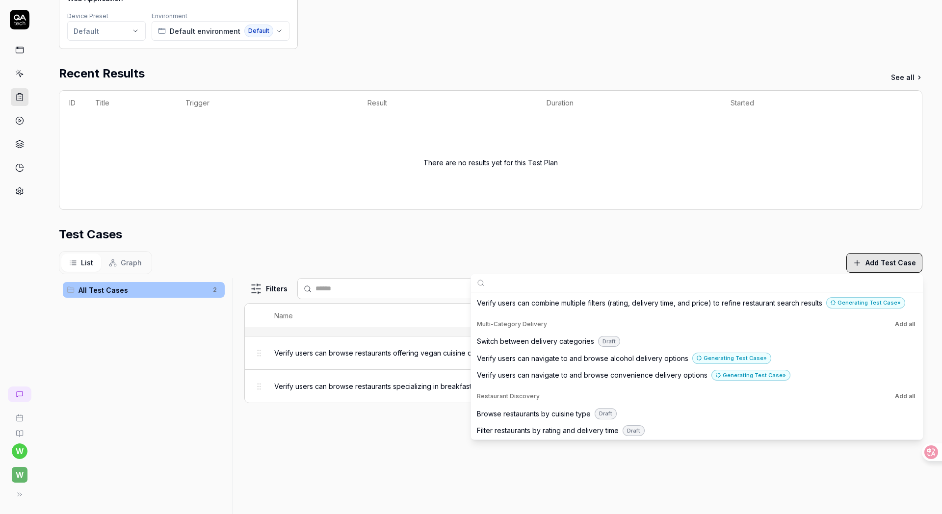
scroll to position [0, 0]
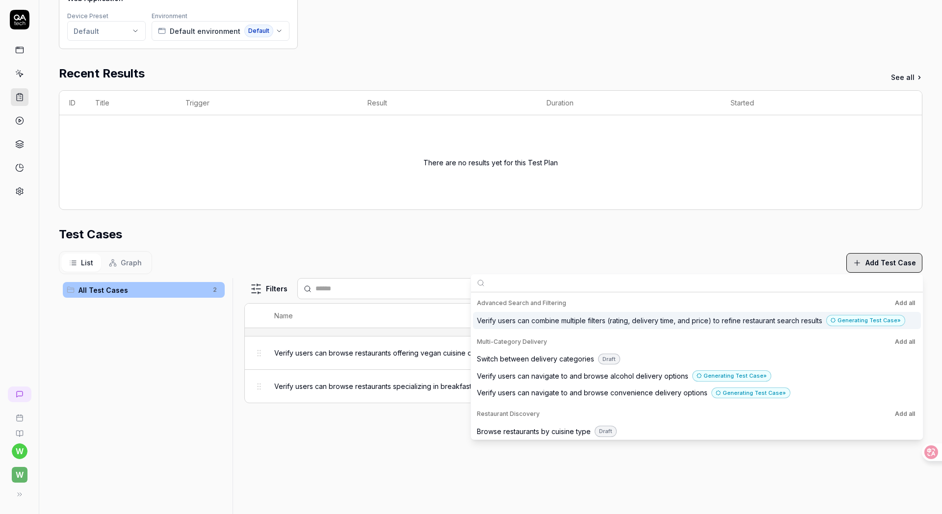
click at [548, 320] on span "Verify users can combine multiple filters (rating, delivery time, and price) to…" at bounding box center [649, 320] width 345 height 10
click at [597, 236] on div "Test Cases" at bounding box center [490, 235] width 863 height 18
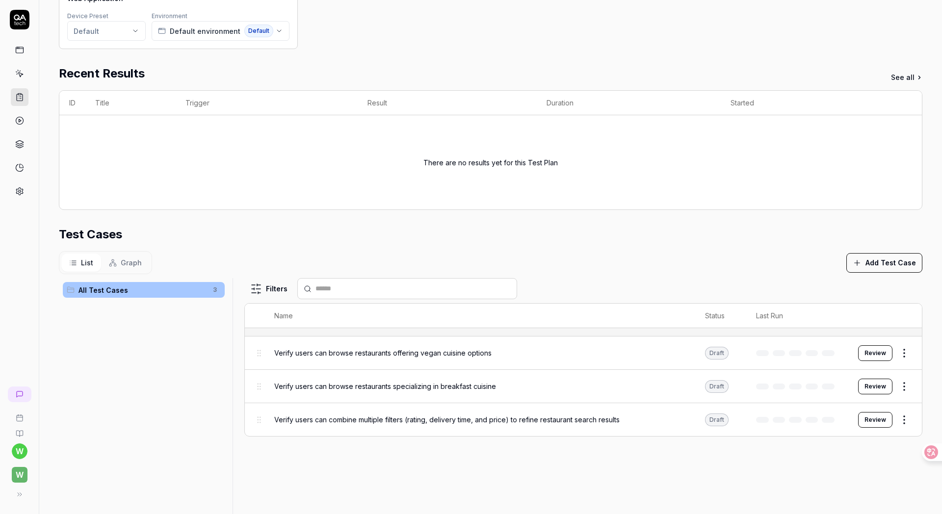
click at [138, 262] on span "Graph" at bounding box center [131, 262] width 21 height 10
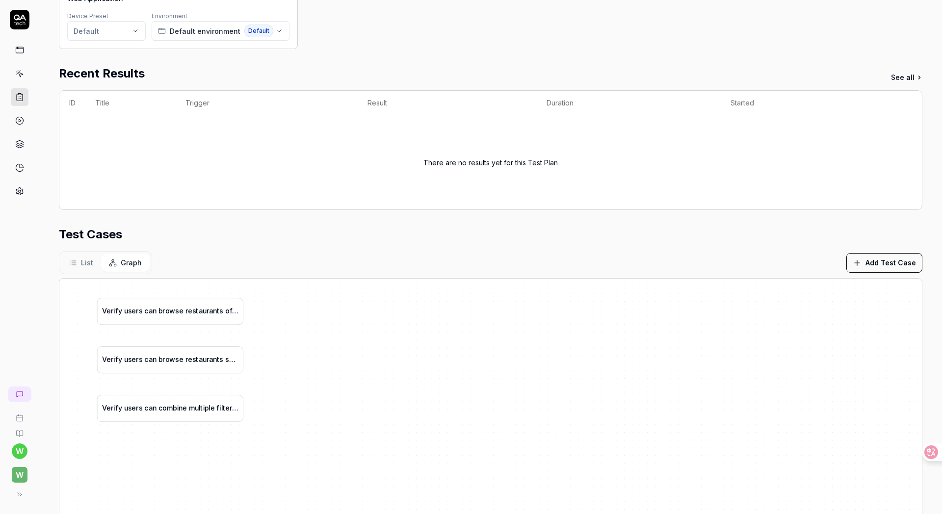
click at [77, 264] on button "List" at bounding box center [81, 263] width 40 height 18
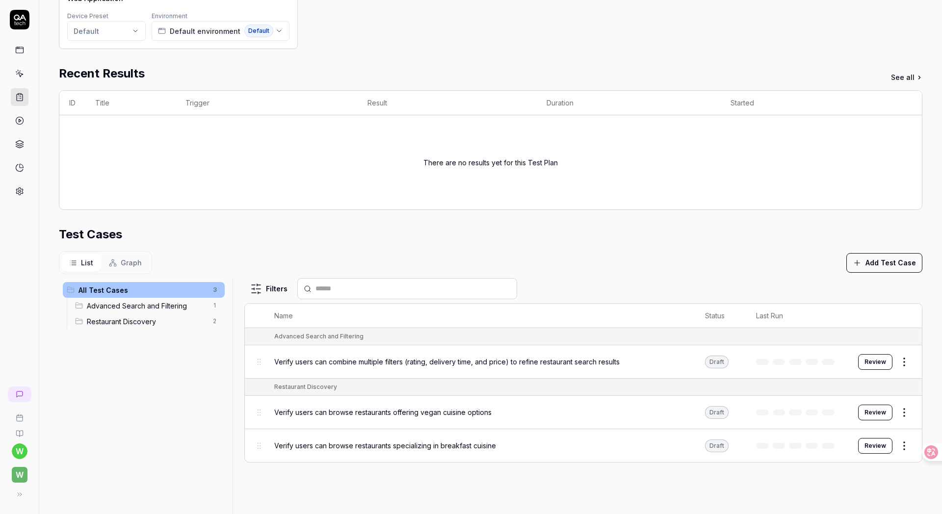
click at [127, 264] on span "Graph" at bounding box center [131, 262] width 21 height 10
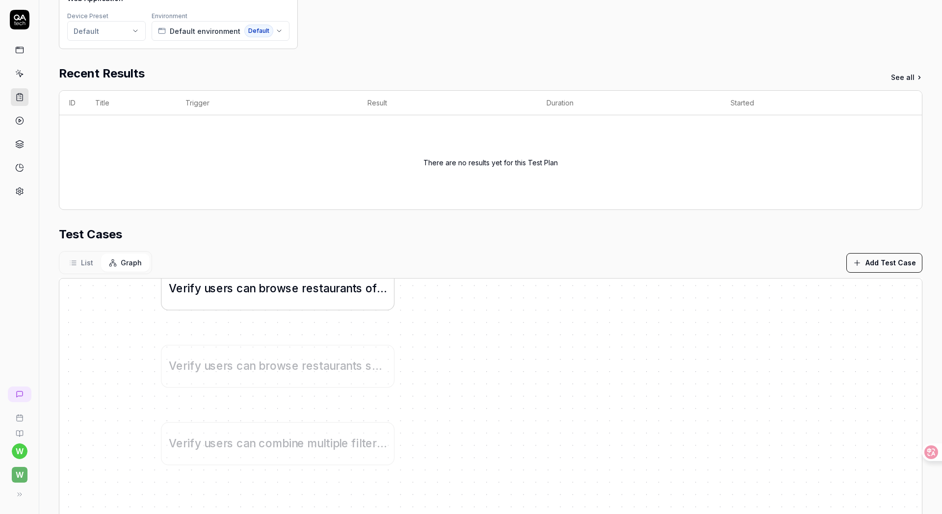
drag, startPoint x: 293, startPoint y: 315, endPoint x: 381, endPoint y: 292, distance: 90.8
click at [385, 294] on div "V e r i f y u s e r s c a n b r o w s e r e s t a u r a n t s o f f e r i n g v…" at bounding box center [278, 288] width 218 height 17
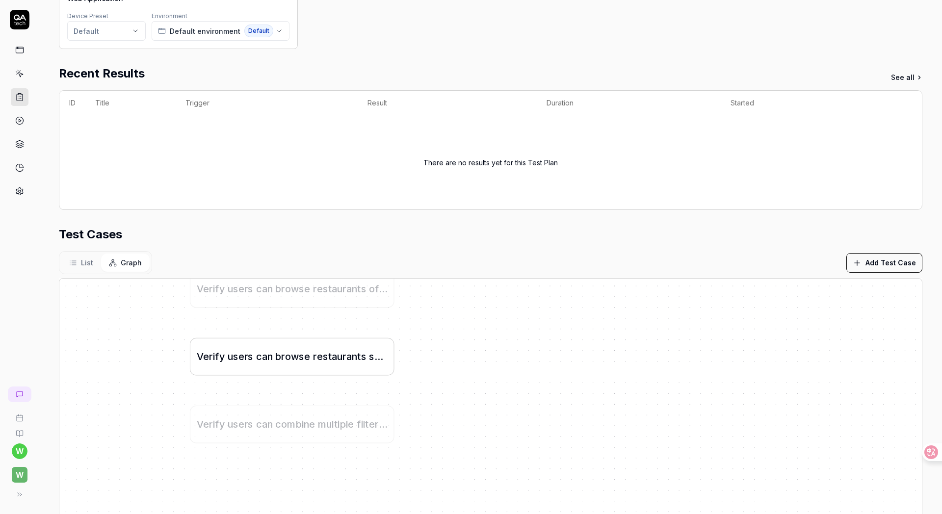
click at [314, 374] on div "V e r i f y u s e r s c a n b r o w s e r e s t a u r a n t s s p e c i a l i z…" at bounding box center [291, 356] width 203 height 37
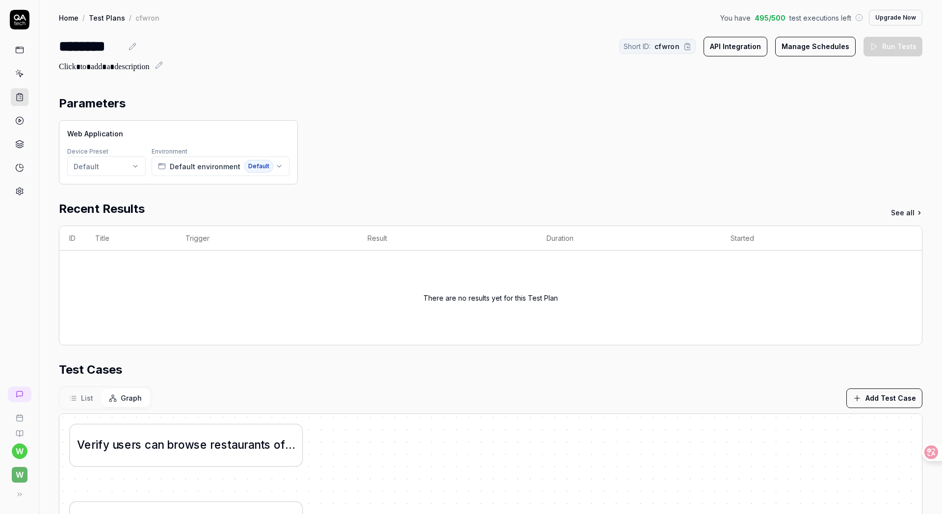
scroll to position [4, 0]
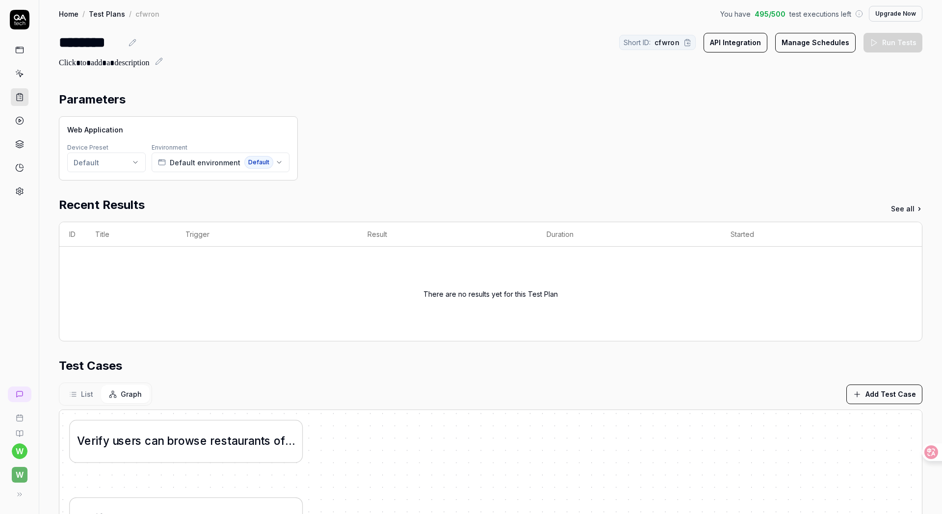
click at [842, 39] on button "Manage Schedules" at bounding box center [815, 43] width 80 height 20
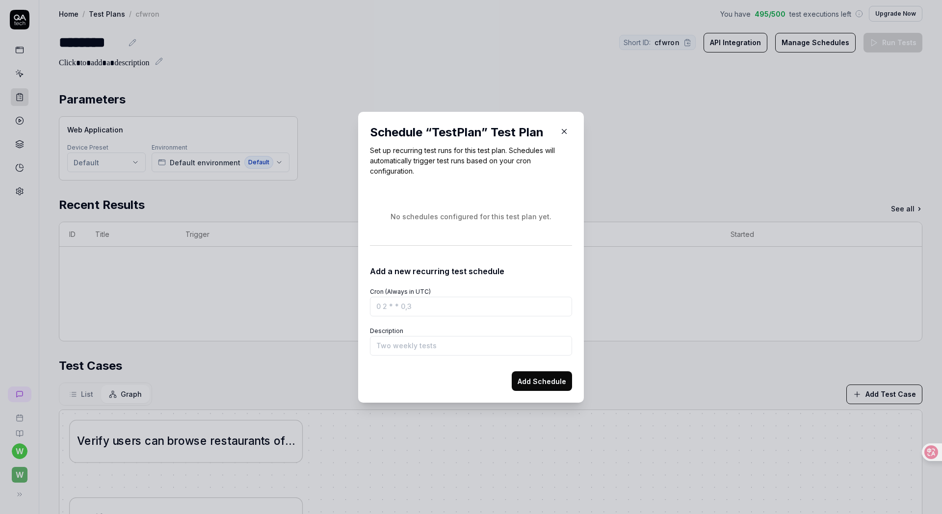
click at [561, 133] on icon "button" at bounding box center [564, 131] width 9 height 9
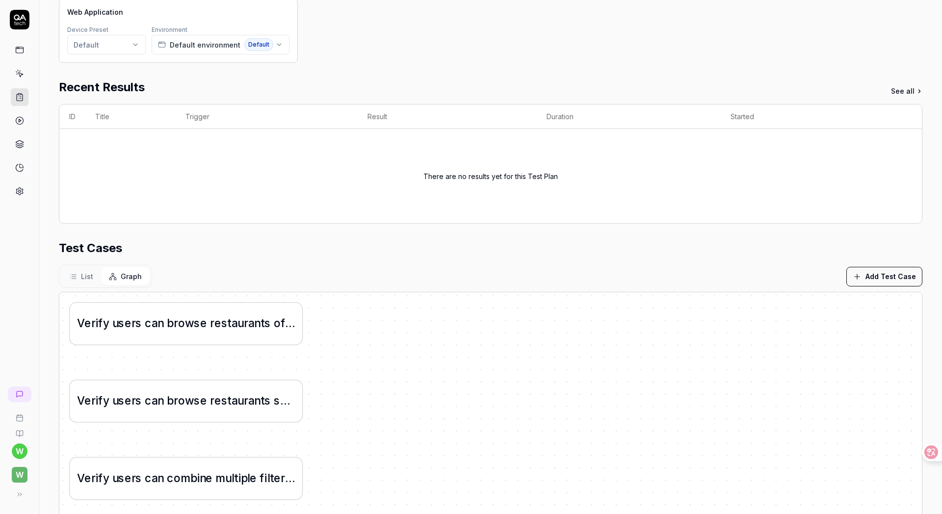
scroll to position [236, 0]
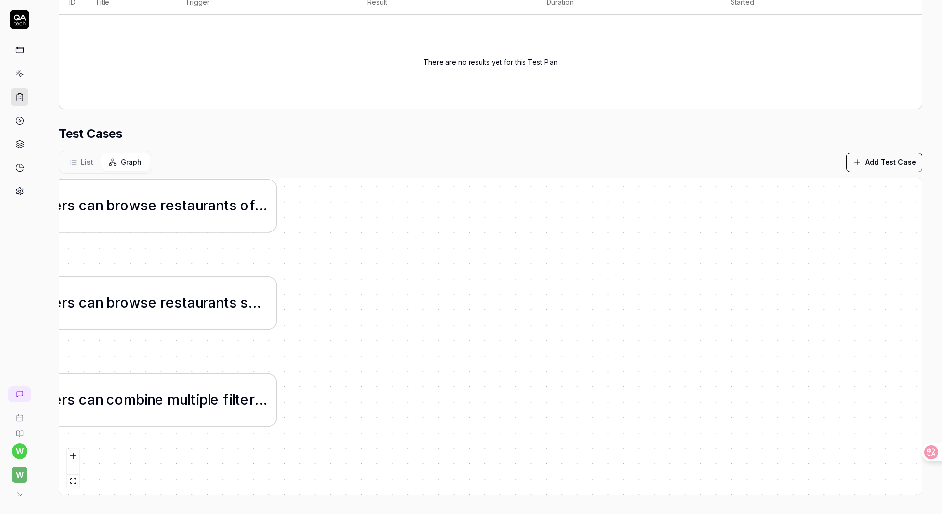
click at [452, 151] on div "List Graph Add Test Case" at bounding box center [490, 162] width 863 height 23
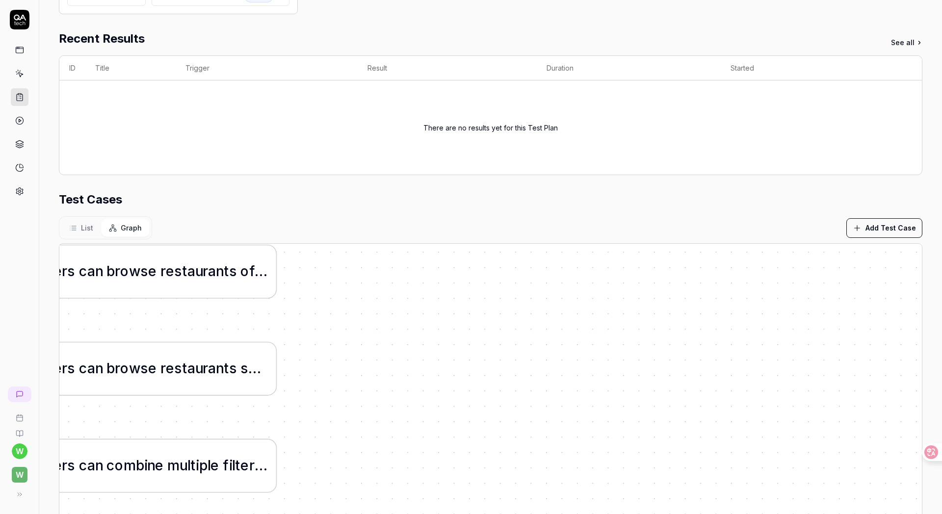
scroll to position [185, 0]
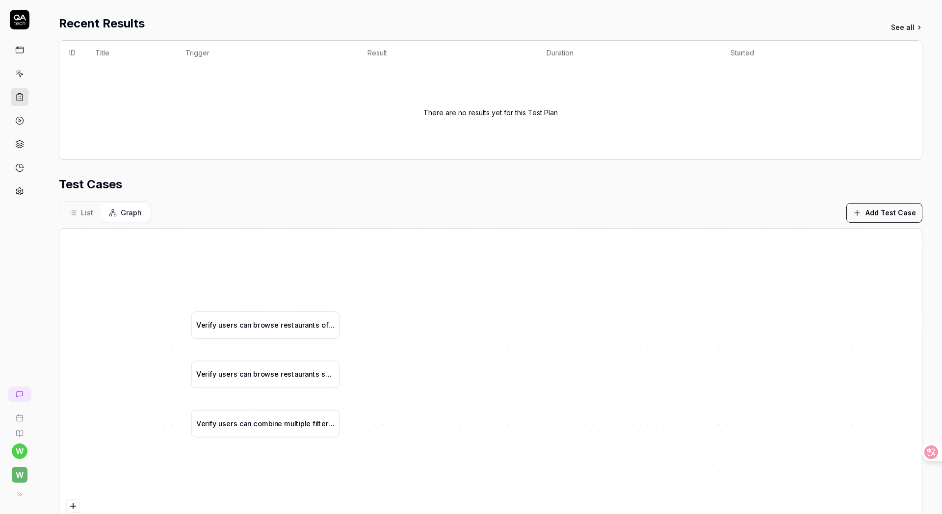
click at [375, 186] on div "Test Cases" at bounding box center [490, 185] width 863 height 18
click at [78, 215] on button "List" at bounding box center [81, 213] width 40 height 18
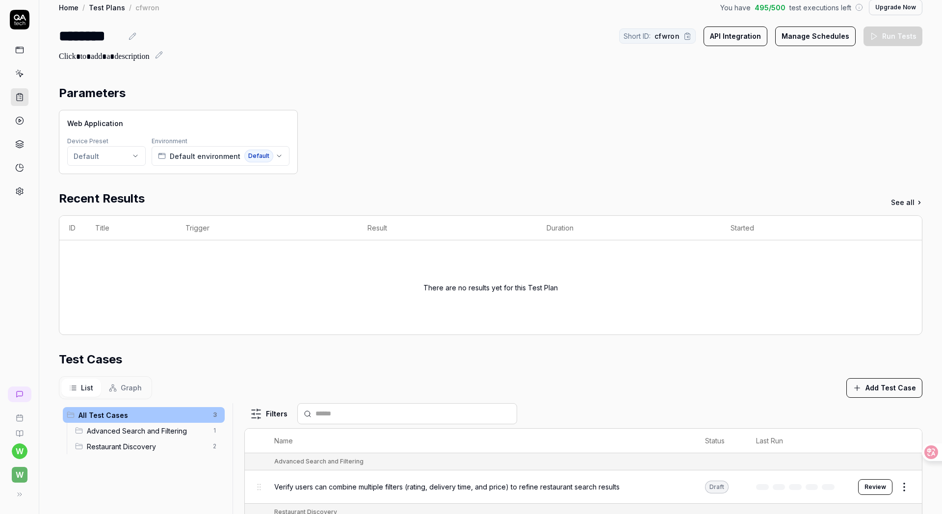
scroll to position [0, 0]
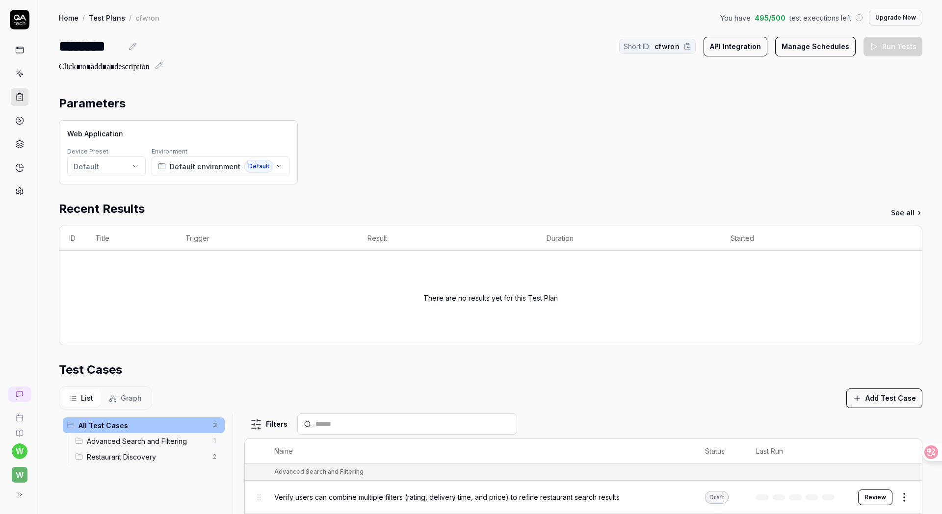
click at [75, 14] on link "Home" at bounding box center [69, 18] width 20 height 10
click at [77, 18] on link "Home" at bounding box center [69, 18] width 20 height 10
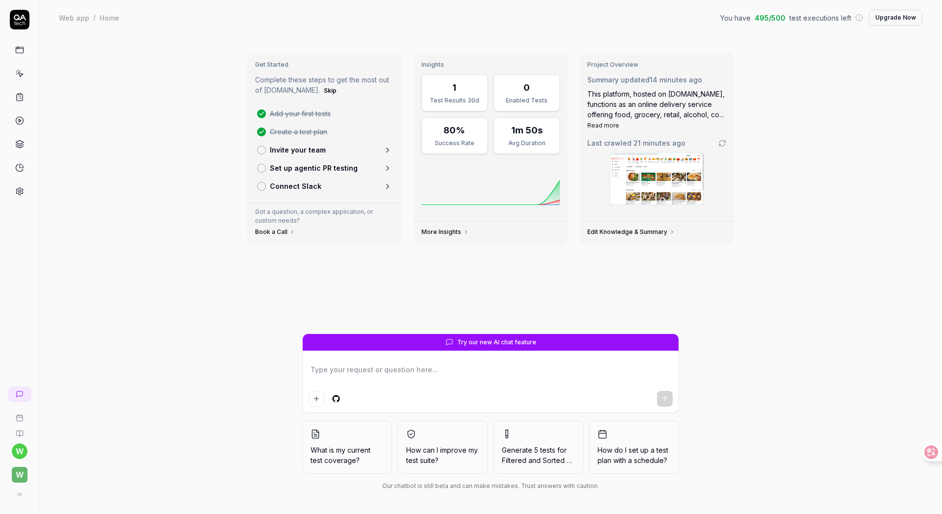
click at [22, 498] on button at bounding box center [20, 495] width 20 height 20
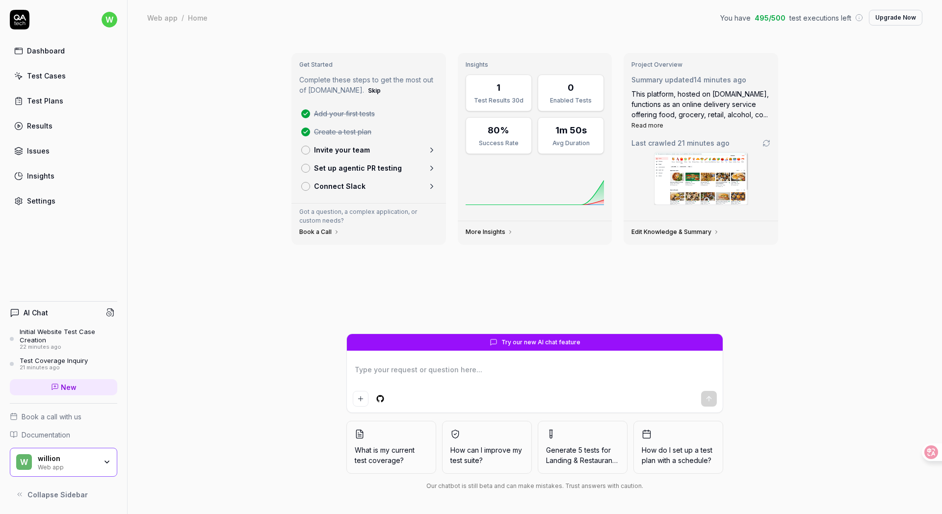
click at [42, 177] on div "Insights" at bounding box center [40, 176] width 27 height 10
type textarea "*"
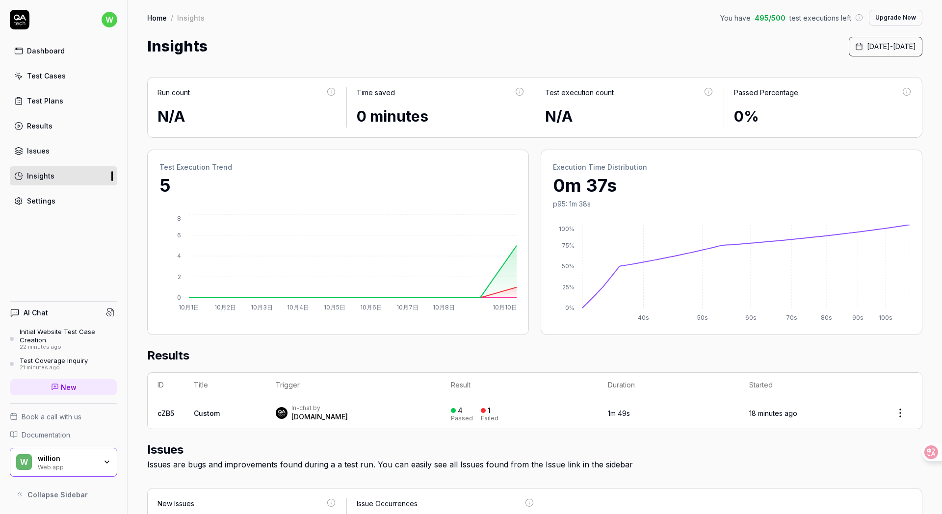
click at [31, 150] on div "Issues" at bounding box center [38, 151] width 23 height 10
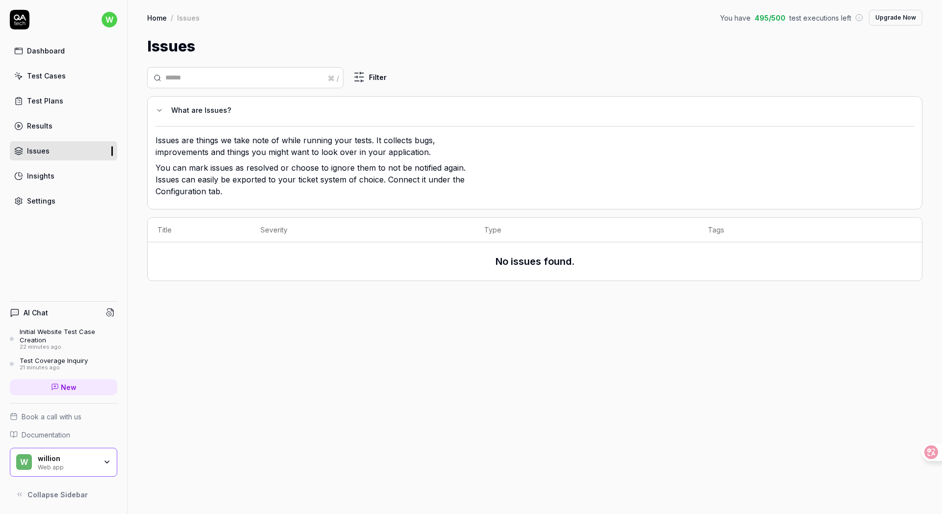
click at [55, 123] on link "Results" at bounding box center [63, 125] width 107 height 19
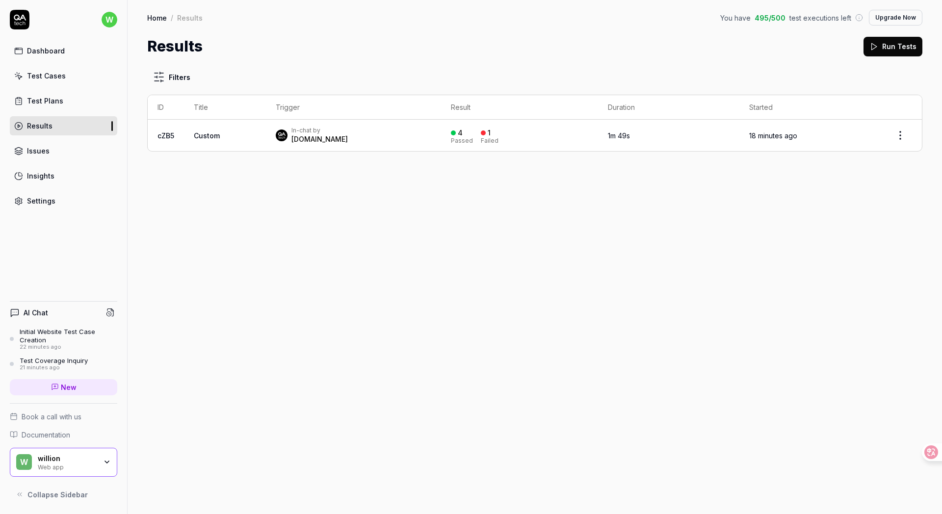
click at [53, 105] on div "Test Plans" at bounding box center [45, 101] width 36 height 10
